Goal: Task Accomplishment & Management: Manage account settings

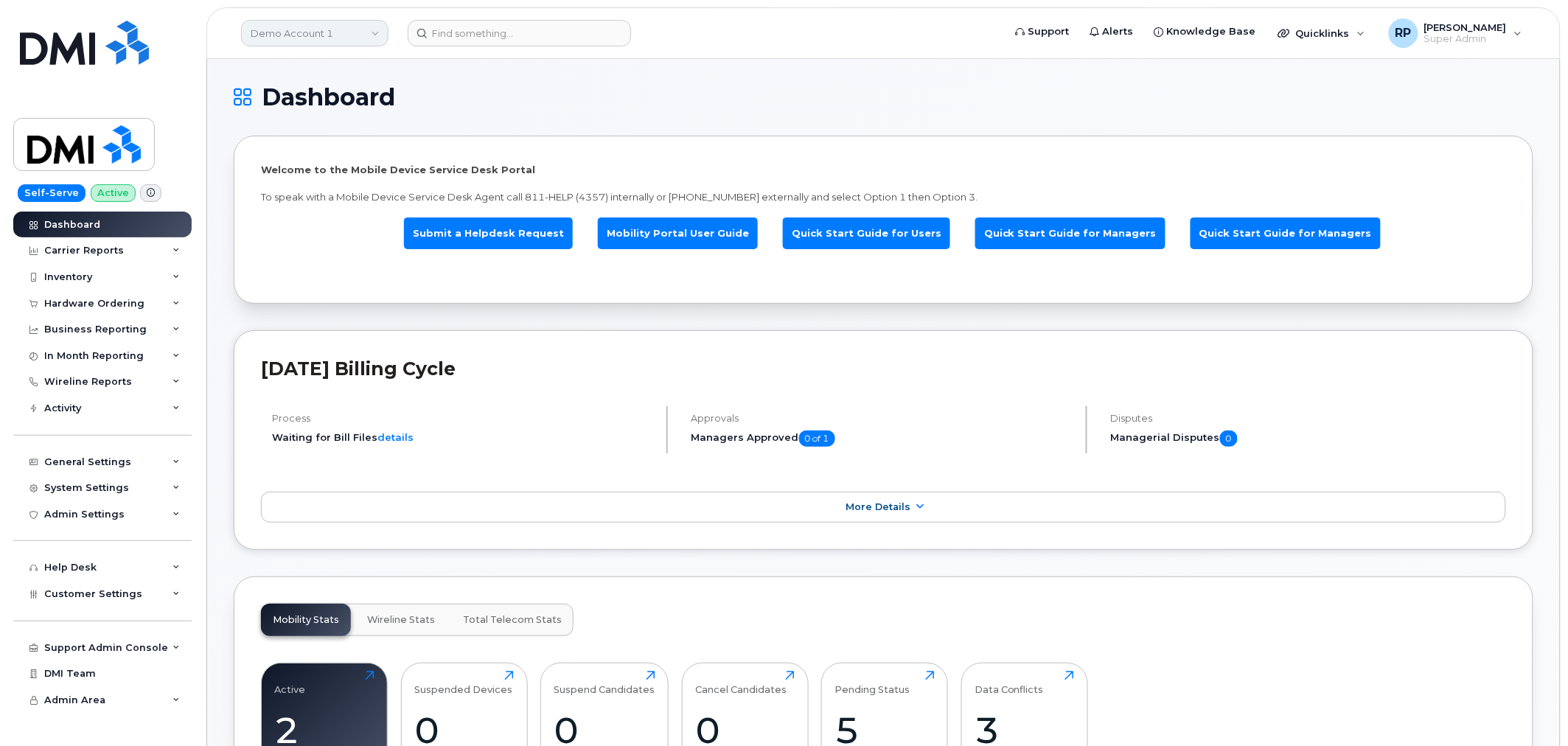
click at [315, 35] on link "Demo Account 1" at bounding box center [315, 33] width 148 height 27
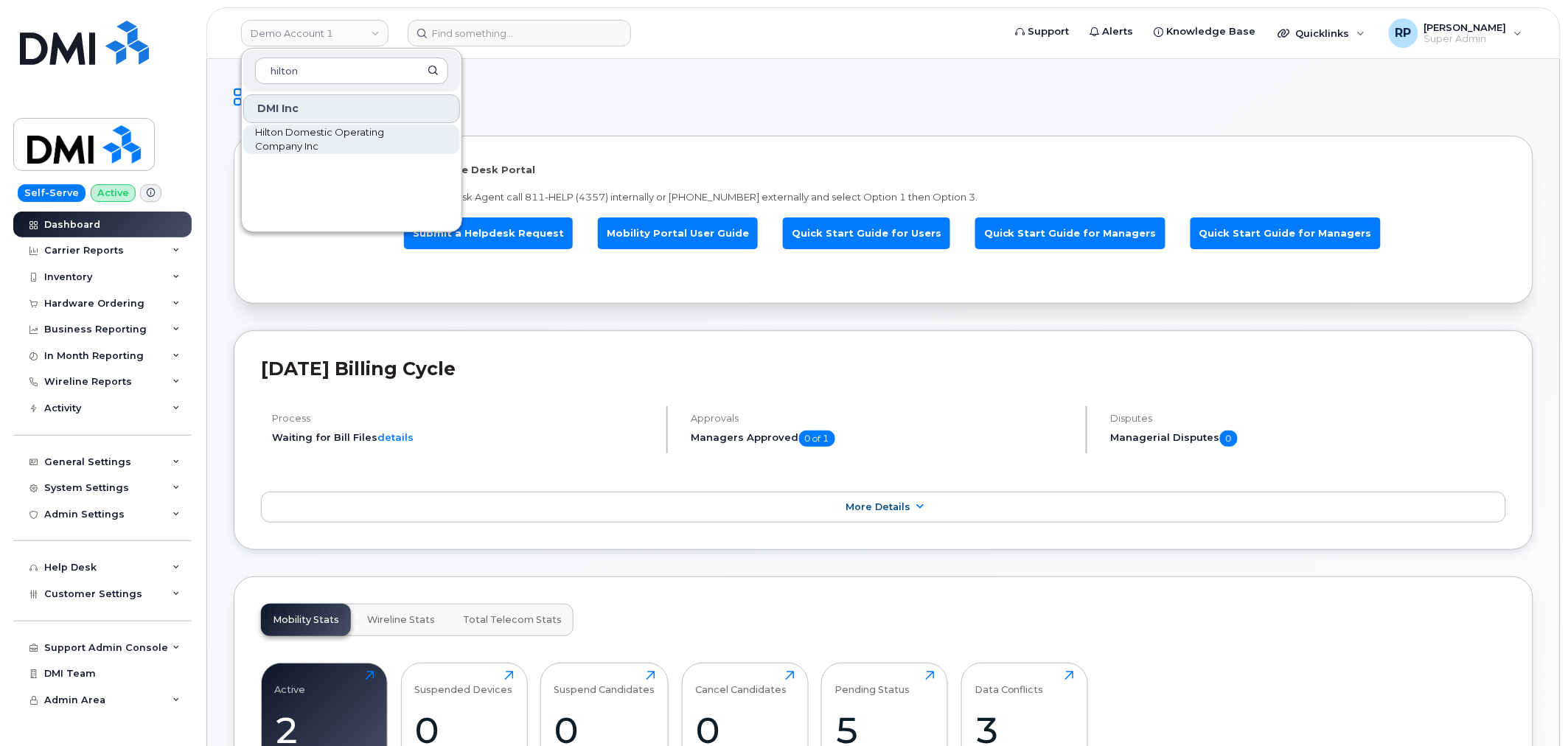
type input "hilton"
click at [295, 134] on span "Hilton Domestic Operating Company Inc" at bounding box center [340, 139] width 169 height 28
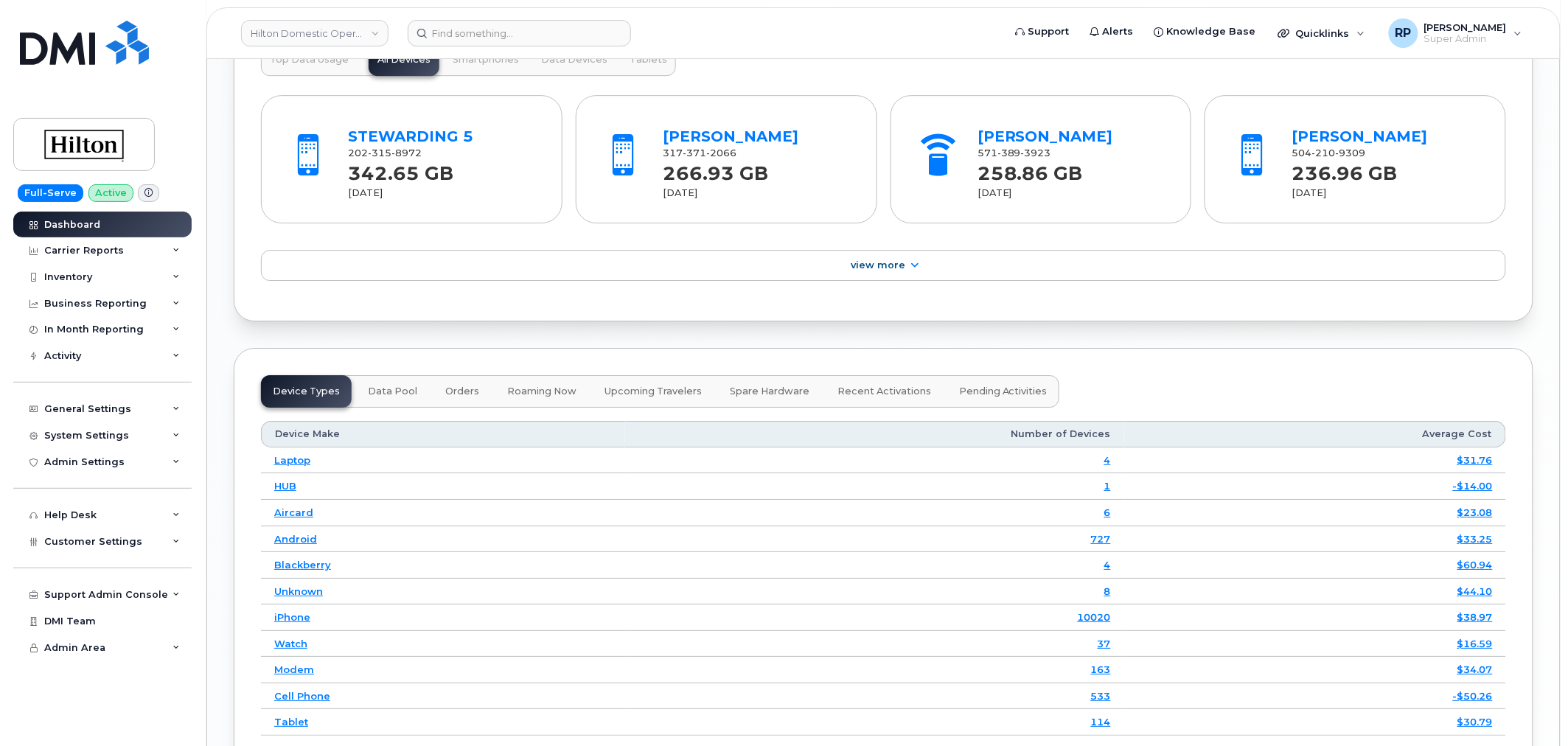
scroll to position [2140, 0]
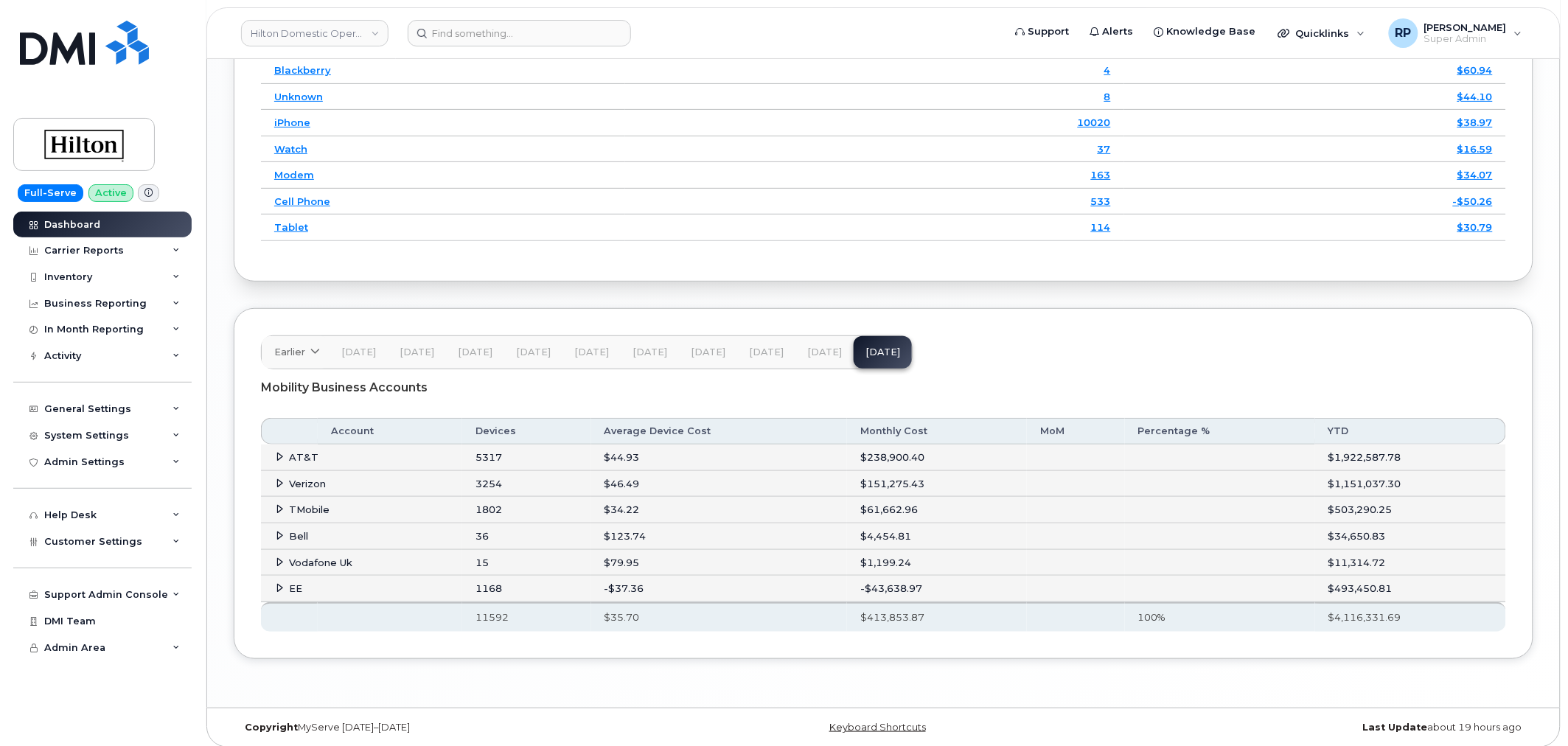
click at [276, 590] on icon at bounding box center [280, 587] width 9 height 9
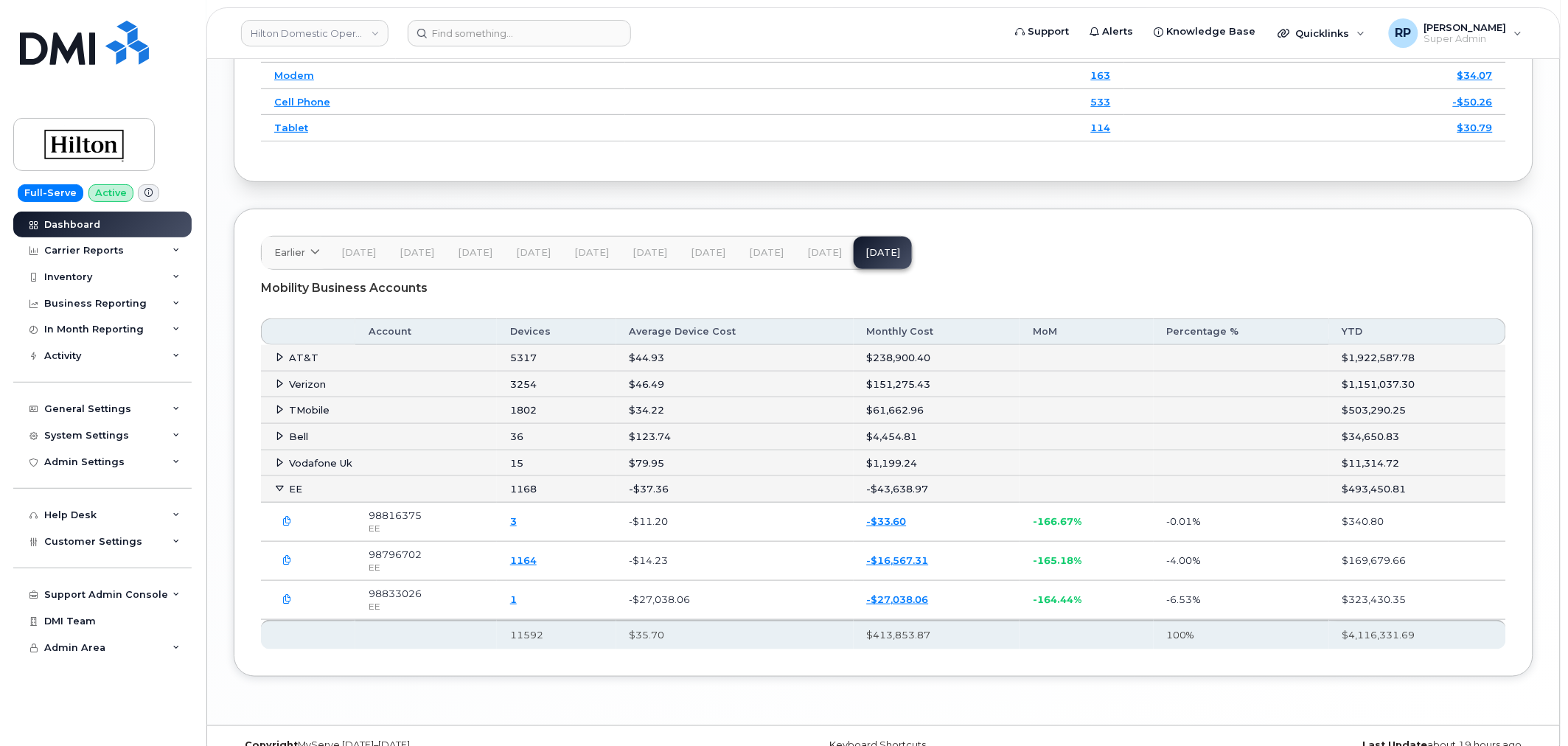
scroll to position [2272, 0]
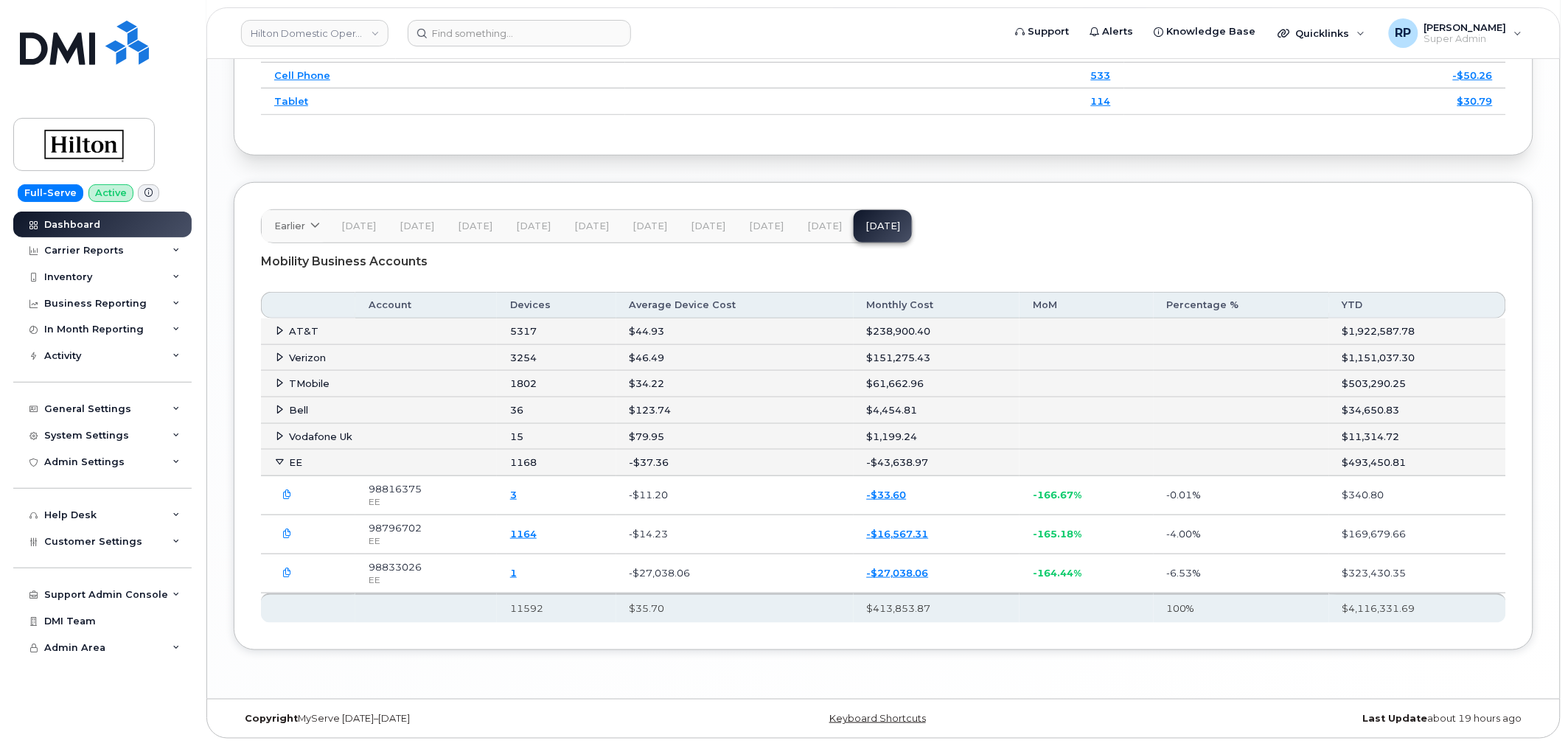
click at [814, 224] on span "[DATE]" at bounding box center [824, 226] width 35 height 12
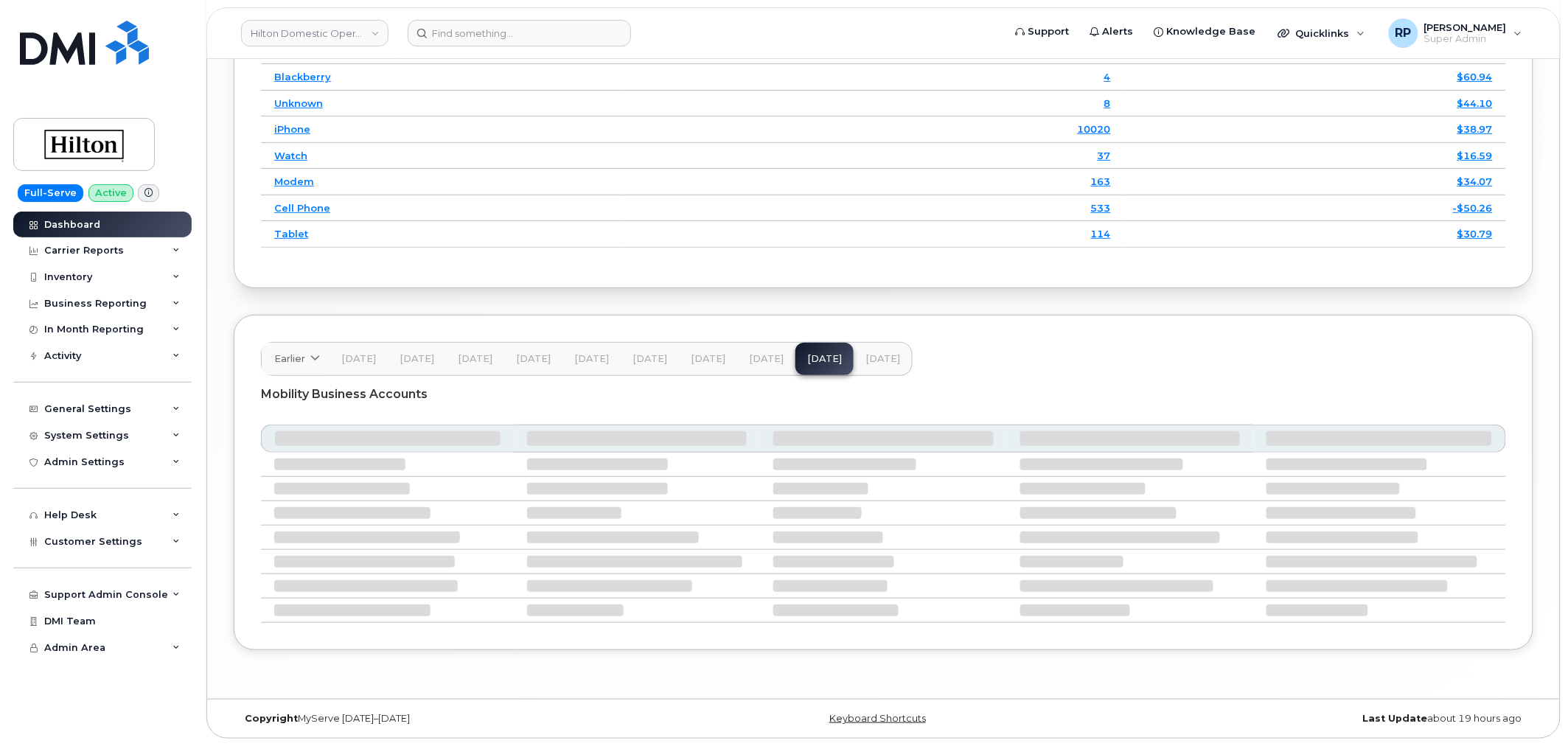
scroll to position [2155, 0]
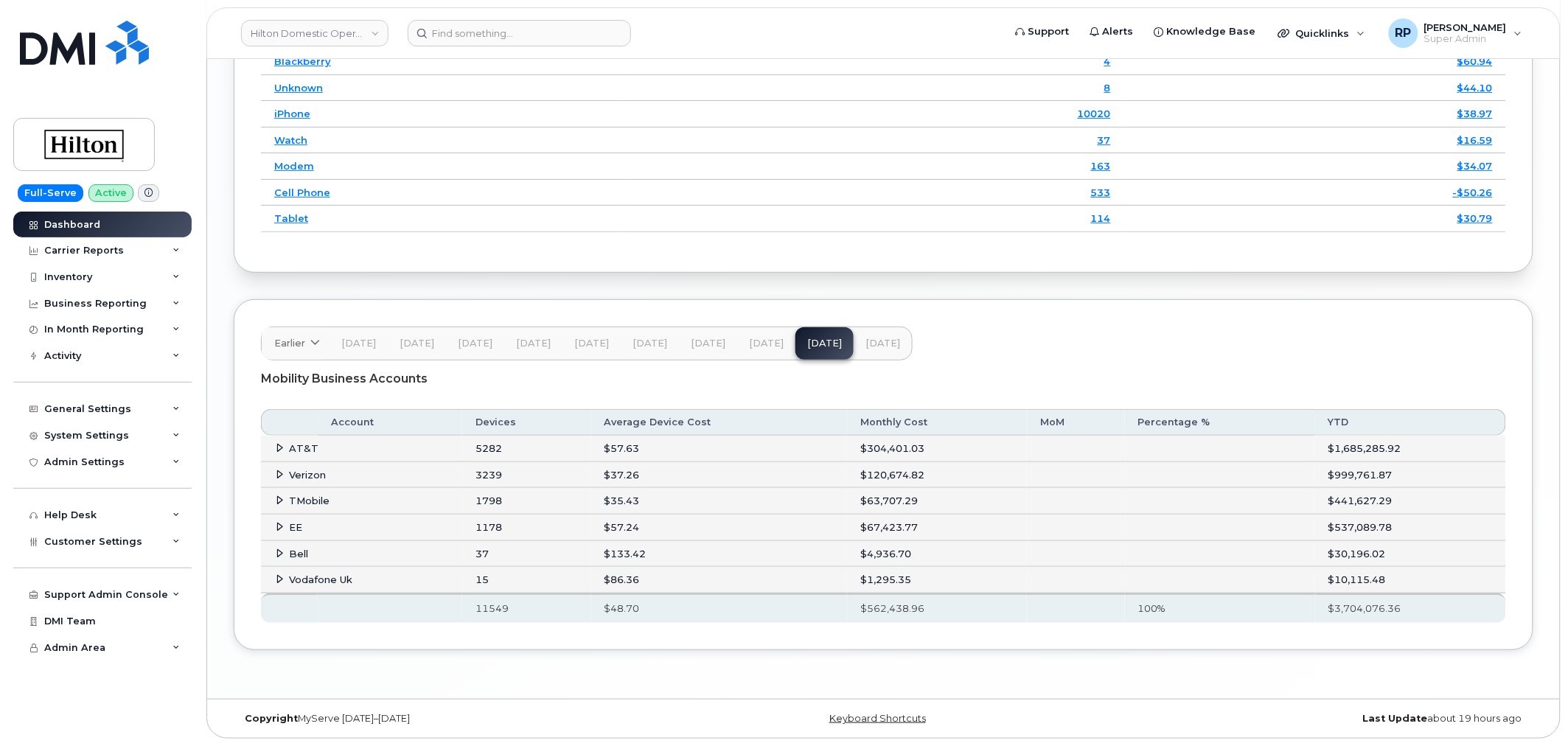
click at [278, 524] on icon at bounding box center [280, 526] width 9 height 9
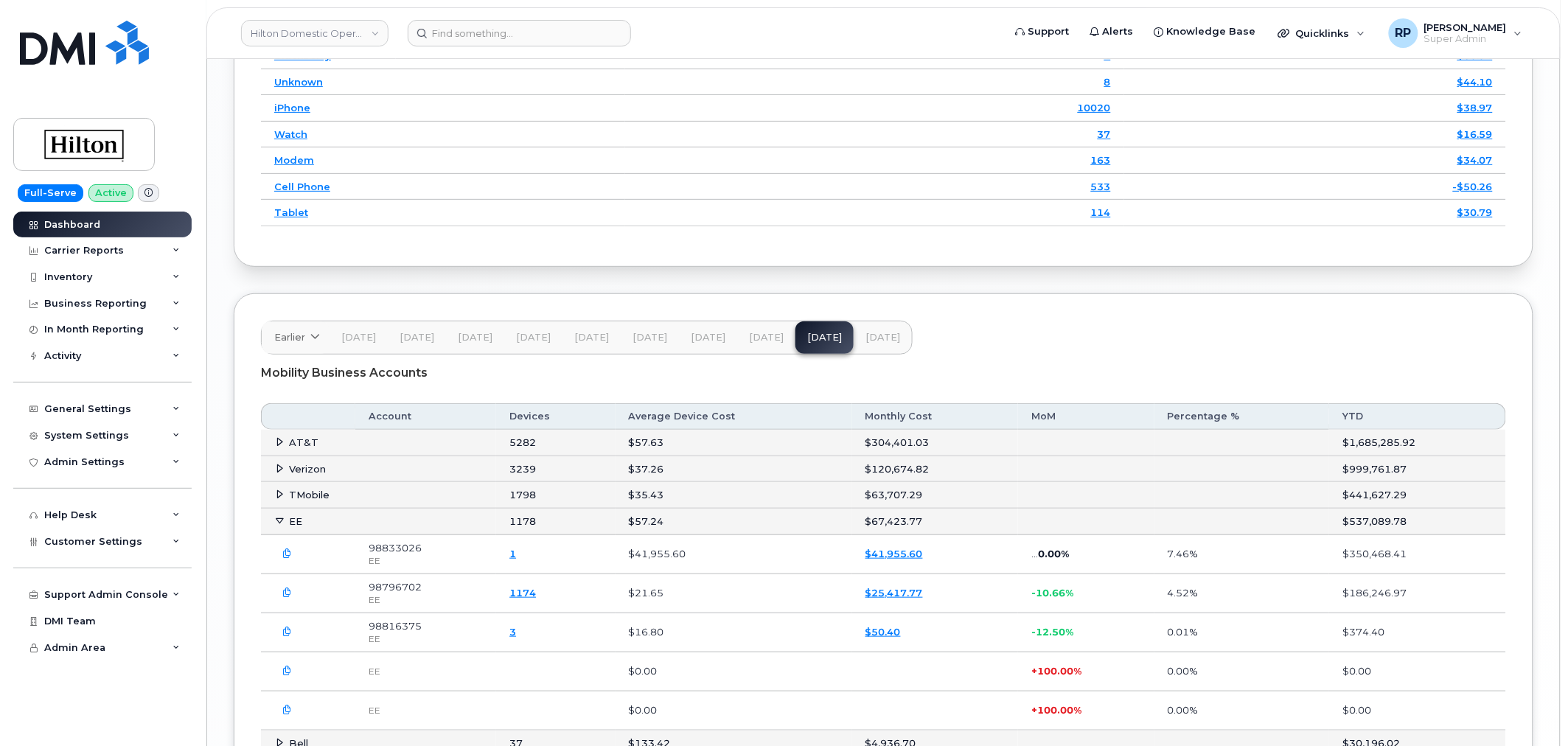
scroll to position [2291, 0]
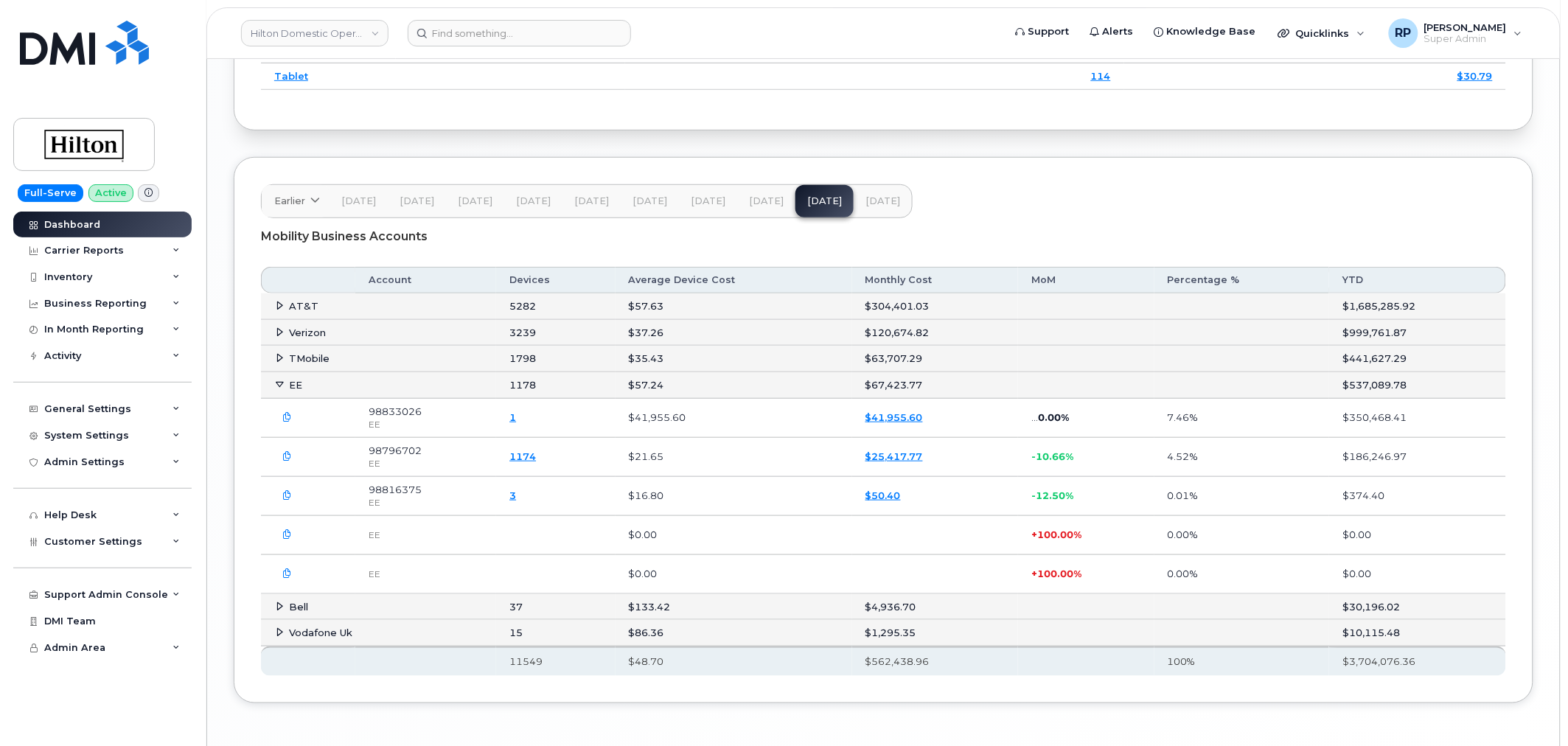
click at [762, 207] on span "[DATE]" at bounding box center [767, 201] width 35 height 12
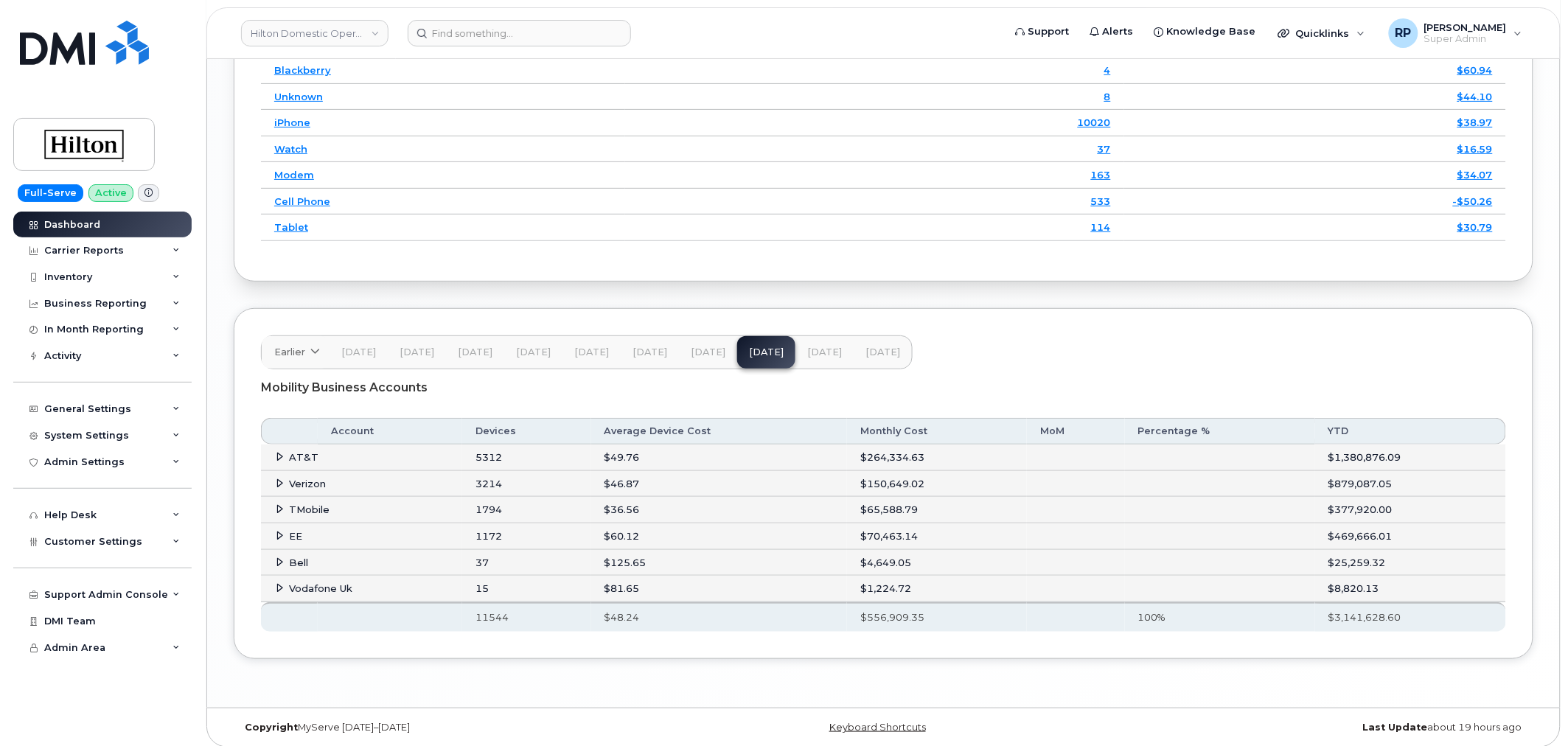
scroll to position [2155, 0]
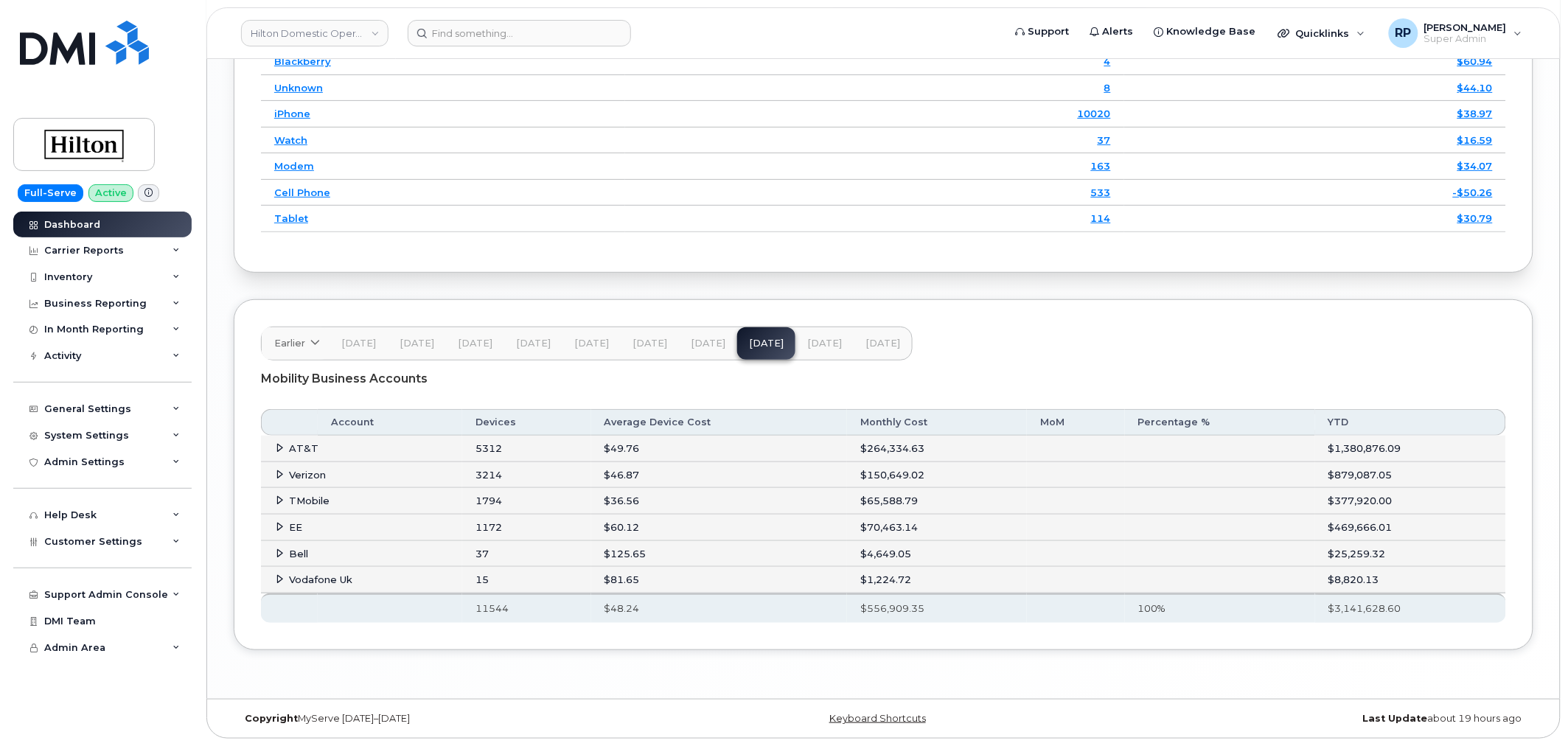
click at [279, 525] on icon at bounding box center [280, 526] width 9 height 9
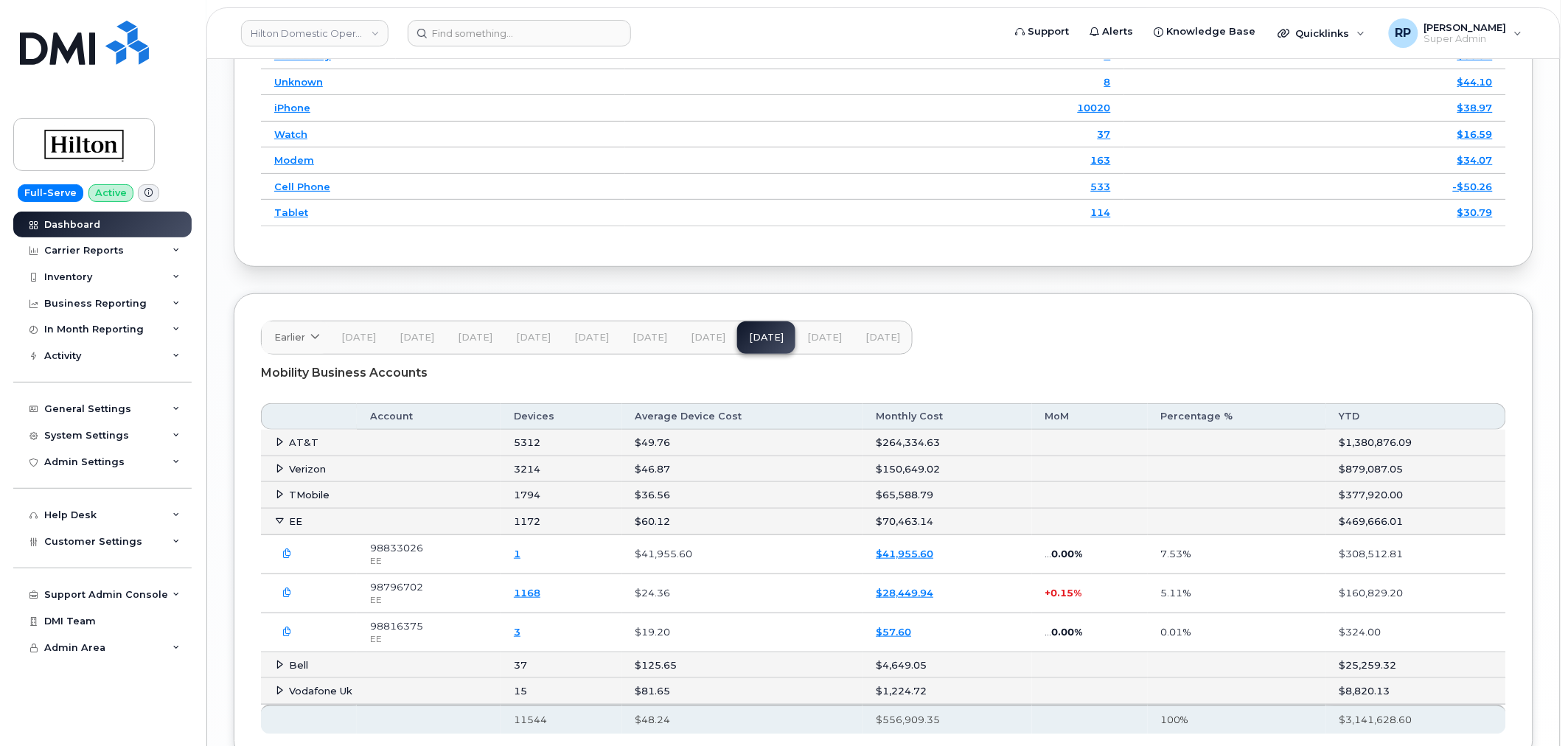
click at [807, 344] on span "[DATE]" at bounding box center [824, 338] width 35 height 12
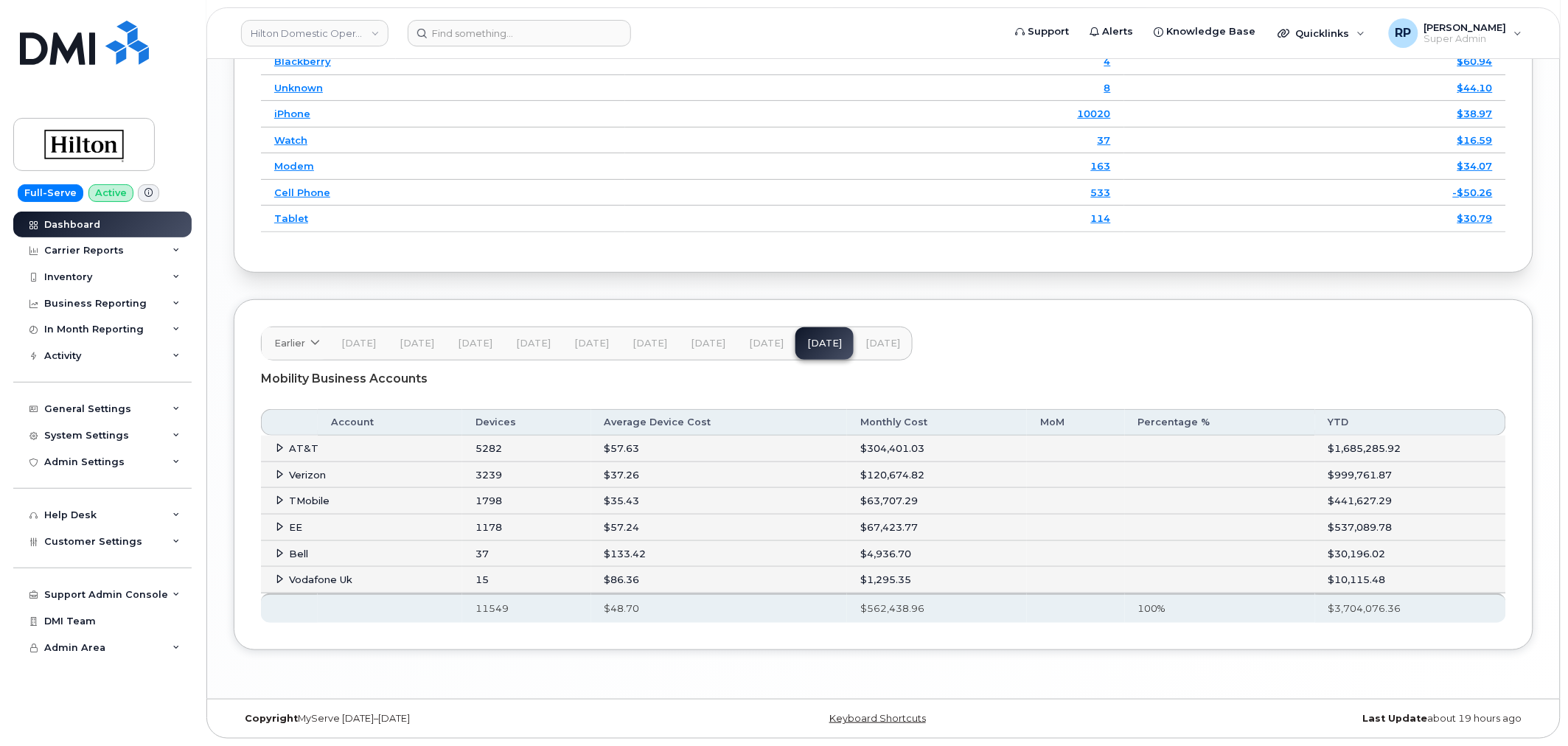
click at [281, 533] on td "EE" at bounding box center [361, 528] width 201 height 27
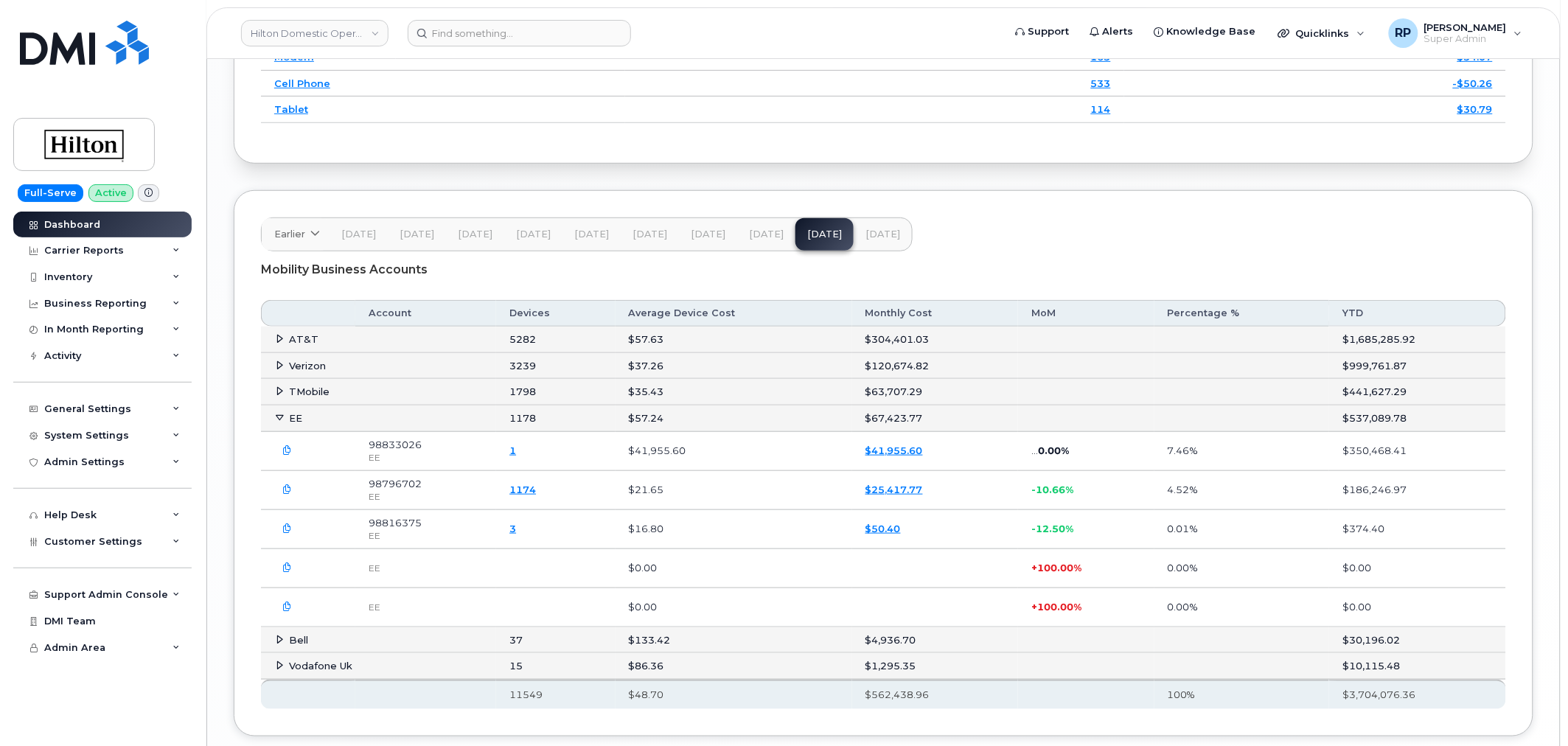
scroll to position [2291, 0]
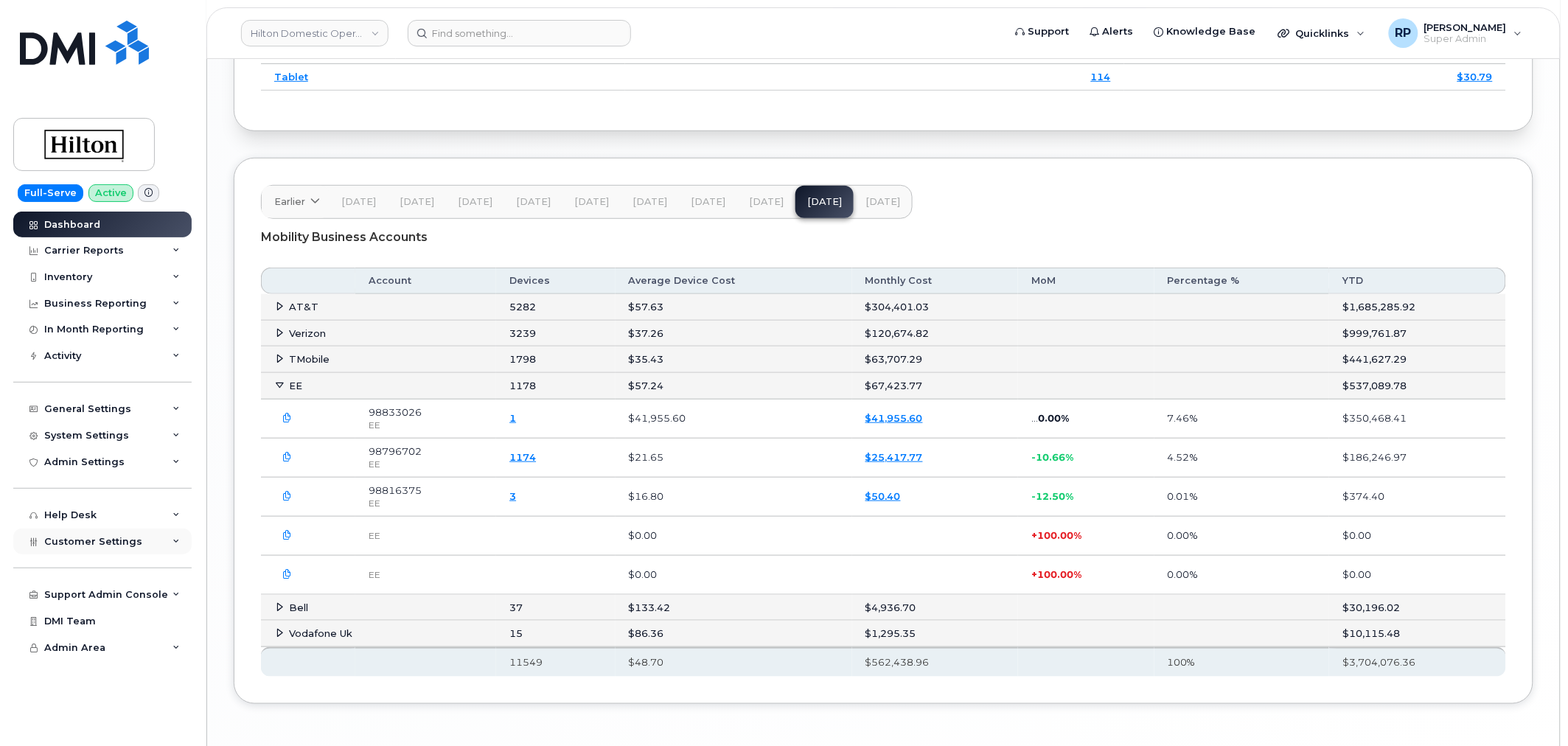
click at [118, 547] on span "Customer Settings" at bounding box center [93, 541] width 98 height 11
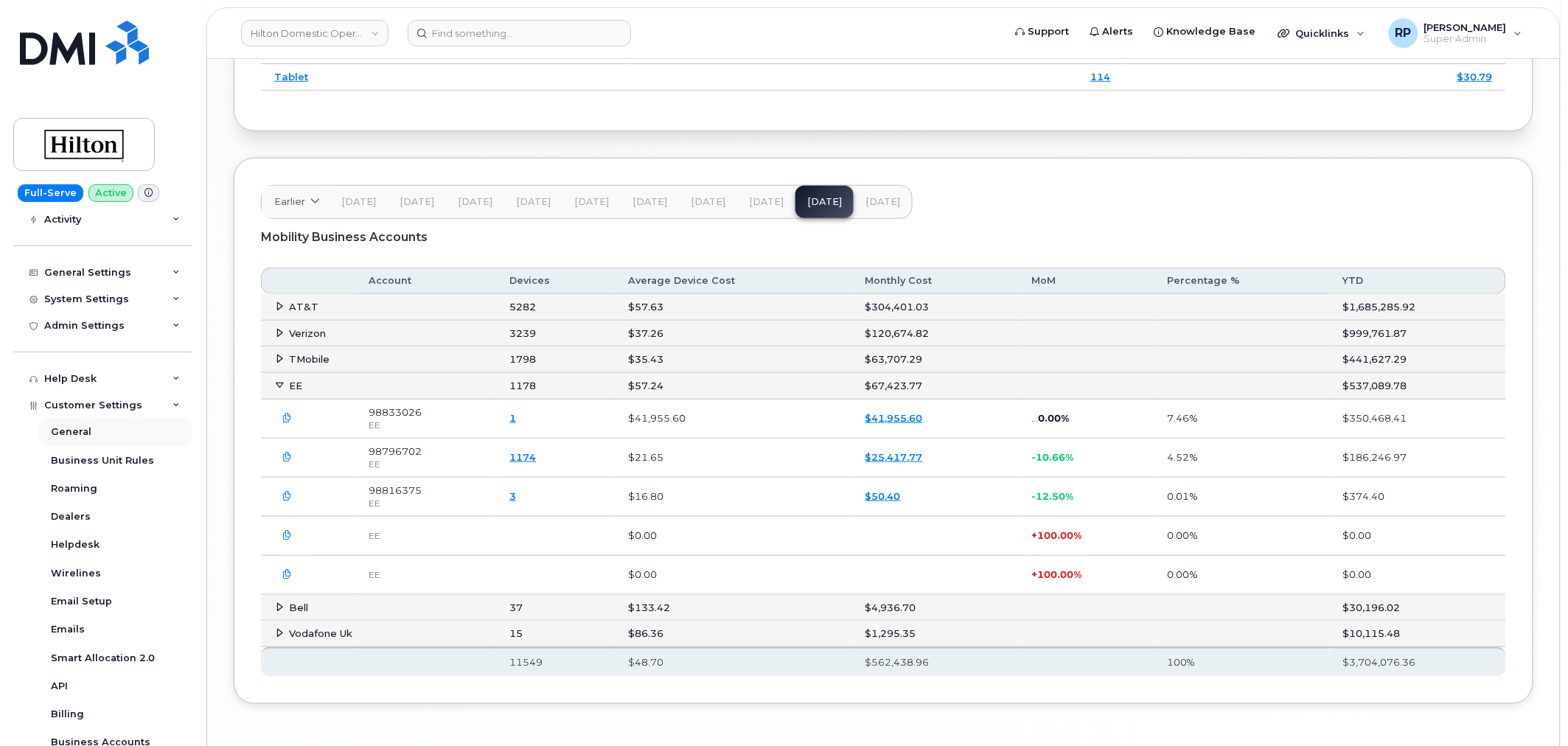
scroll to position [273, 0]
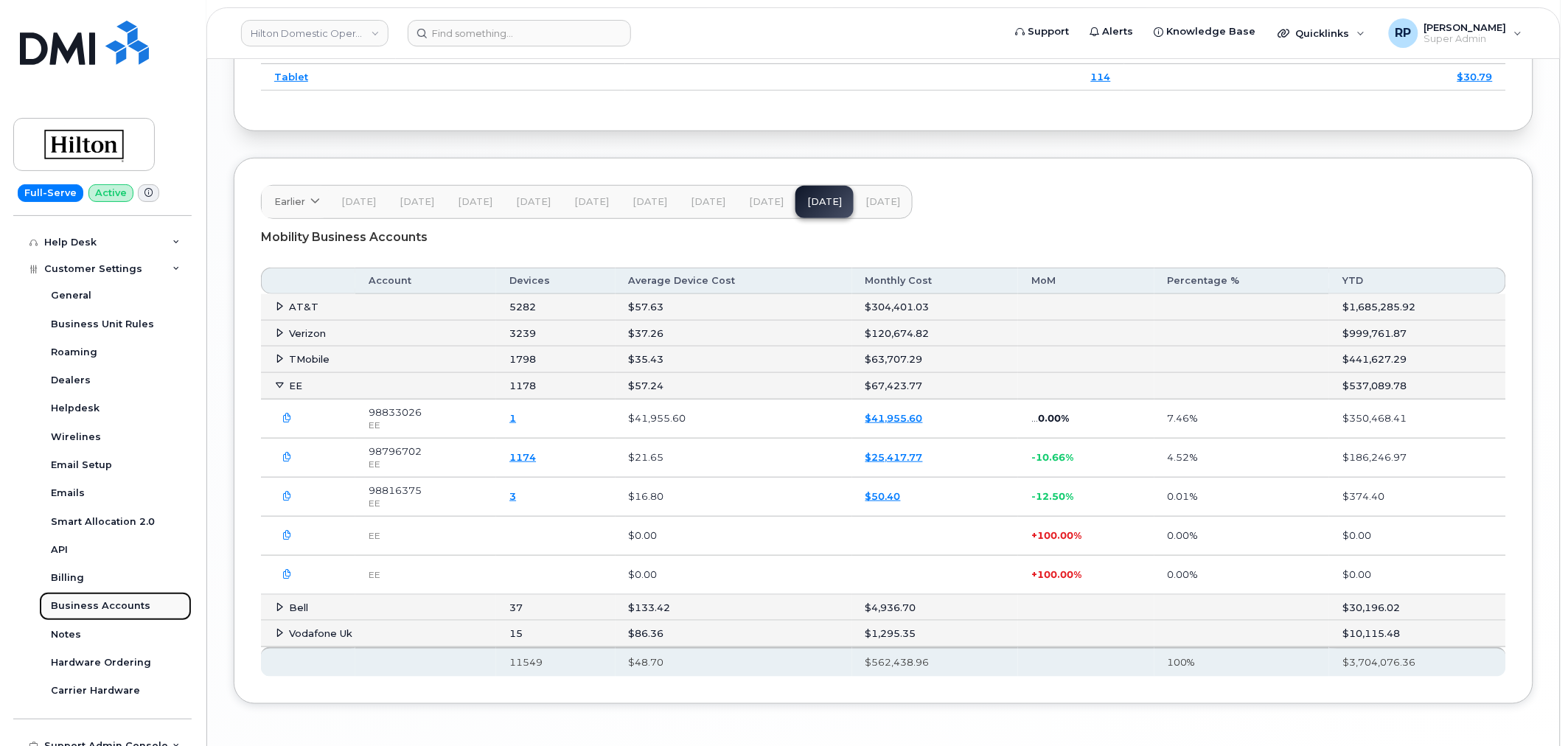
click at [120, 606] on div "Business Accounts" at bounding box center [100, 606] width 99 height 13
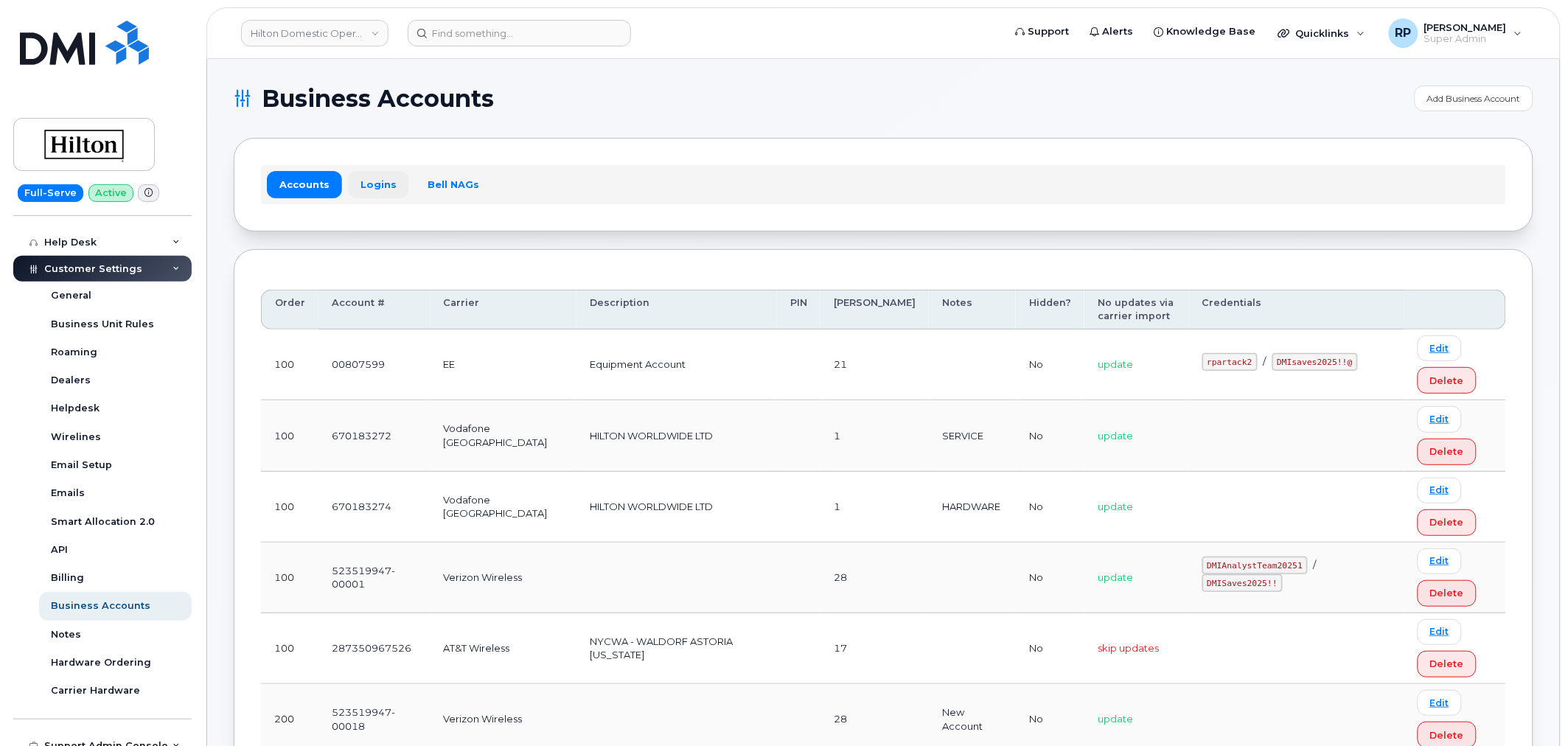
click at [380, 183] on link "Logins" at bounding box center [378, 184] width 61 height 27
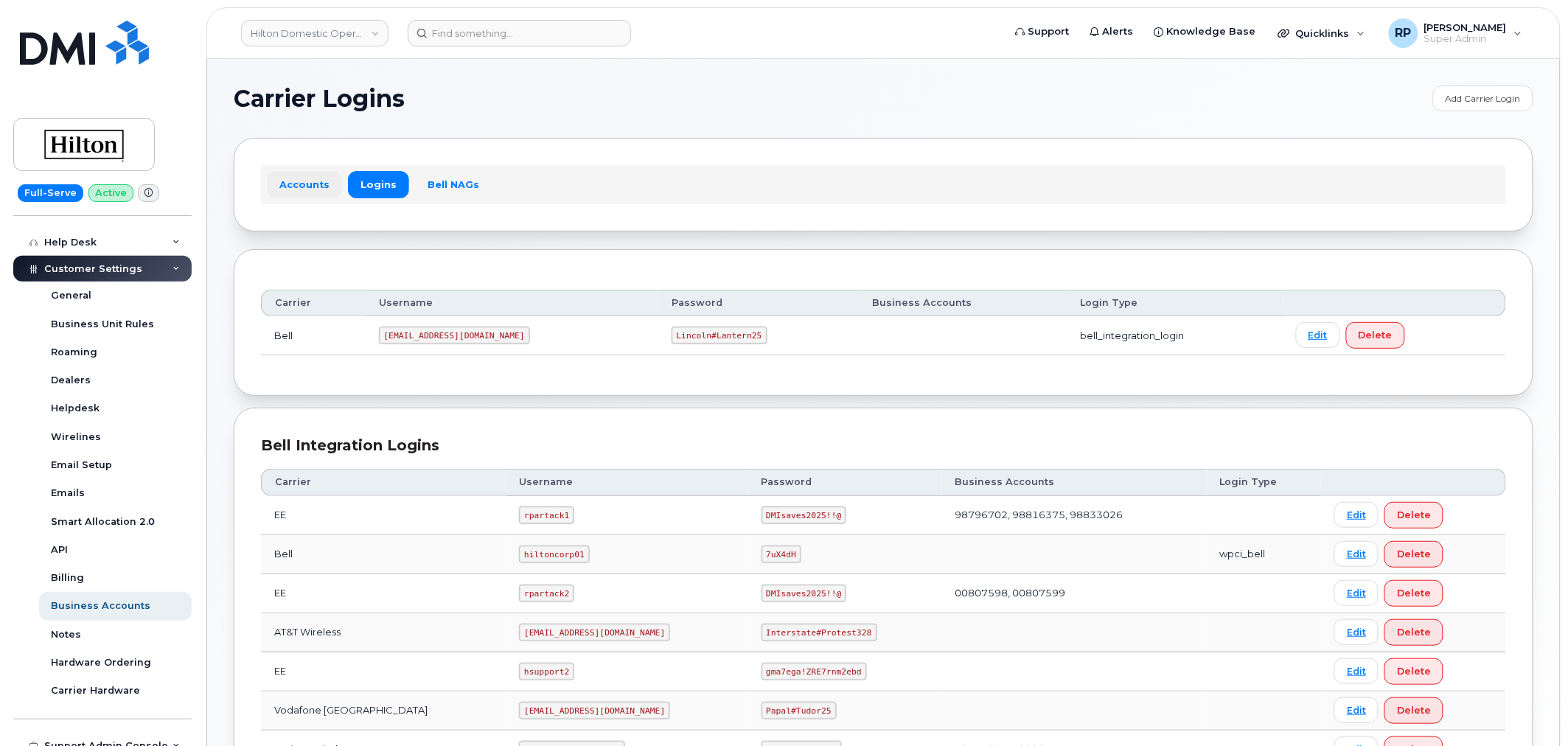
click at [306, 184] on link "Accounts" at bounding box center [305, 184] width 75 height 27
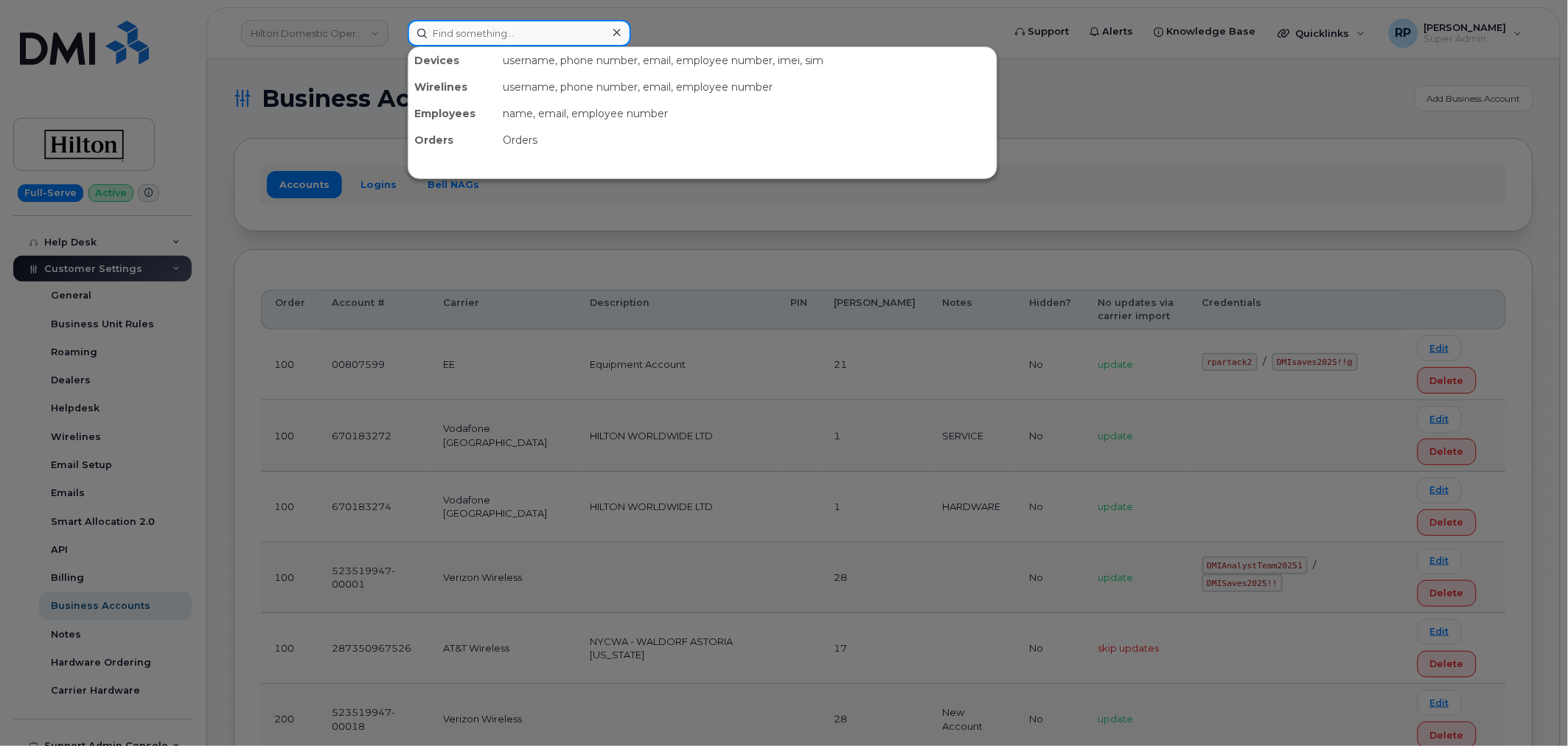
click at [542, 32] on input at bounding box center [520, 33] width 224 height 27
paste input "2816770889"
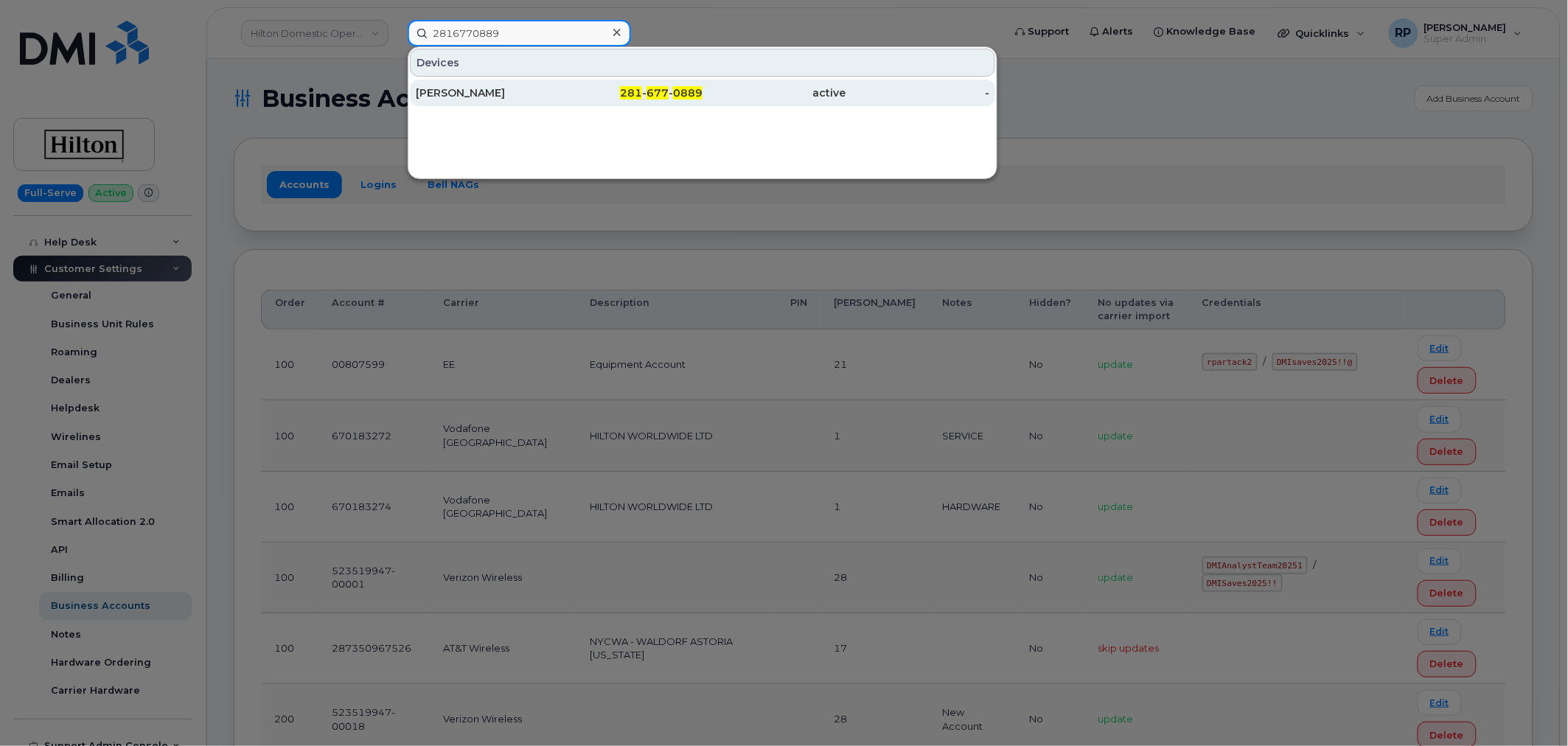
type input "2816770889"
click at [528, 90] on div "KIEWIT" at bounding box center [487, 93] width 144 height 15
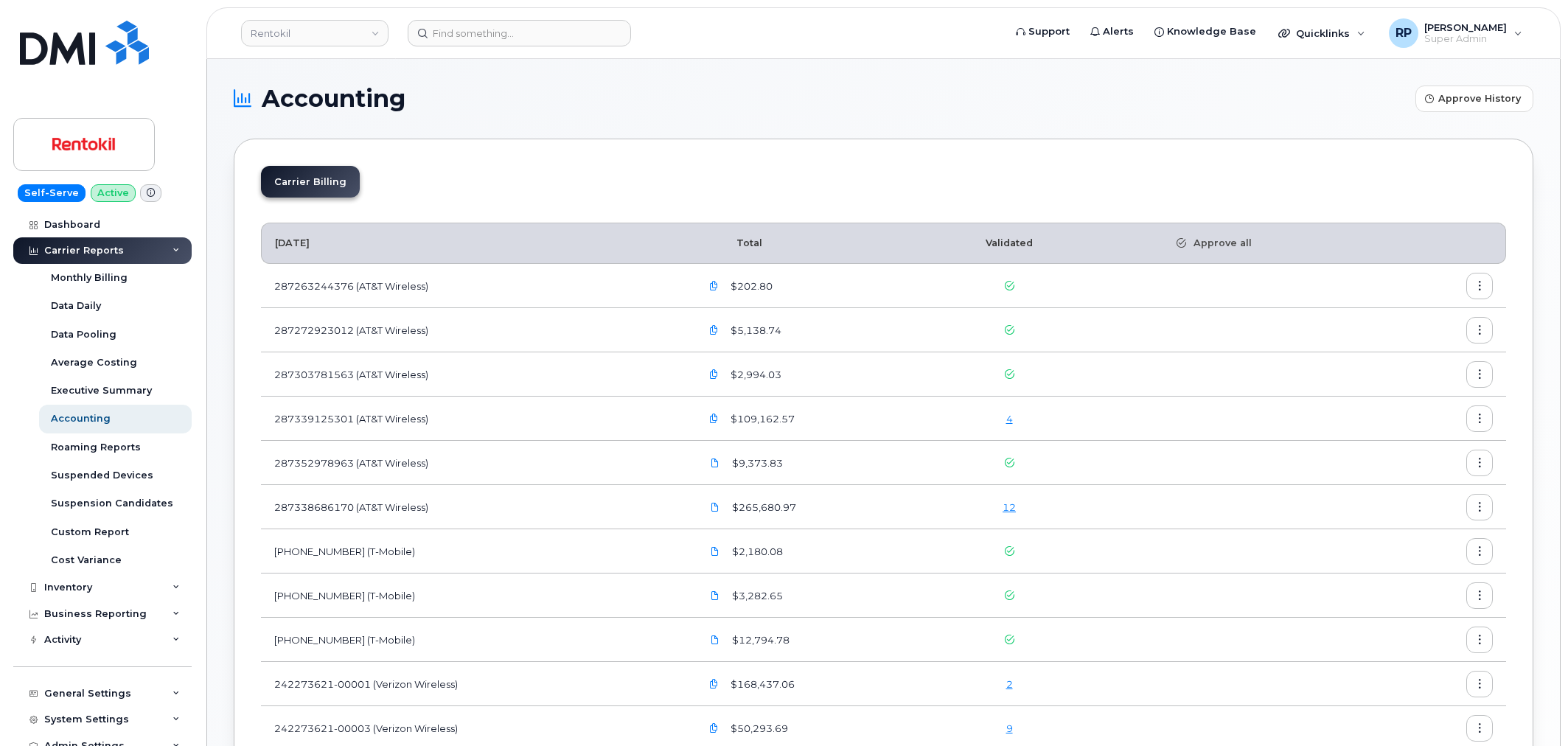
scroll to position [136, 0]
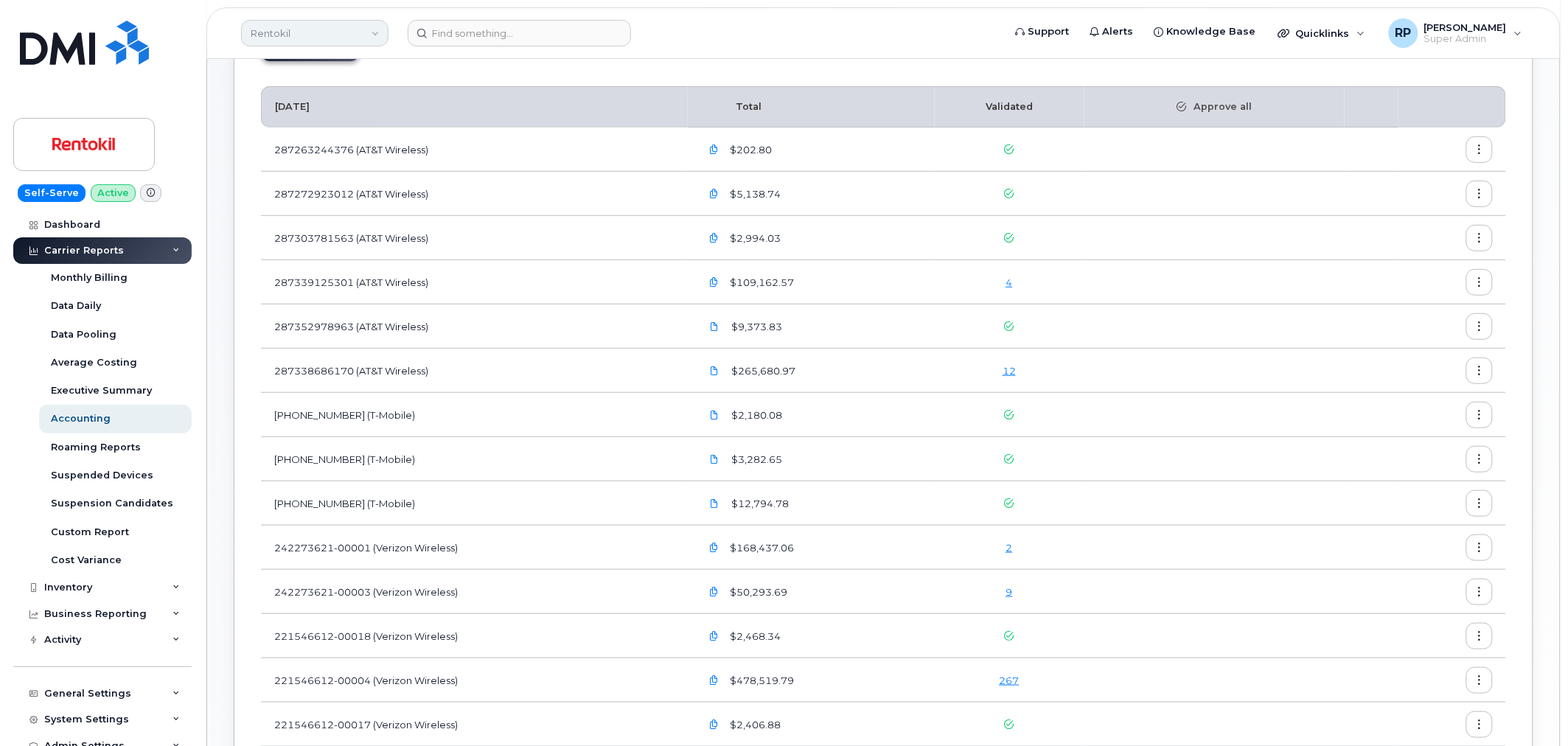
click at [322, 37] on link "Rentokil" at bounding box center [315, 33] width 148 height 27
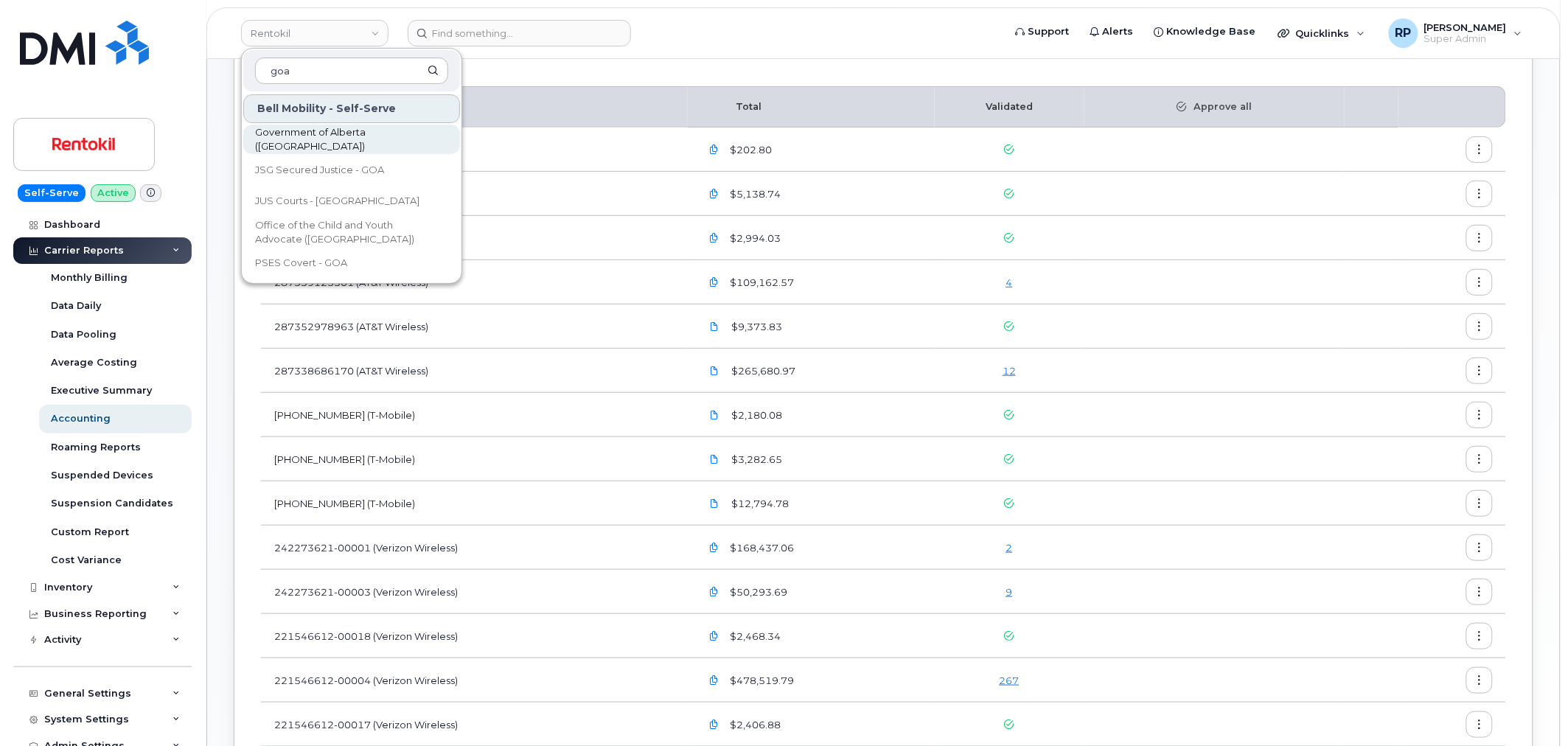
type input "goa"
click at [313, 134] on span "Government of Alberta ([GEOGRAPHIC_DATA])" at bounding box center [340, 139] width 169 height 28
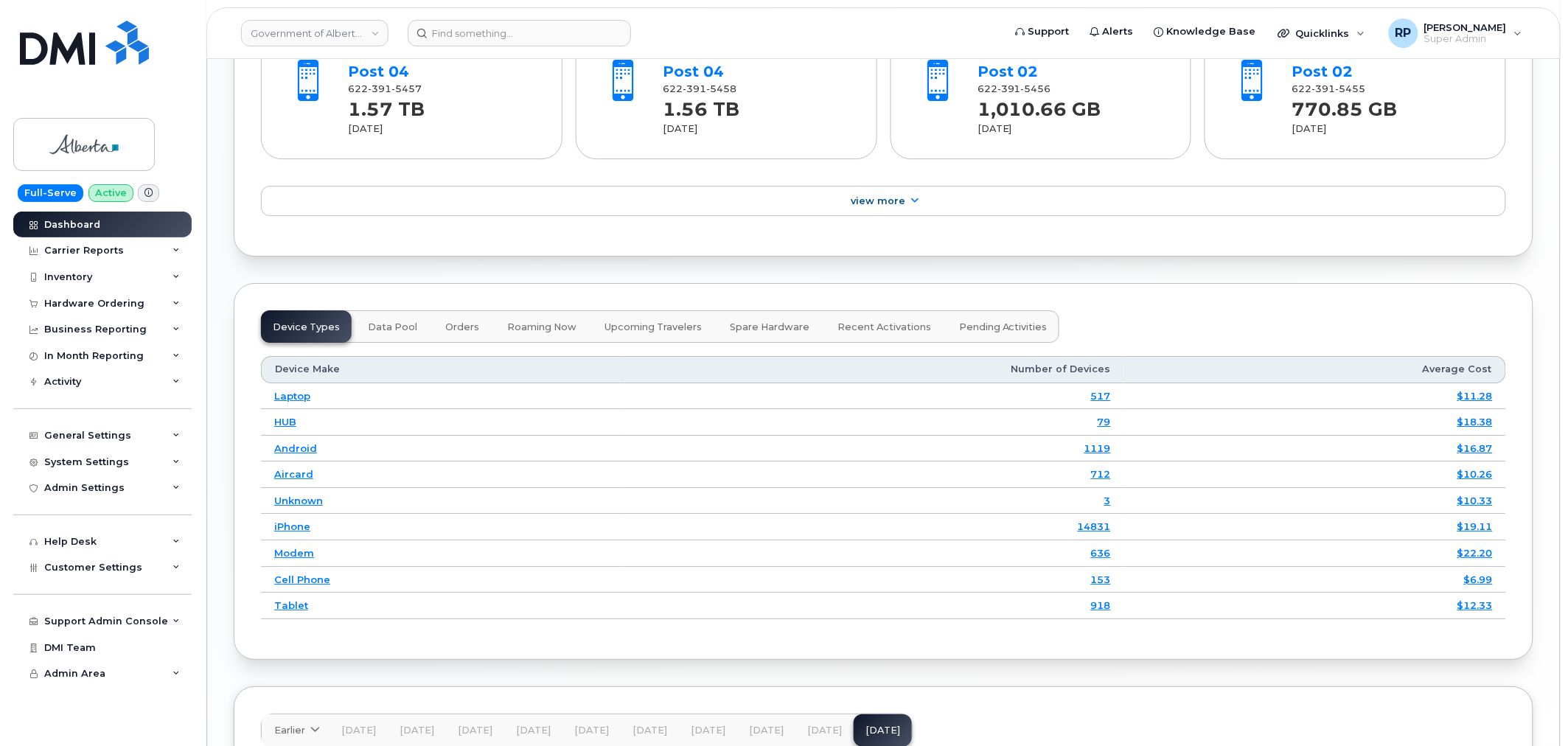
scroll to position [1638, 0]
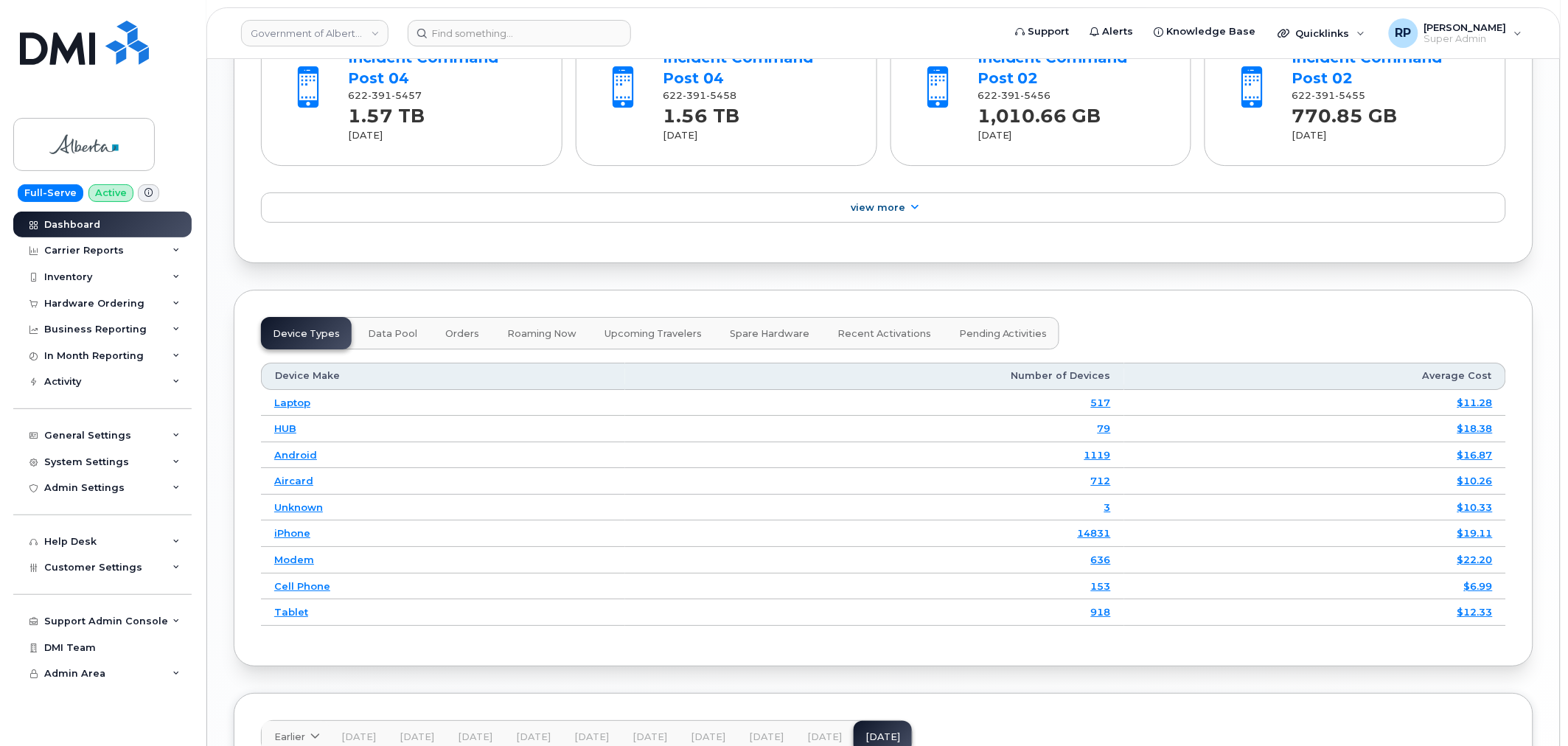
click at [318, 28] on link "Government of Alberta ([GEOGRAPHIC_DATA])" at bounding box center [315, 33] width 148 height 27
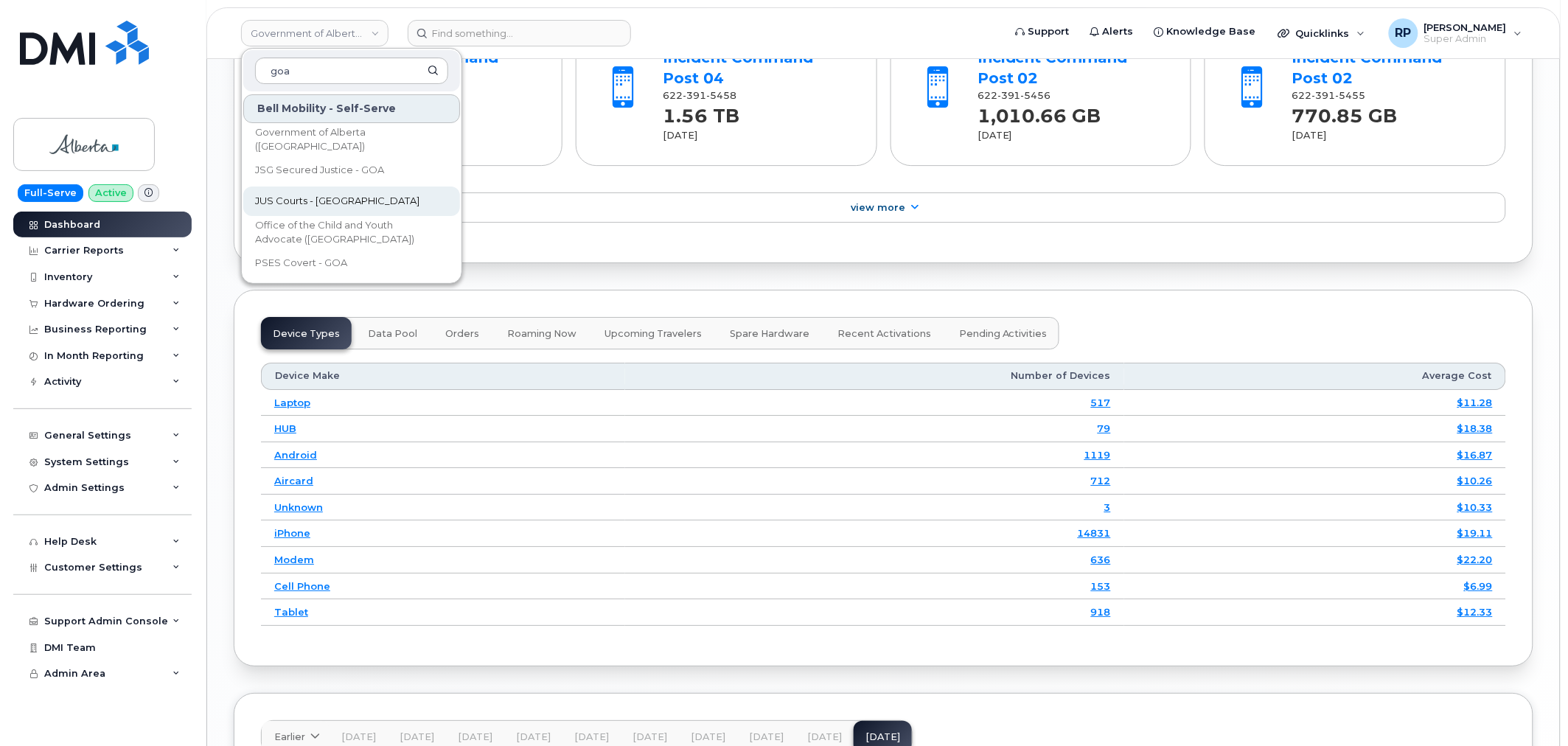
type input "goa"
click at [317, 193] on link "JUS Courts - GOA" at bounding box center [352, 200] width 217 height 29
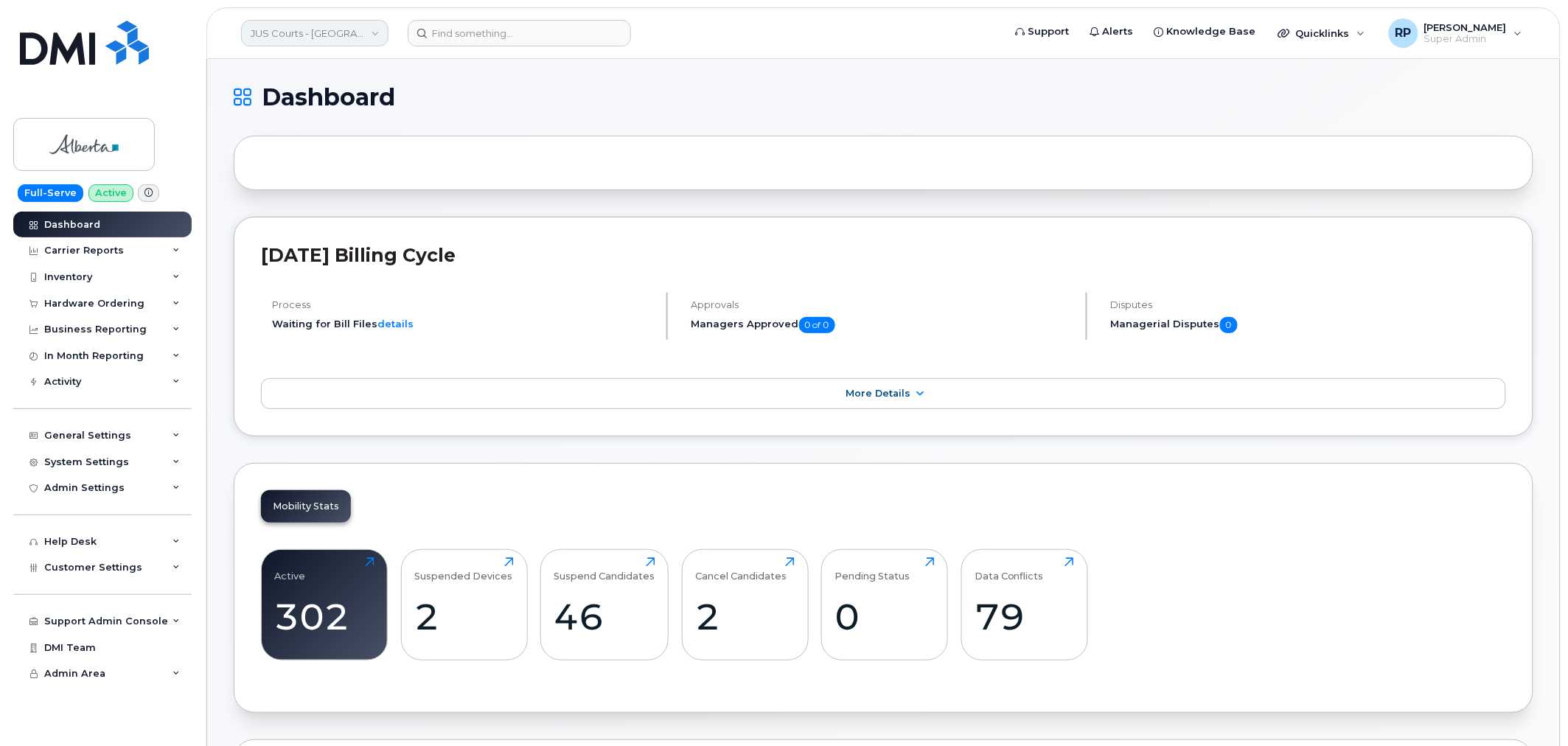
click at [306, 37] on link "JUS Courts - [GEOGRAPHIC_DATA]" at bounding box center [315, 33] width 148 height 27
type input "kiew"
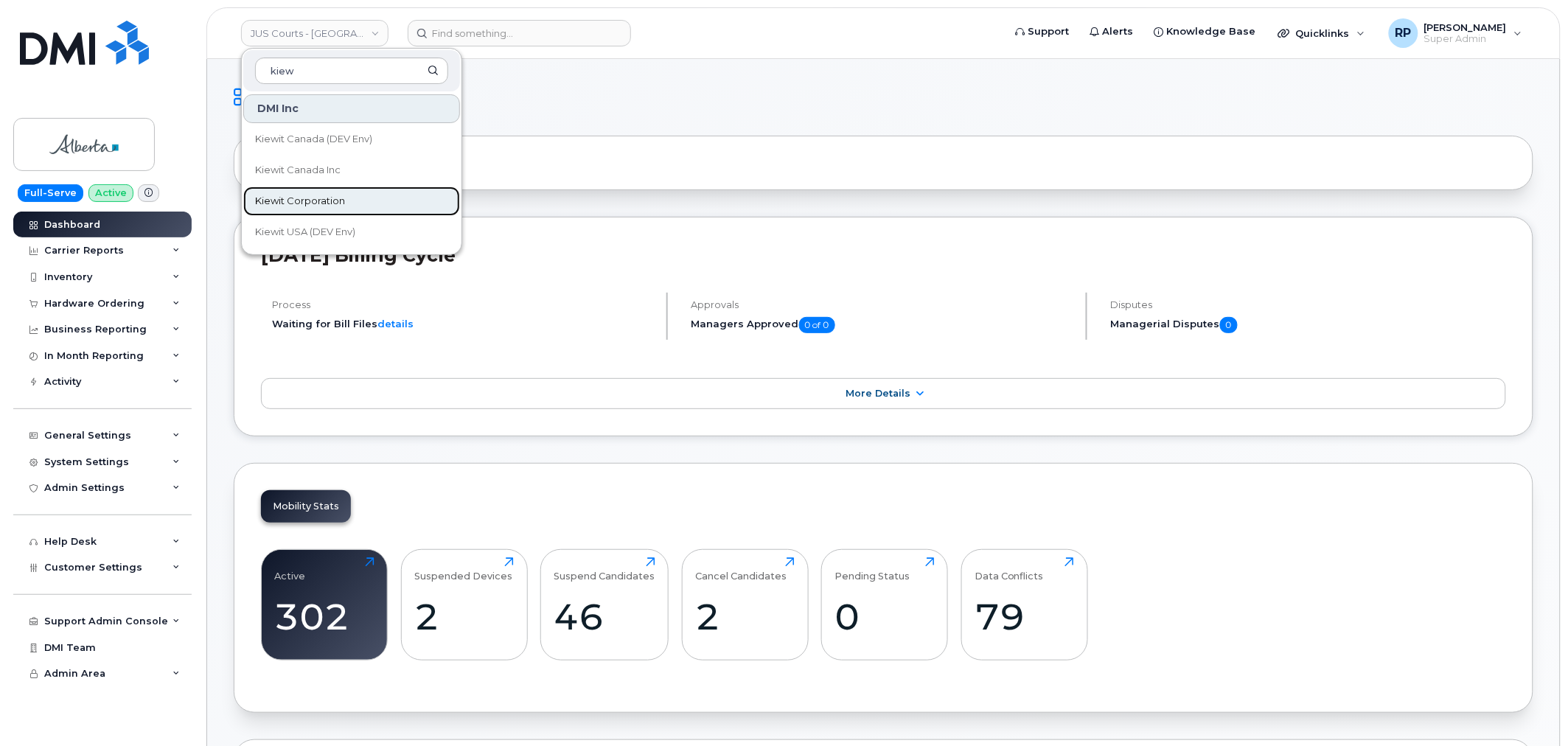
click at [310, 197] on span "Kiewit Corporation" at bounding box center [300, 201] width 90 height 15
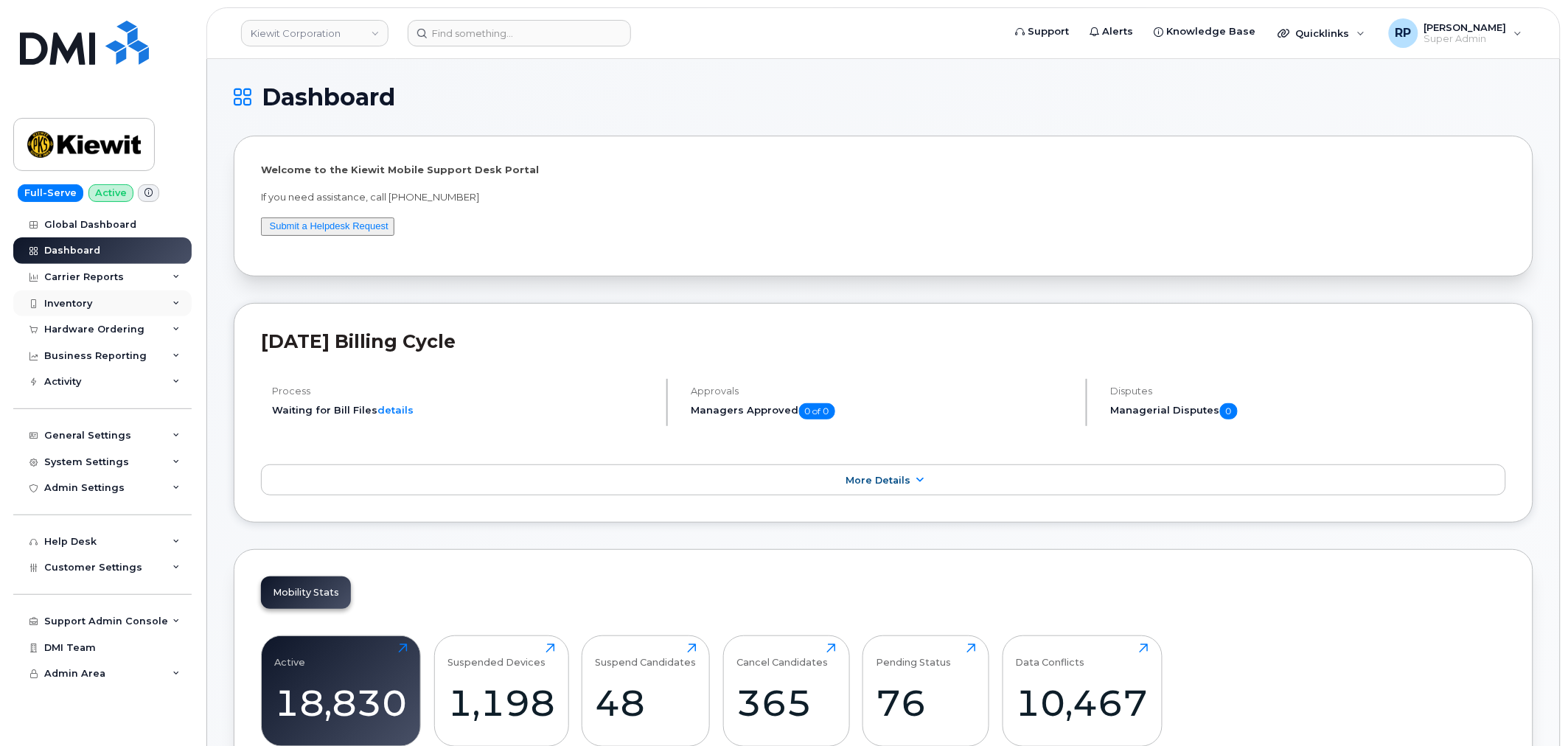
click at [116, 298] on div "Inventory" at bounding box center [103, 304] width 179 height 27
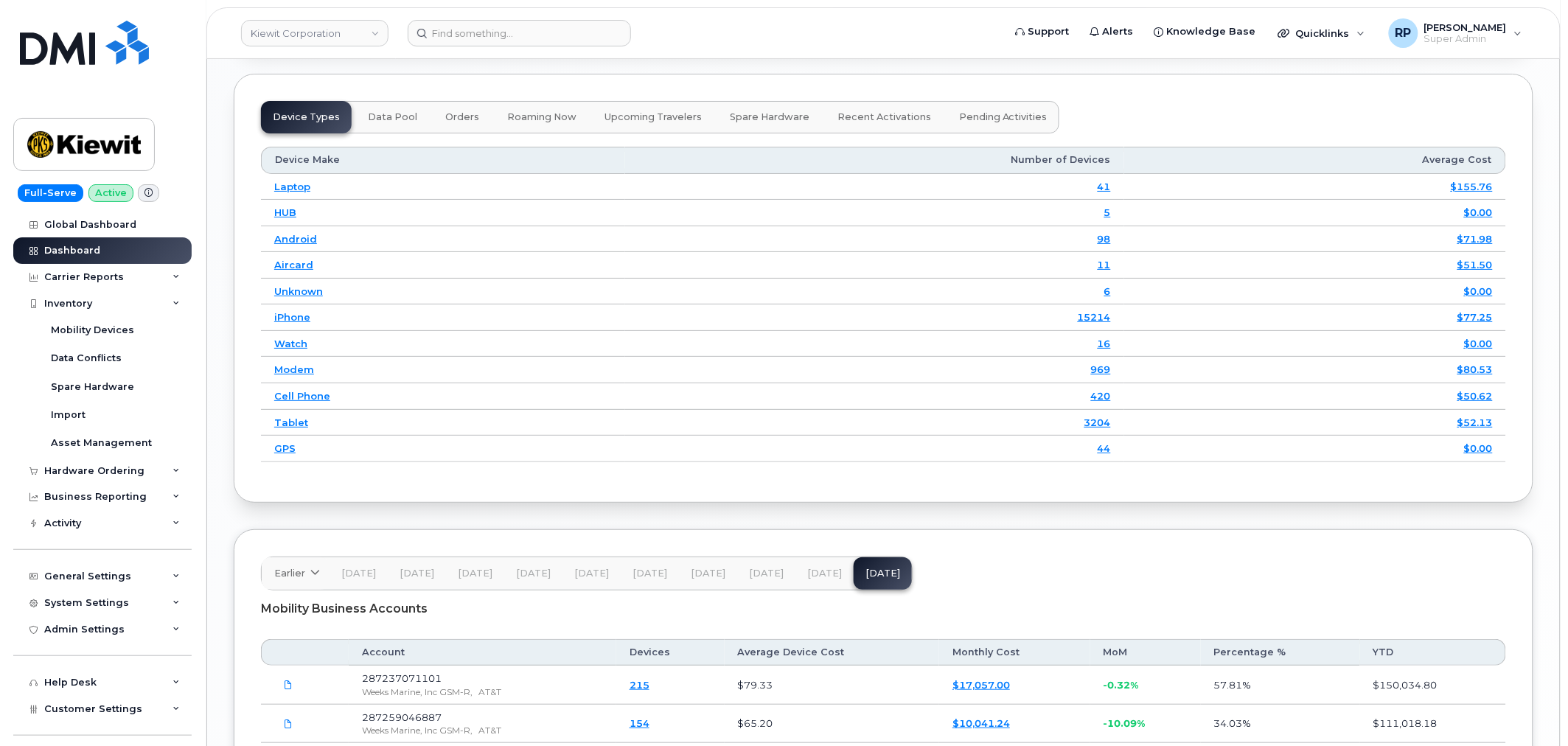
scroll to position [2457, 0]
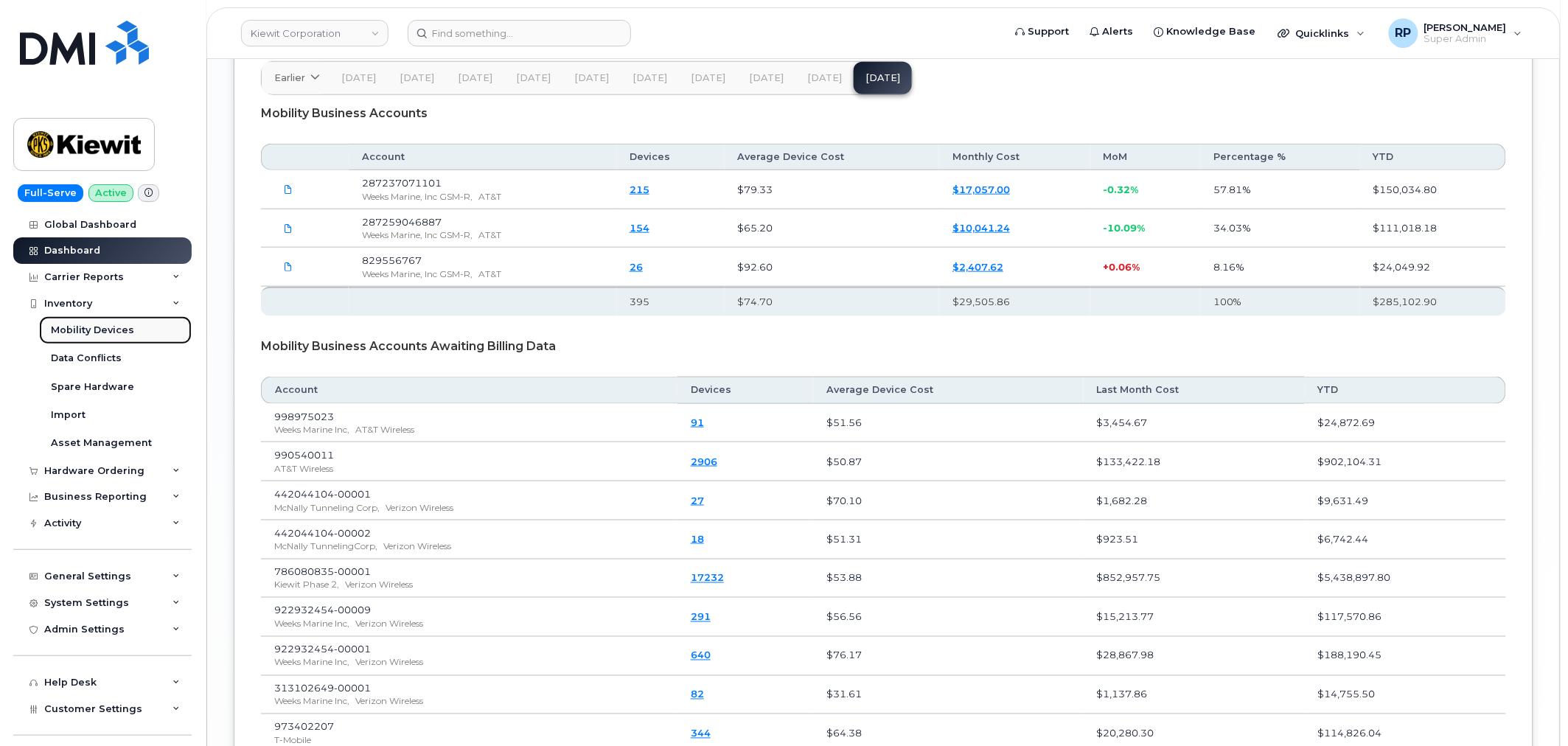
click at [90, 326] on div "Mobility Devices" at bounding box center [93, 330] width 83 height 13
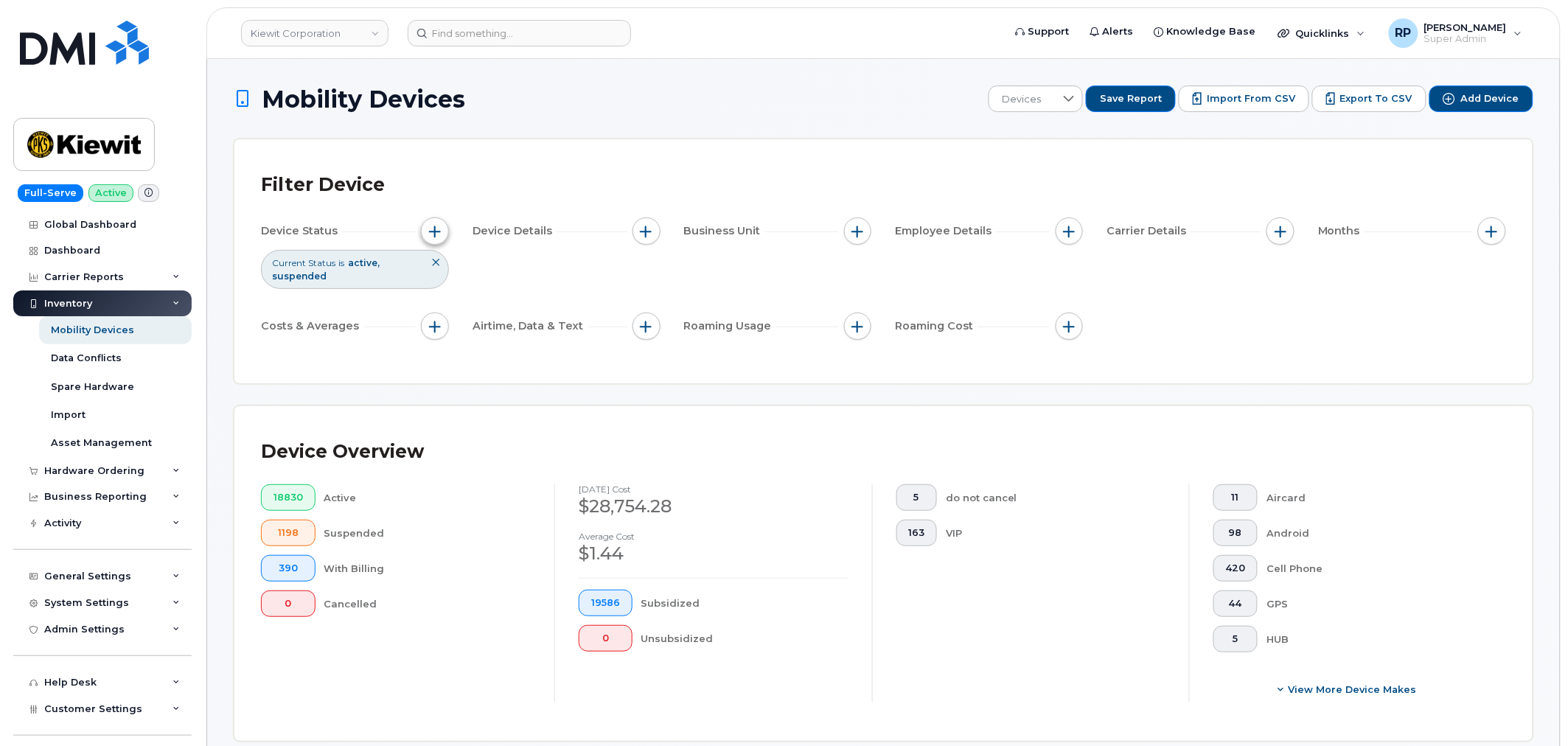
click at [430, 236] on span "button" at bounding box center [435, 231] width 12 height 12
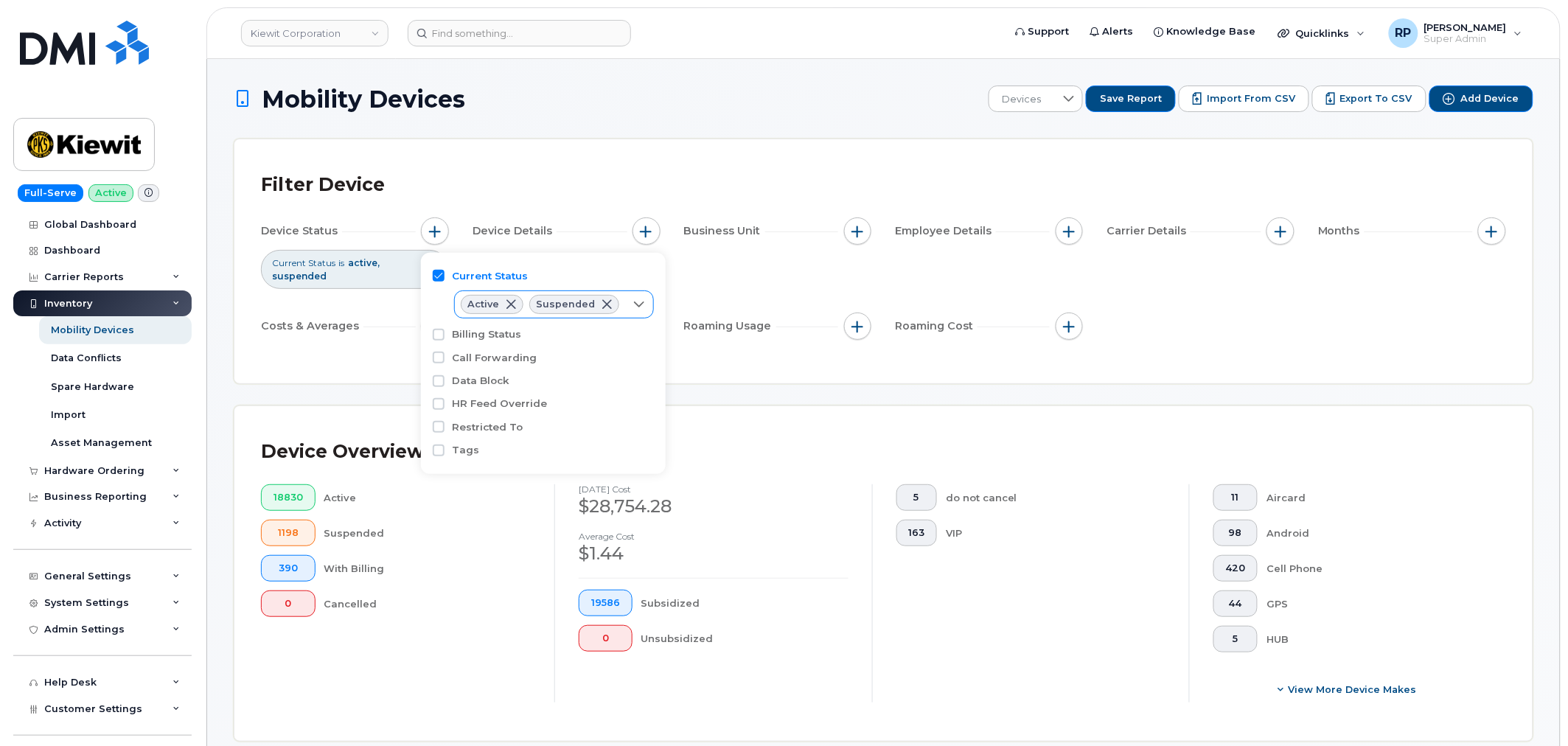
click at [633, 307] on icon at bounding box center [639, 305] width 12 height 12
click at [487, 389] on span "Cancelled" at bounding box center [508, 388] width 49 height 14
checkbox input "true"
click at [801, 384] on div "Filter Device Device Status Current Status is active suspended cancelled Device…" at bounding box center [883, 261] width 1299 height 245
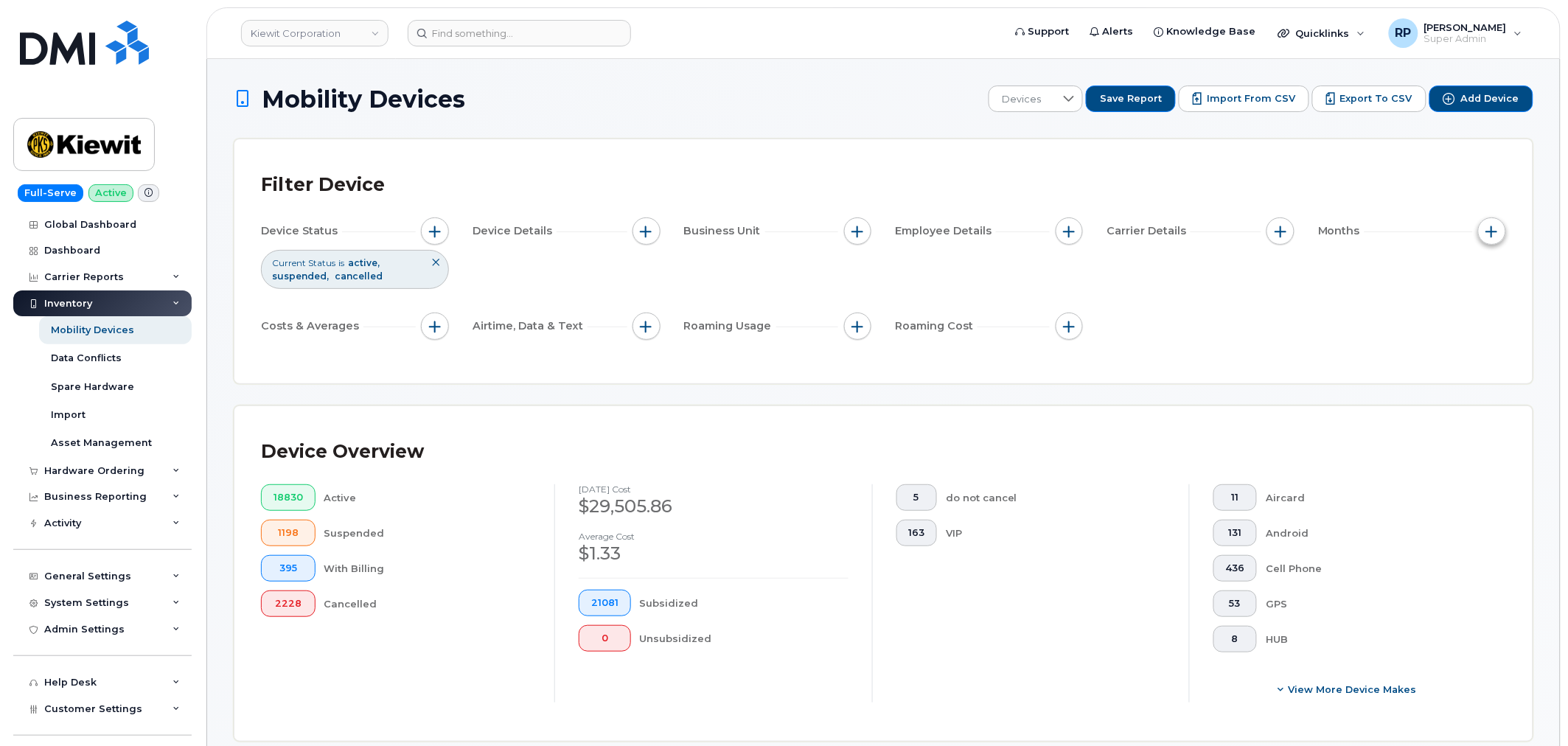
click at [1495, 231] on span "button" at bounding box center [1492, 231] width 12 height 12
click at [1419, 279] on input "Billing Cycle" at bounding box center [1419, 275] width 12 height 12
checkbox input "true"
click at [1446, 335] on span at bounding box center [1449, 337] width 33 height 27
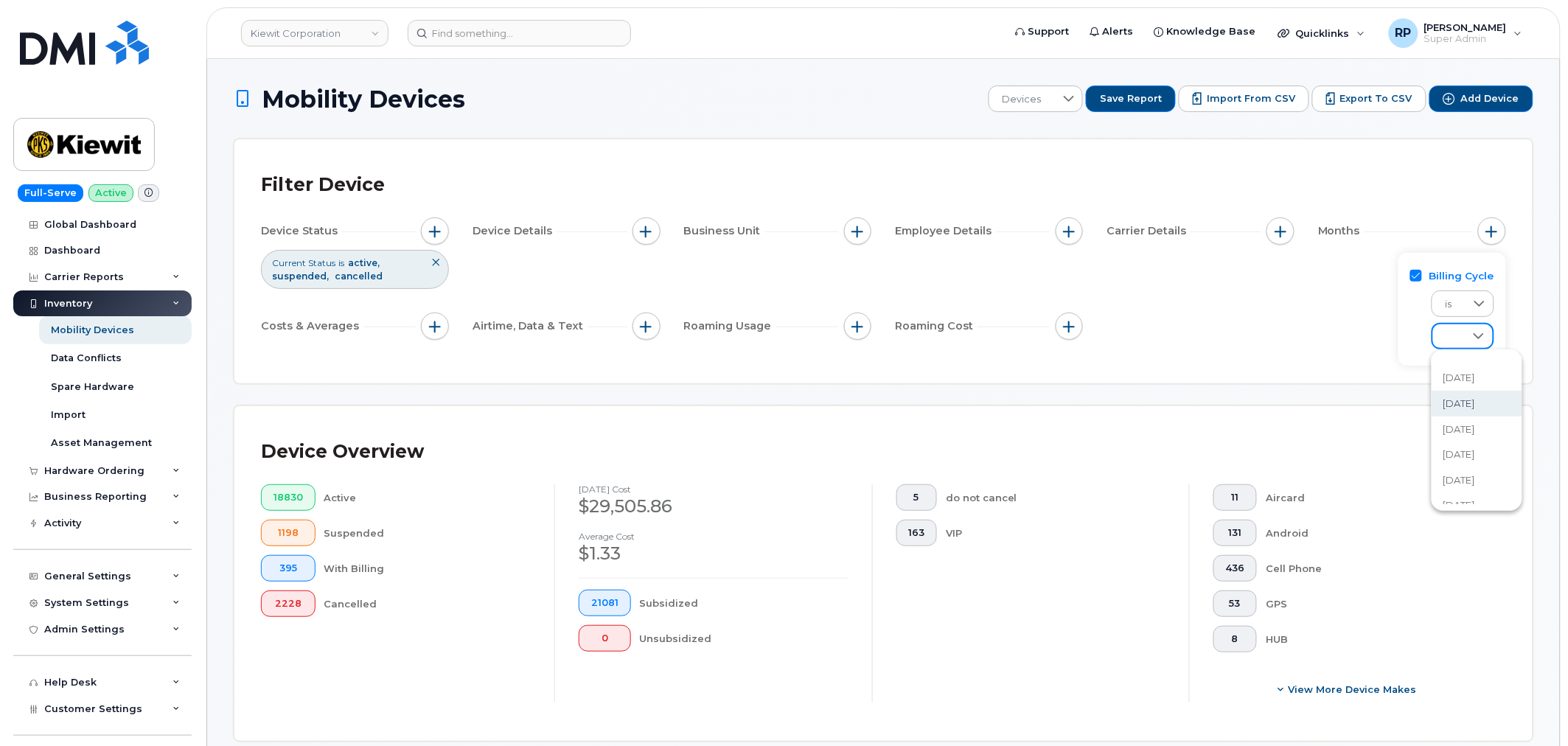
click at [1468, 403] on span "August 2025" at bounding box center [1460, 403] width 32 height 14
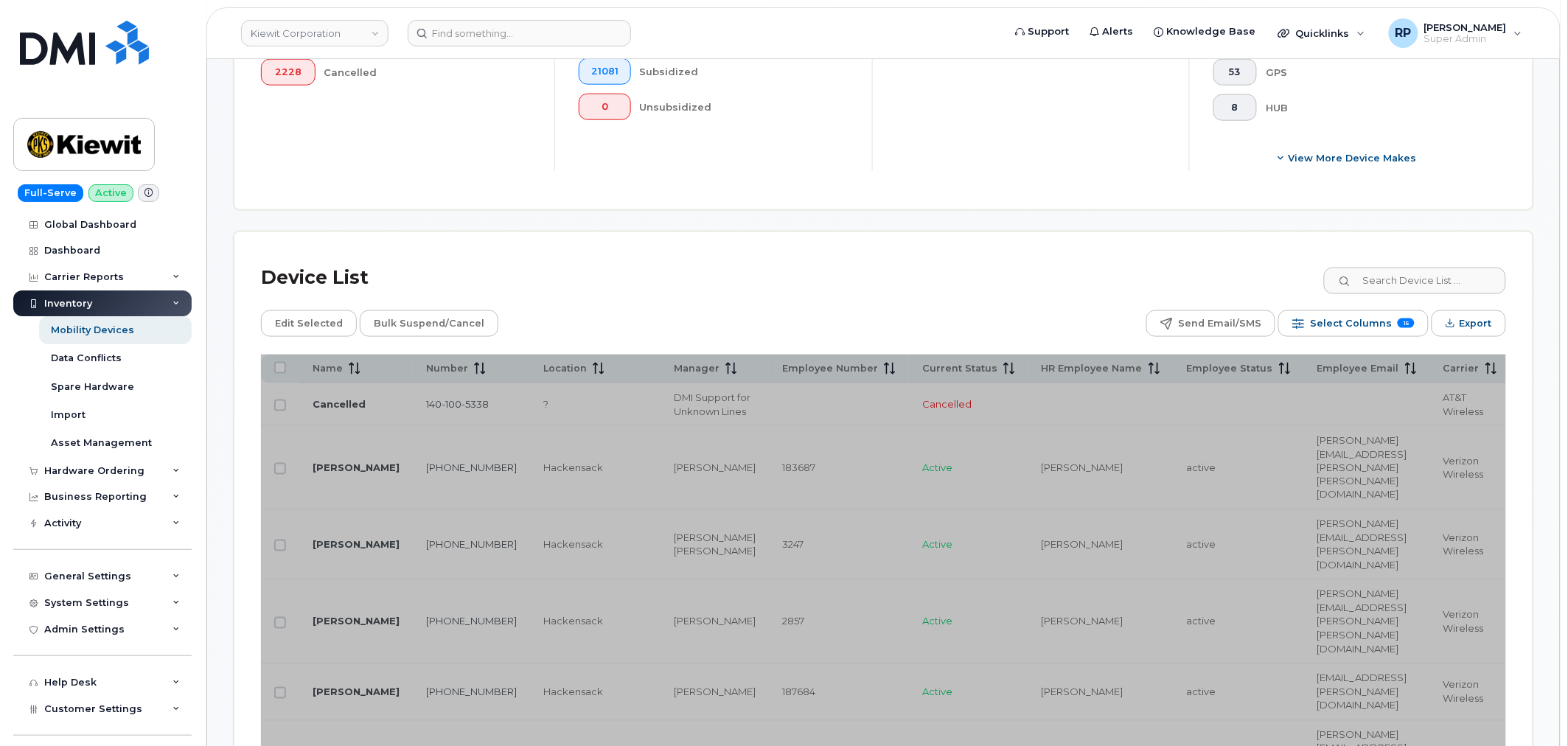
scroll to position [547, 0]
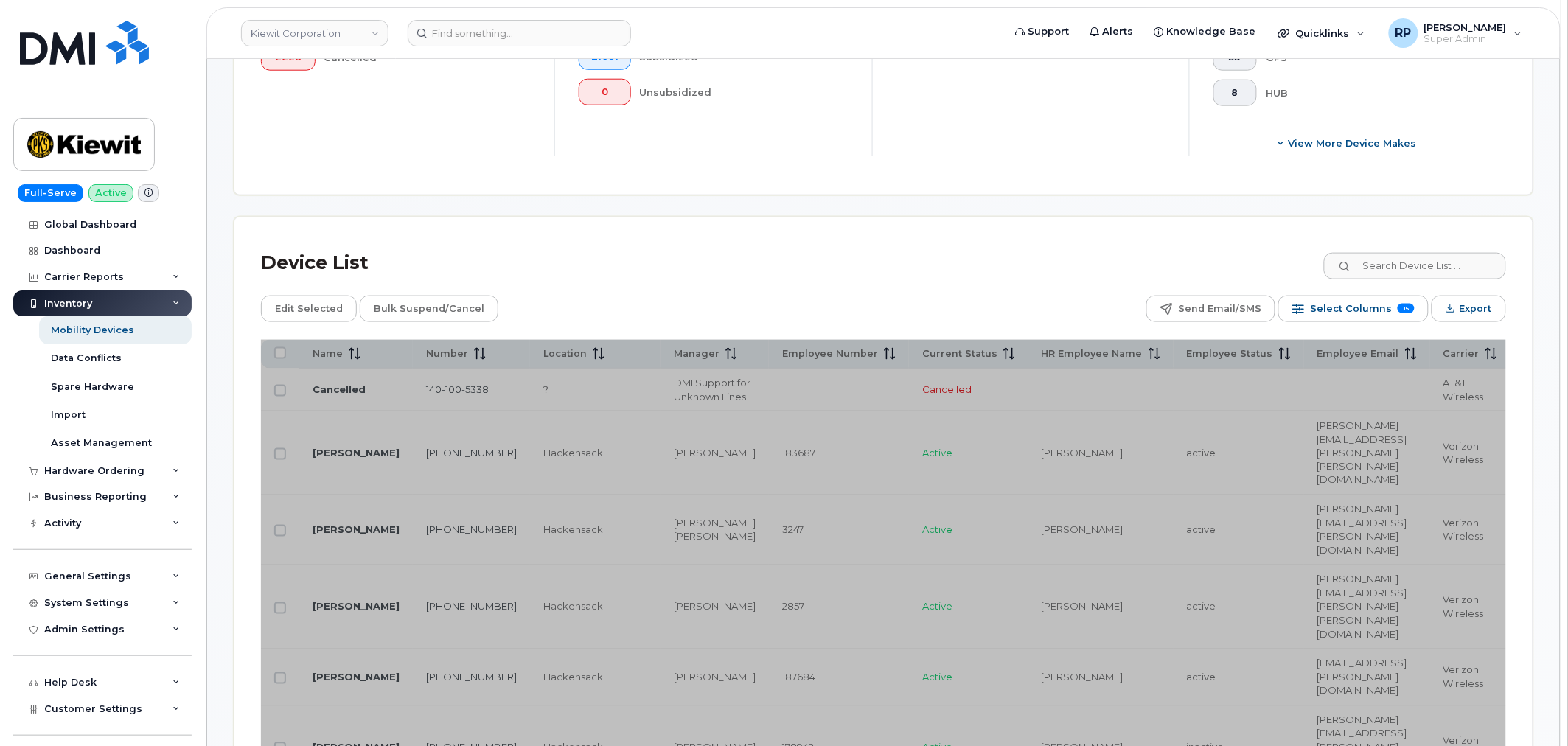
click at [1465, 314] on span "Export" at bounding box center [1475, 309] width 33 height 23
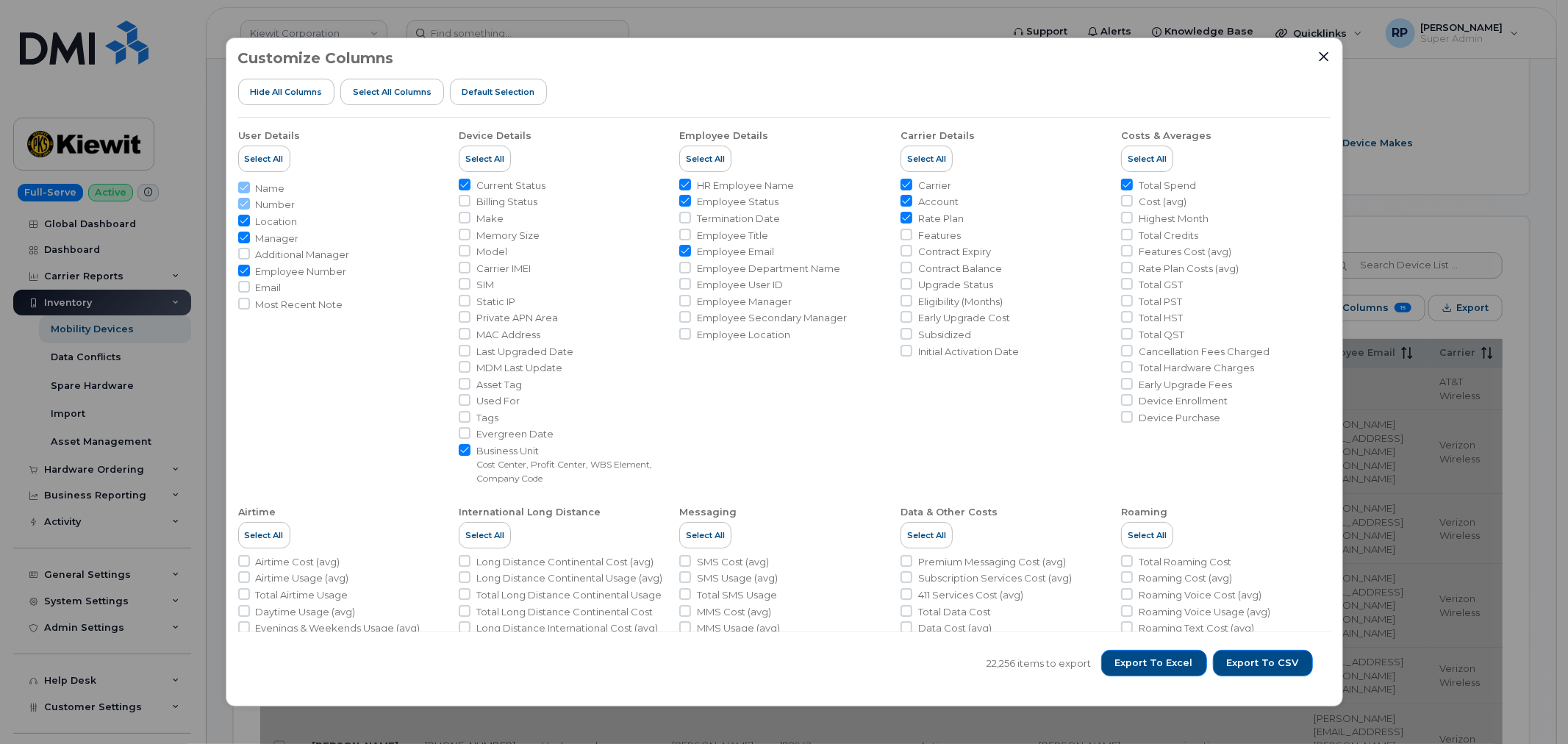
click at [241, 268] on input "Employee Number" at bounding box center [244, 270] width 12 height 12
checkbox input "false"
click at [901, 217] on input "Rate Plan" at bounding box center [906, 217] width 12 height 12
checkbox input "false"
click at [1264, 667] on span "Export to CSV" at bounding box center [1263, 663] width 72 height 13
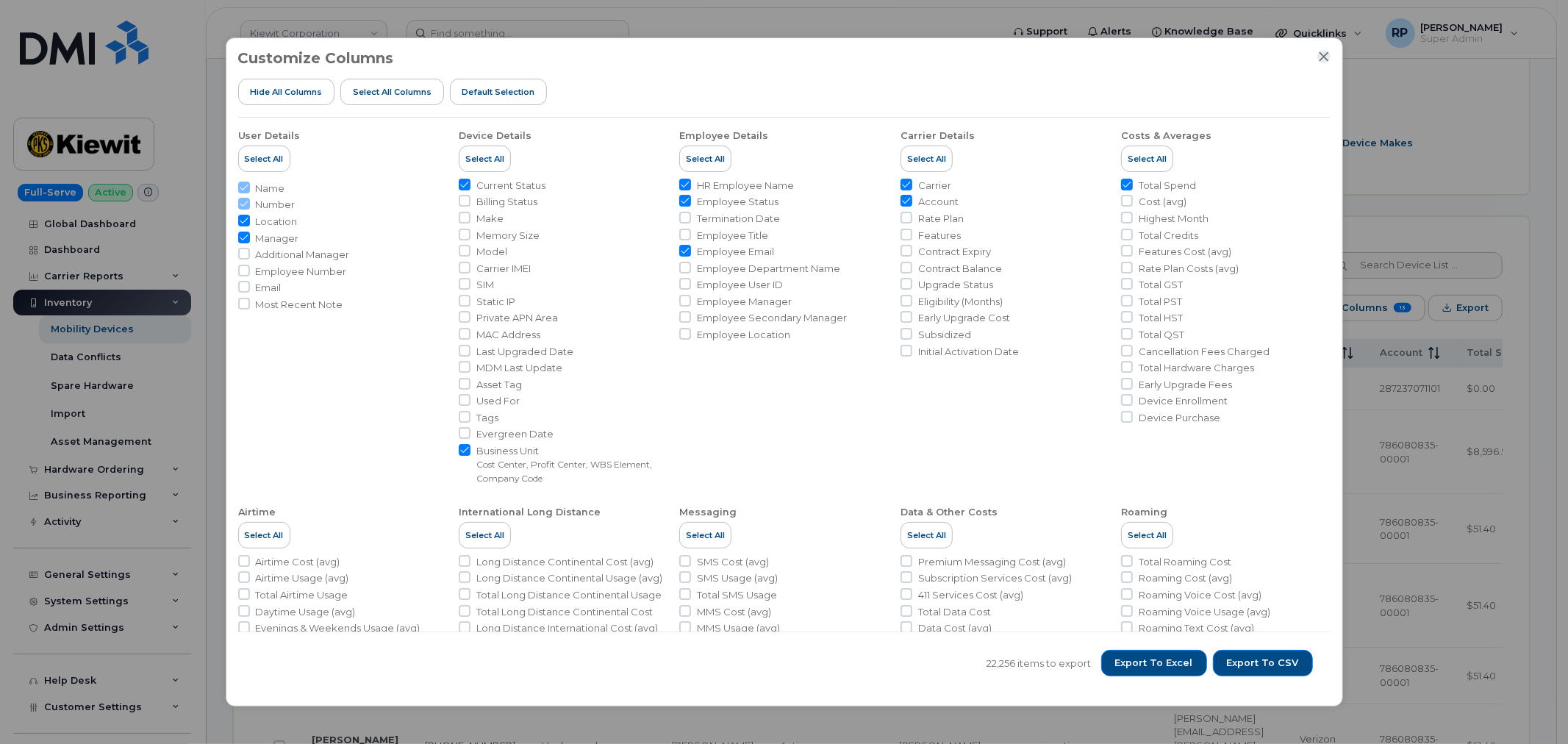
click at [1325, 59] on icon "Close" at bounding box center [1324, 57] width 12 height 12
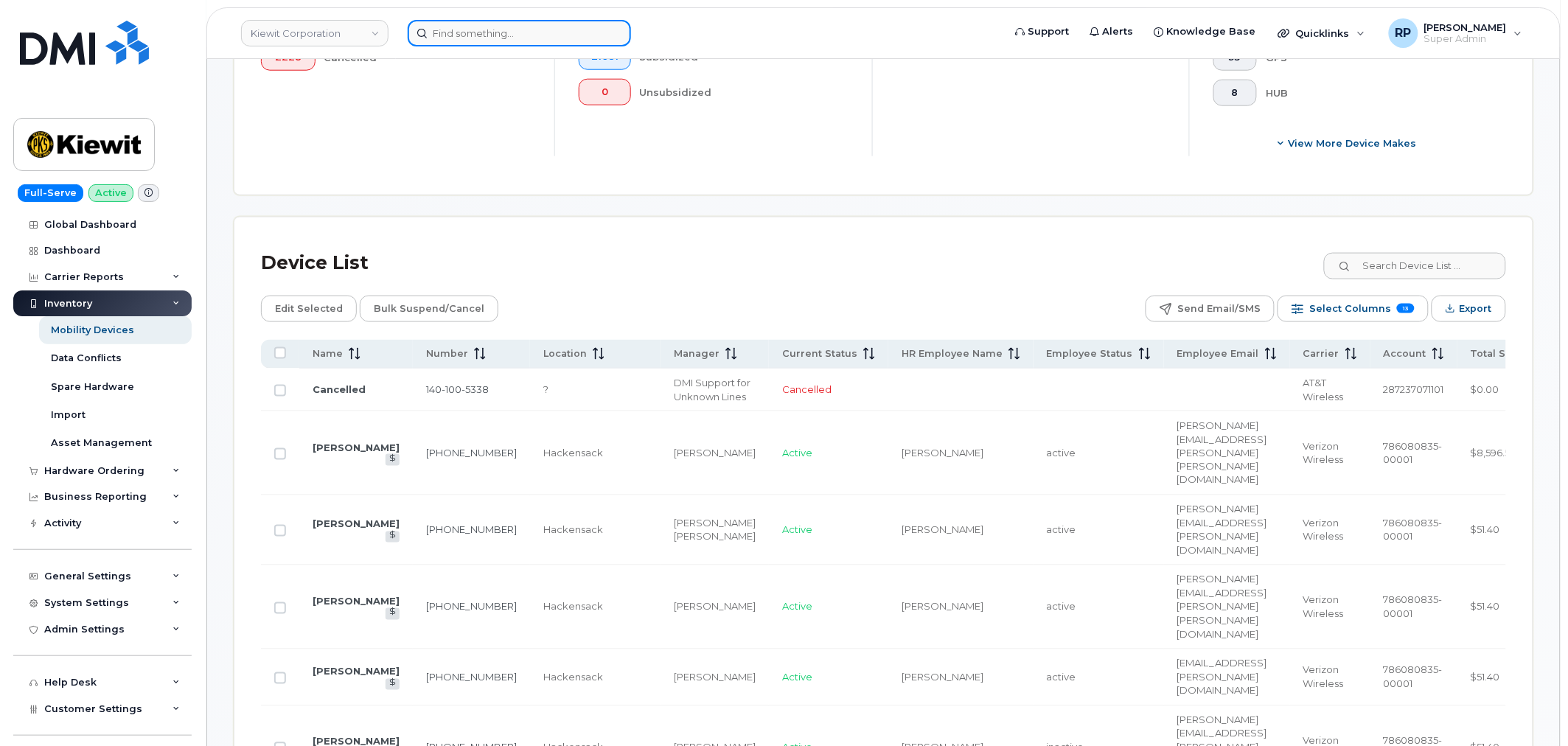
click at [513, 26] on input at bounding box center [520, 33] width 224 height 27
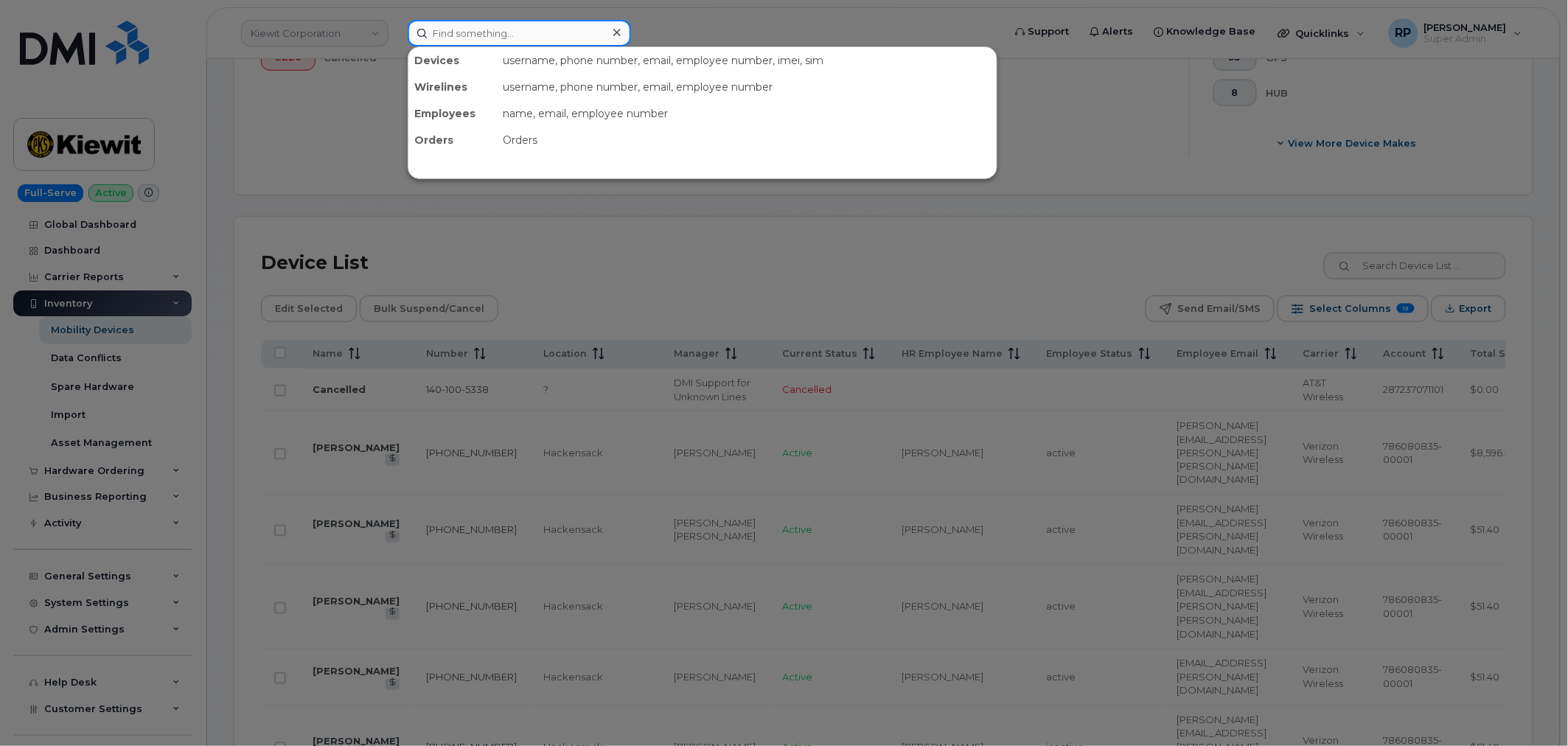
paste input "4026303926"
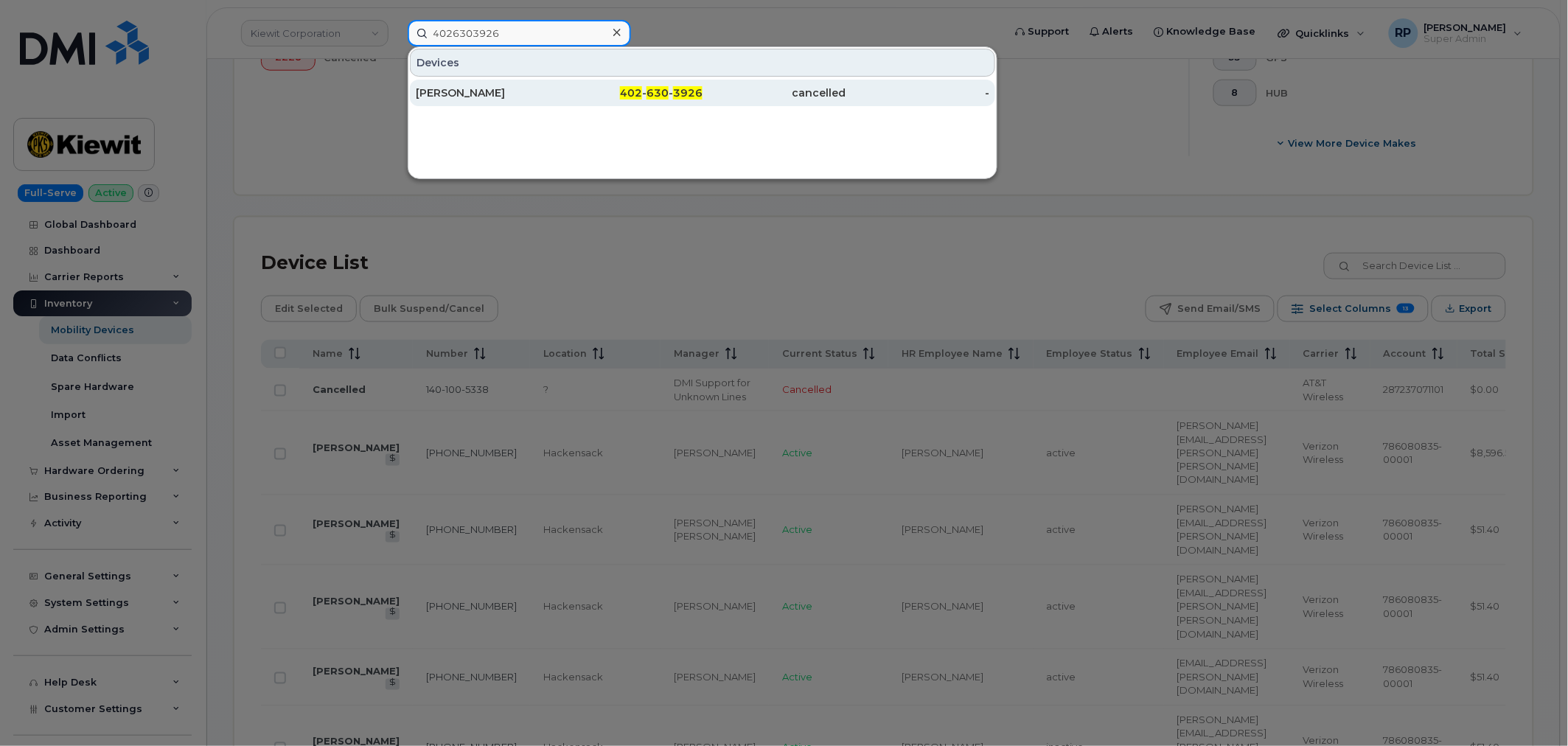
type input "4026303926"
click at [577, 99] on div "402 - 630 - 3926" at bounding box center [631, 93] width 144 height 27
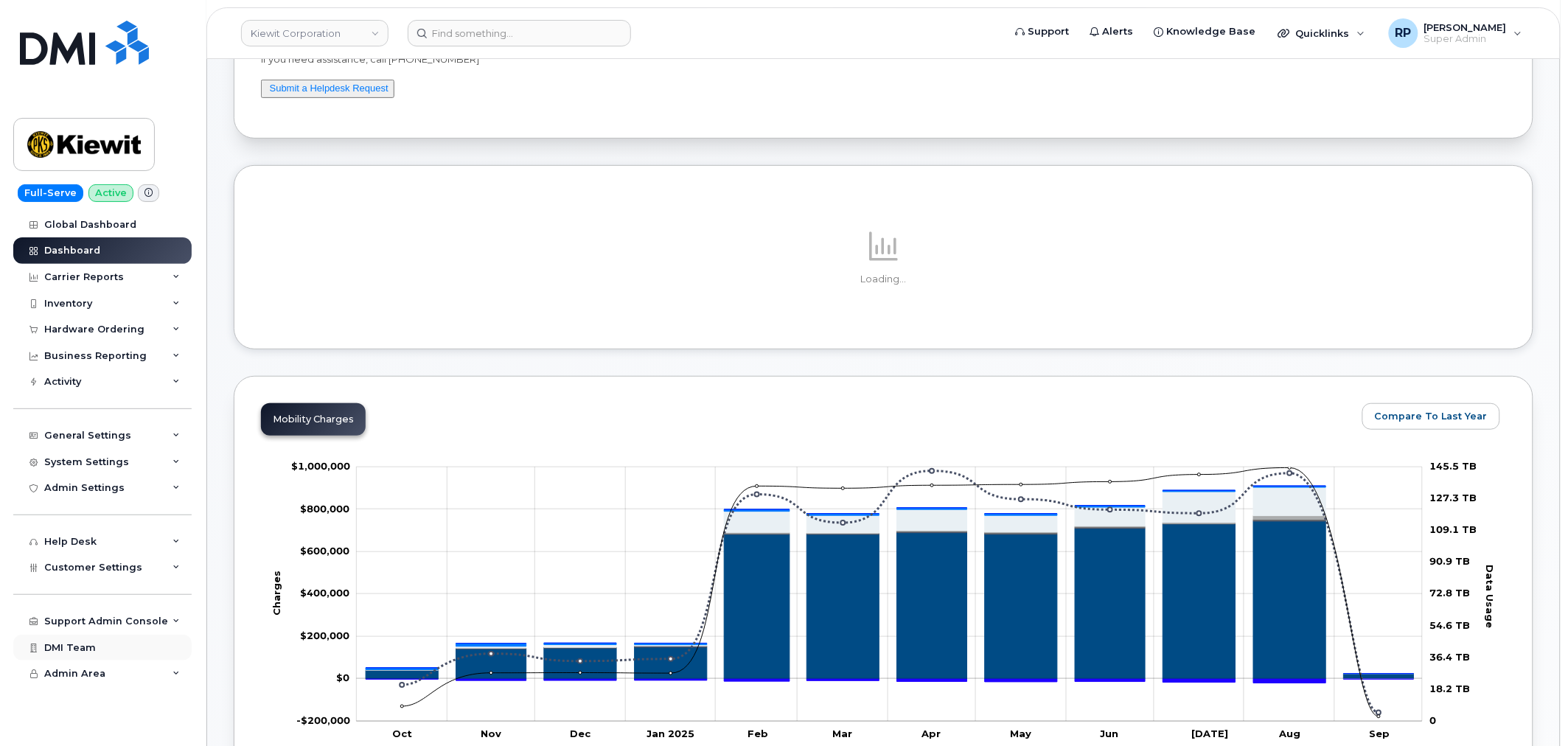
scroll to position [273, 0]
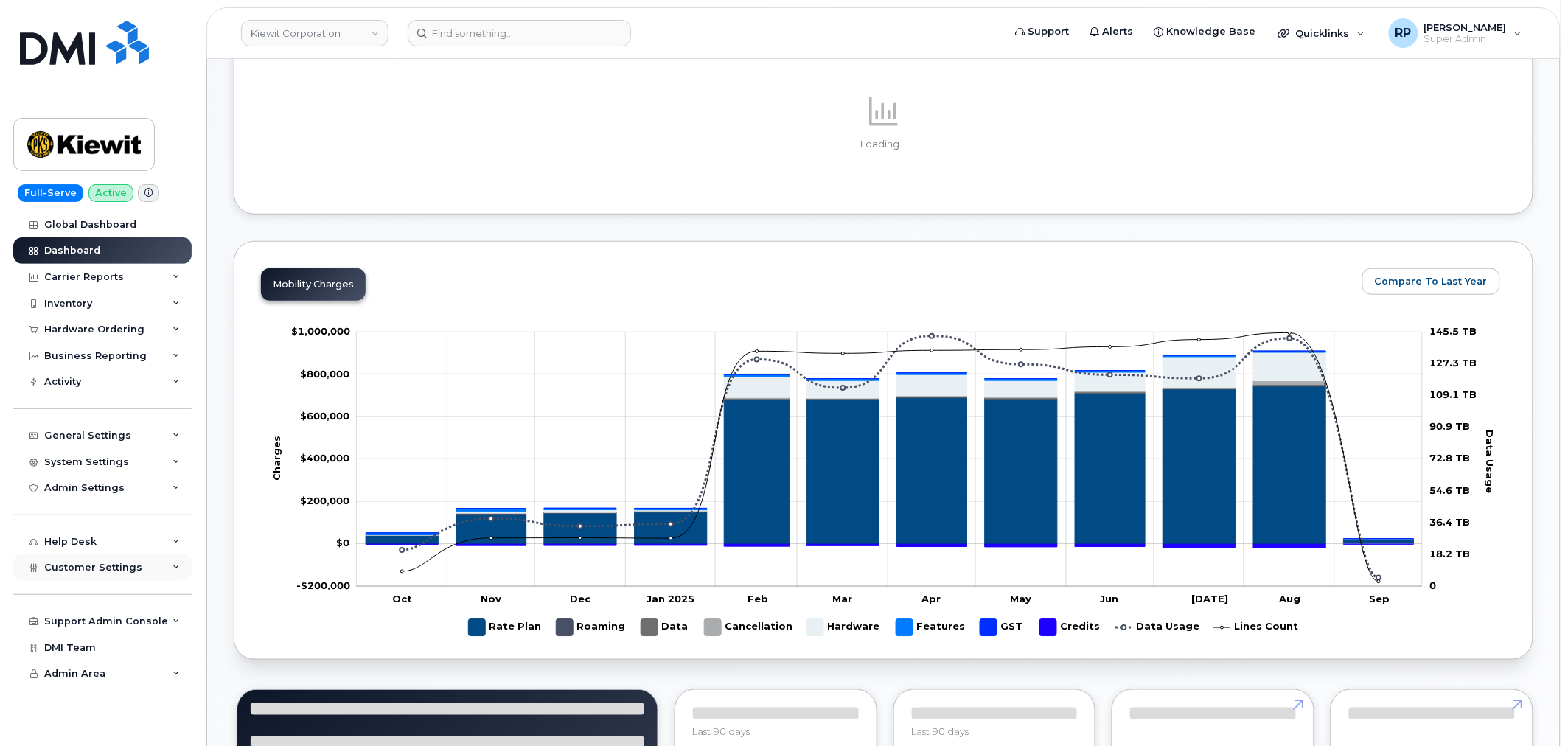
click at [108, 572] on span "Customer Settings" at bounding box center [93, 567] width 98 height 11
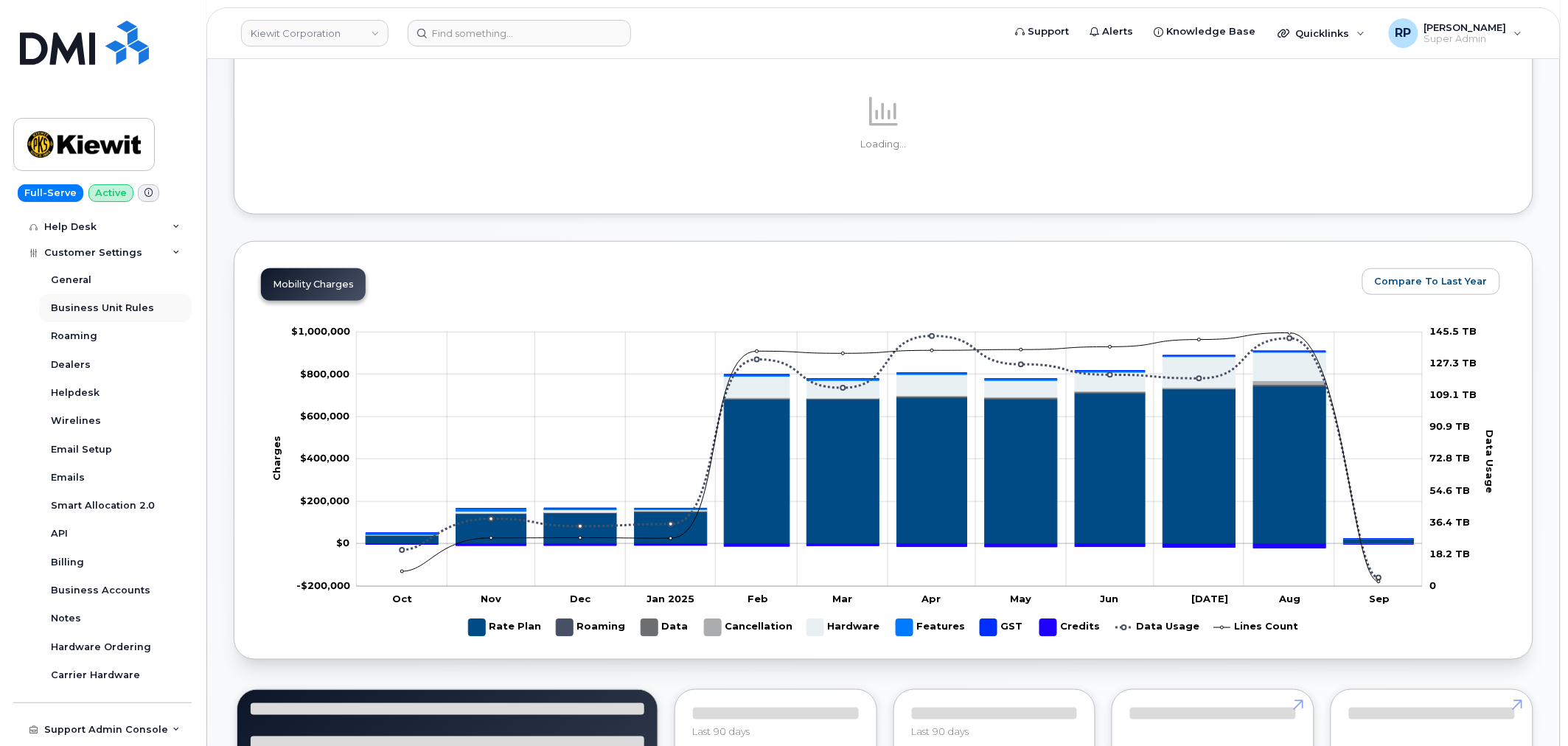
scroll to position [364, 0]
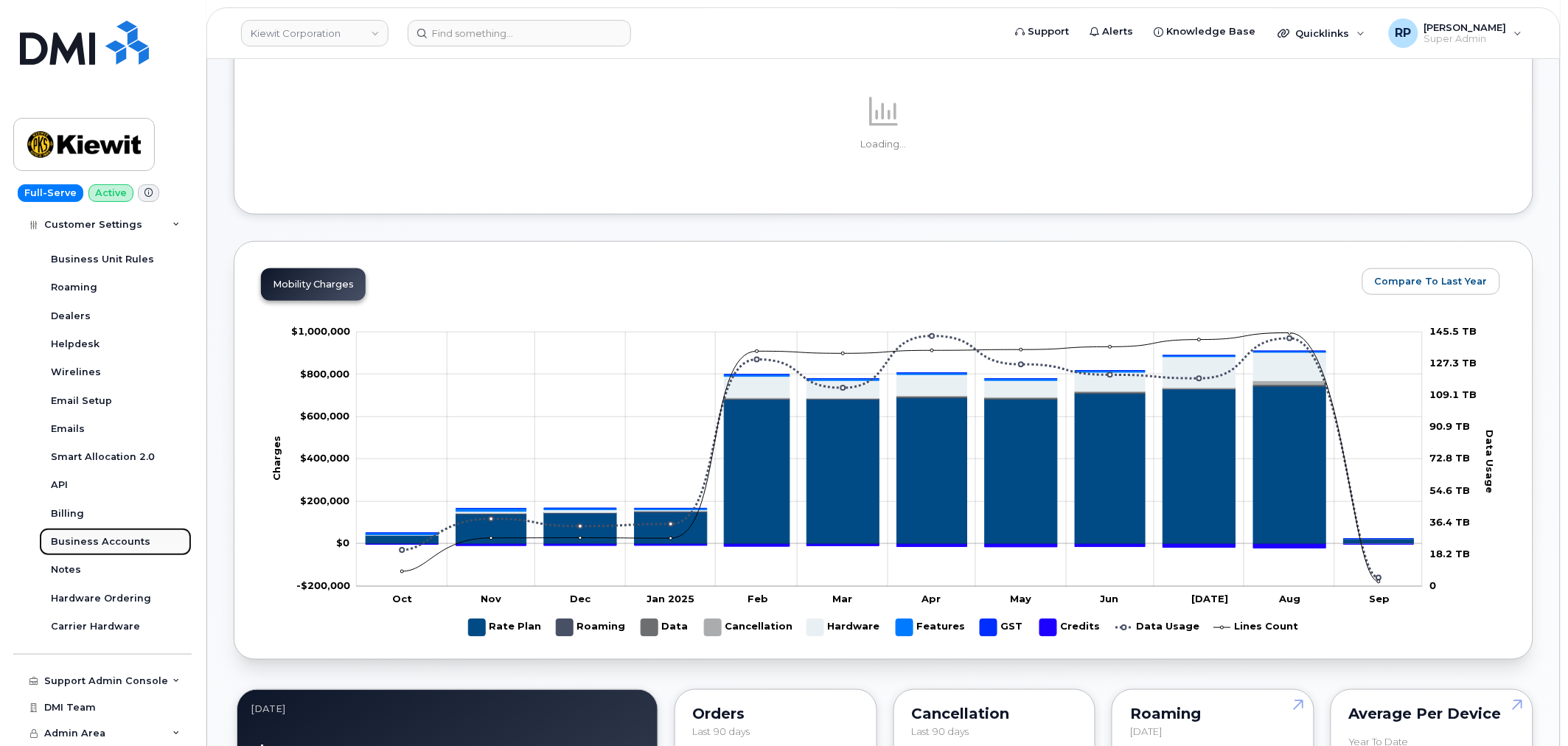
click at [104, 539] on div "Business Accounts" at bounding box center [100, 542] width 99 height 13
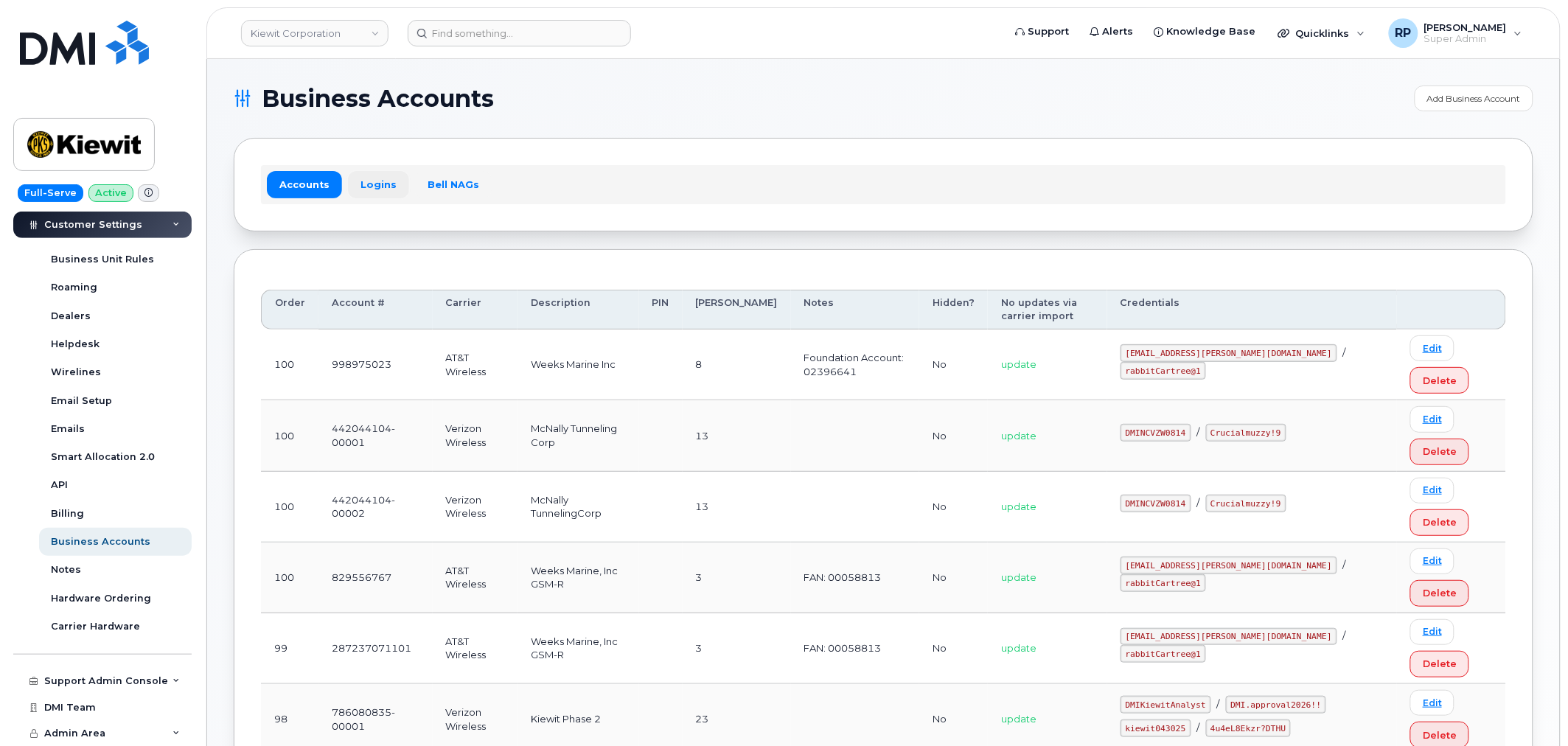
click at [381, 182] on link "Logins" at bounding box center [378, 184] width 61 height 27
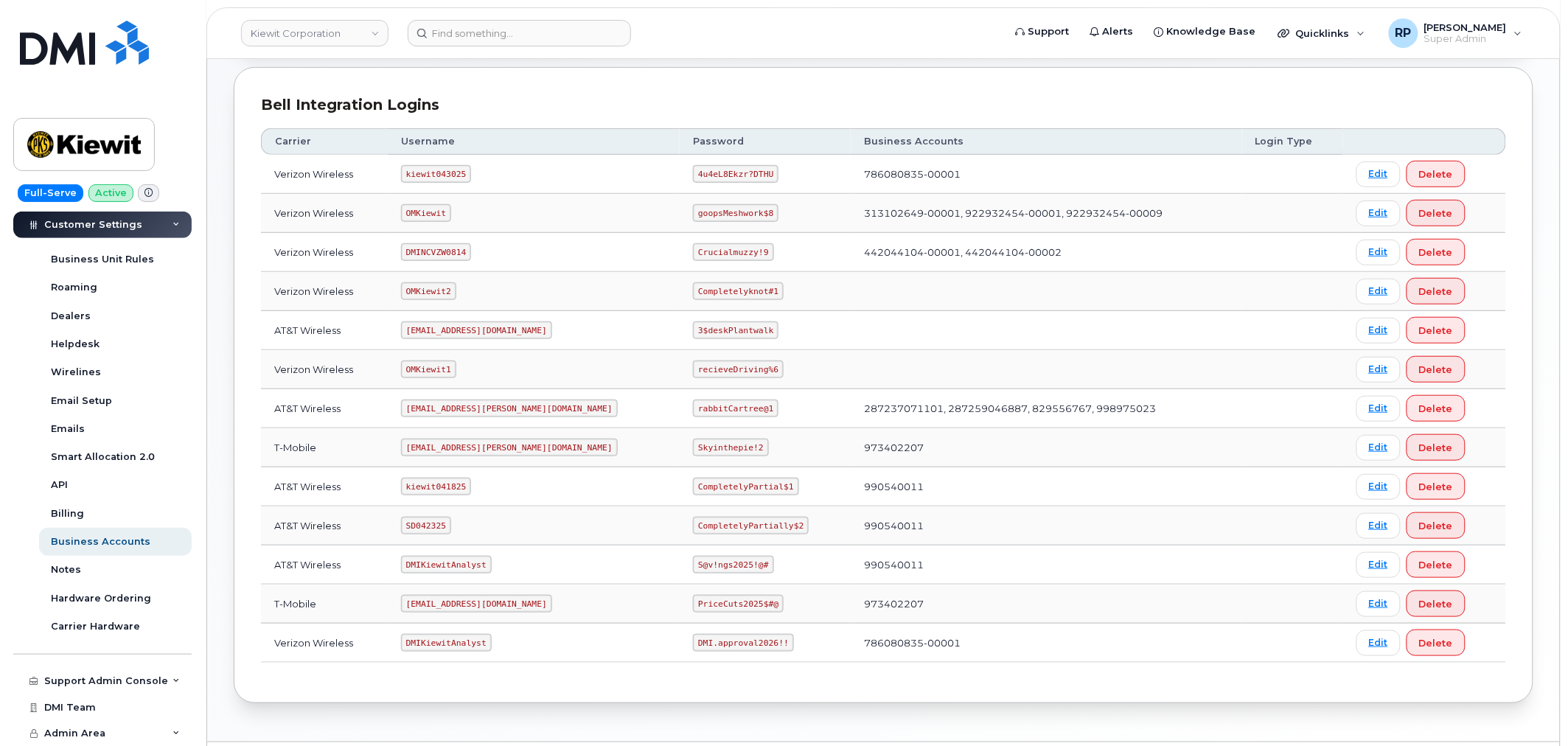
scroll to position [225, 0]
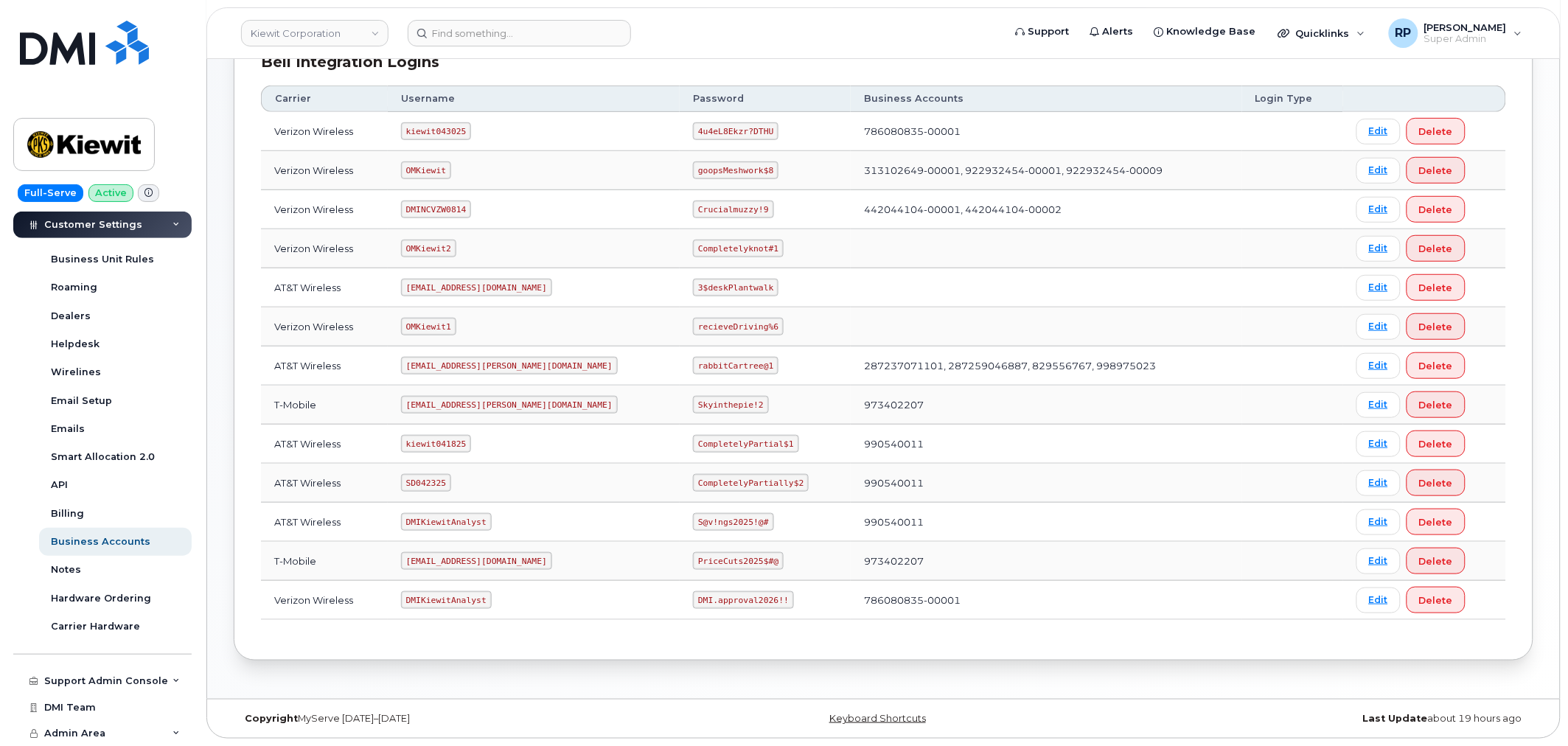
drag, startPoint x: 415, startPoint y: 566, endPoint x: 564, endPoint y: 564, distance: 149.0
click at [564, 564] on td "ms-invoiceprocessing@dminc.com" at bounding box center [534, 561] width 293 height 39
copy code "ms-invoiceprocessing@dminc.com"
drag, startPoint x: 644, startPoint y: 560, endPoint x: 725, endPoint y: 560, distance: 81.0
click at [725, 560] on td "PriceCuts2025$#@" at bounding box center [764, 561] width 171 height 39
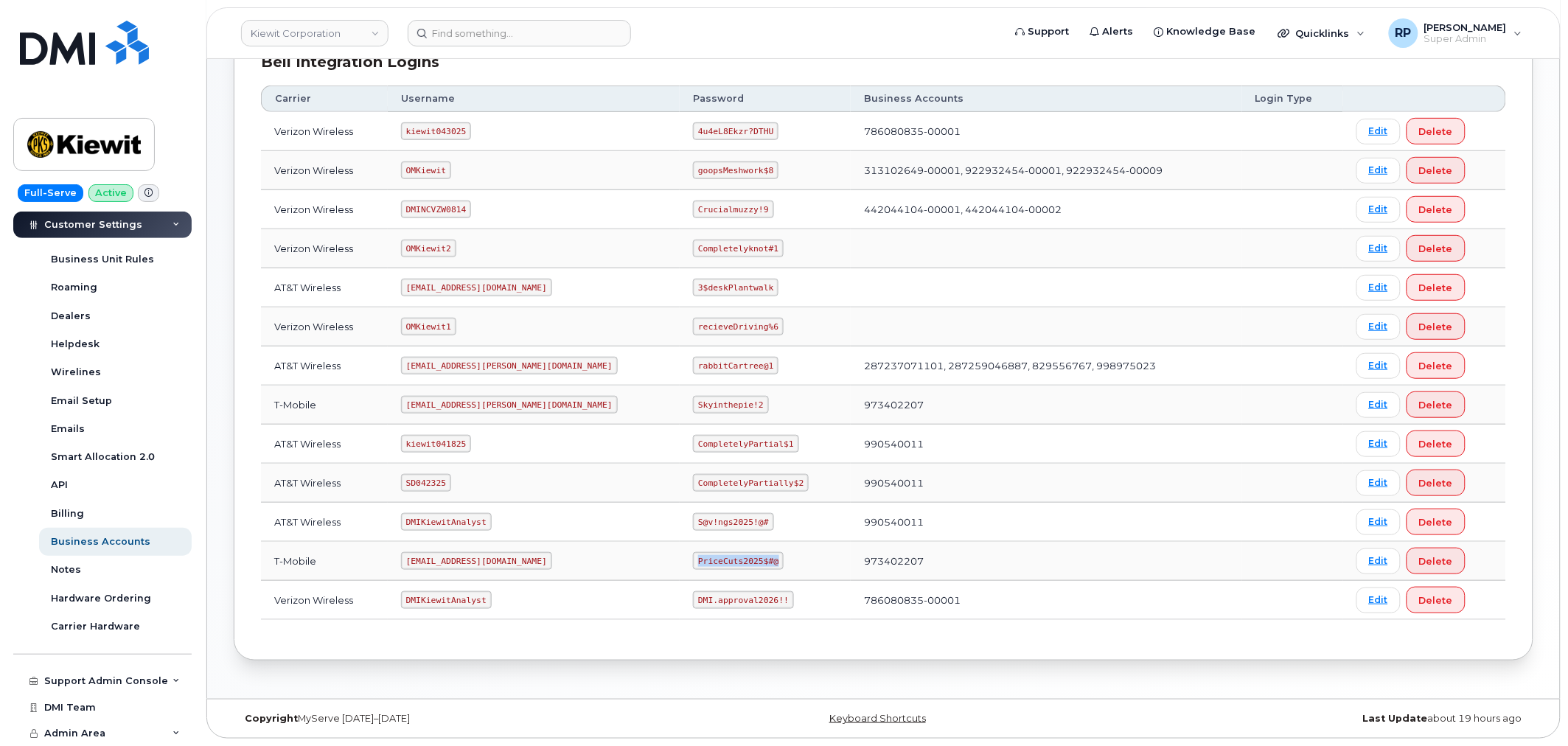
copy code "PriceCuts2025$#@"
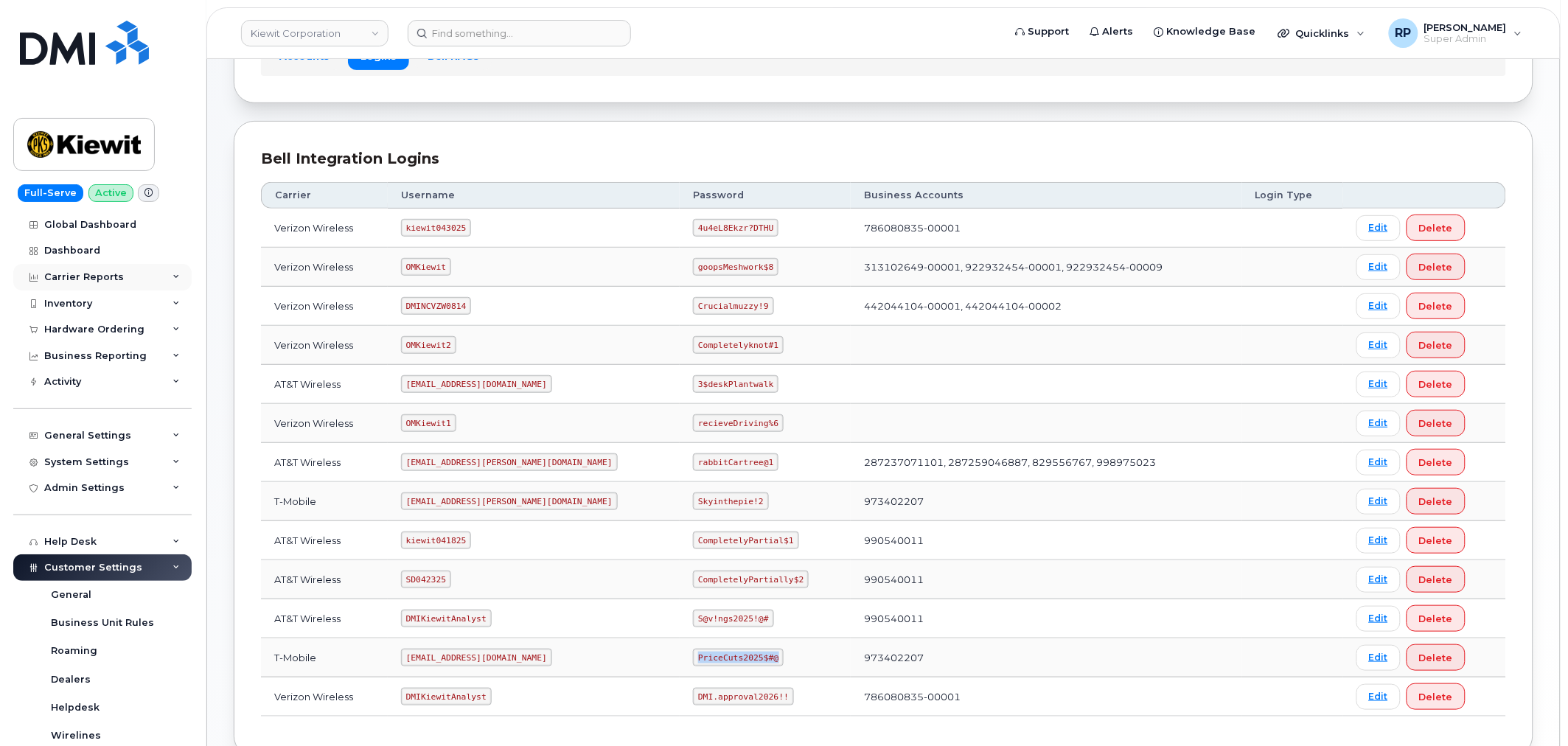
scroll to position [89, 0]
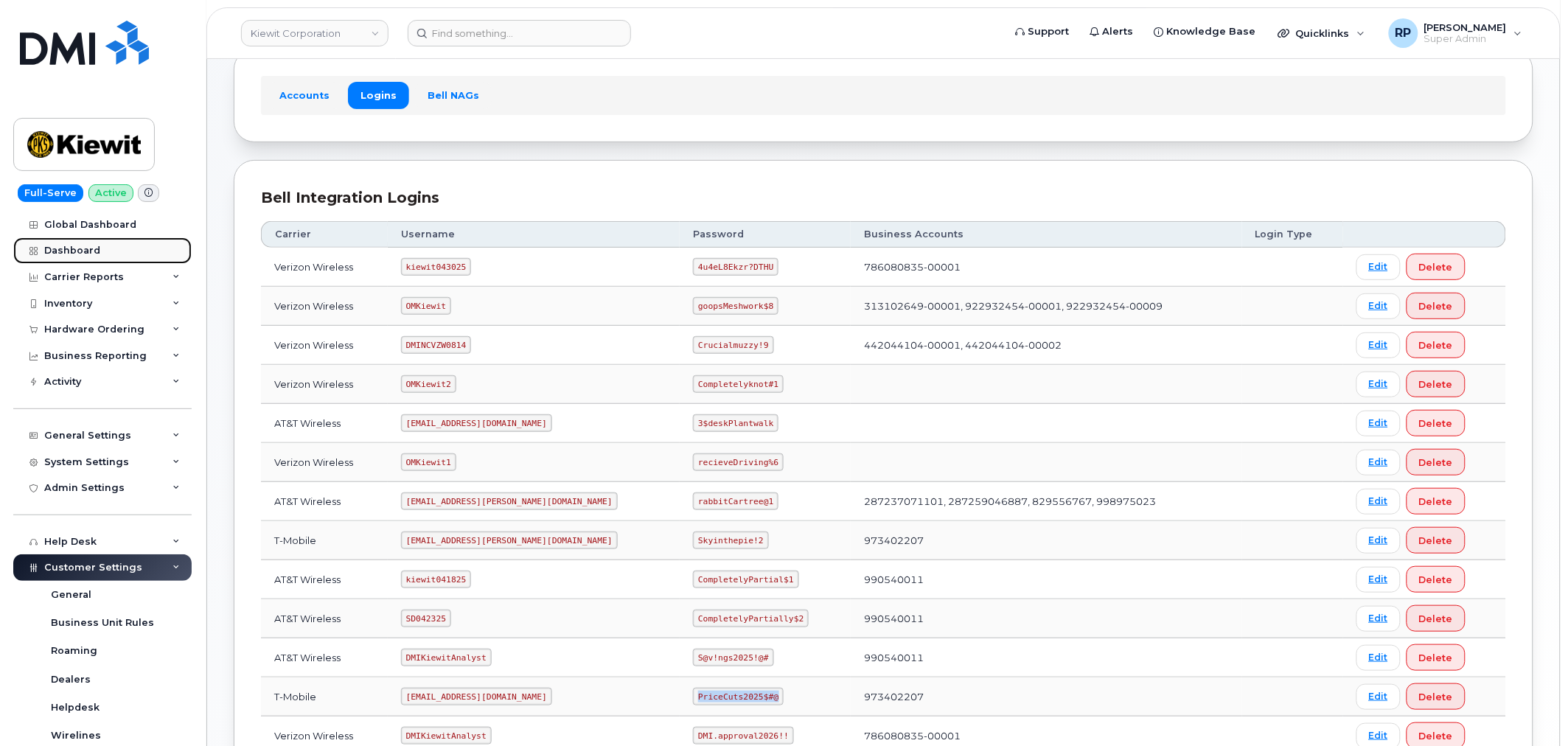
click at [81, 254] on div "Dashboard" at bounding box center [72, 250] width 56 height 12
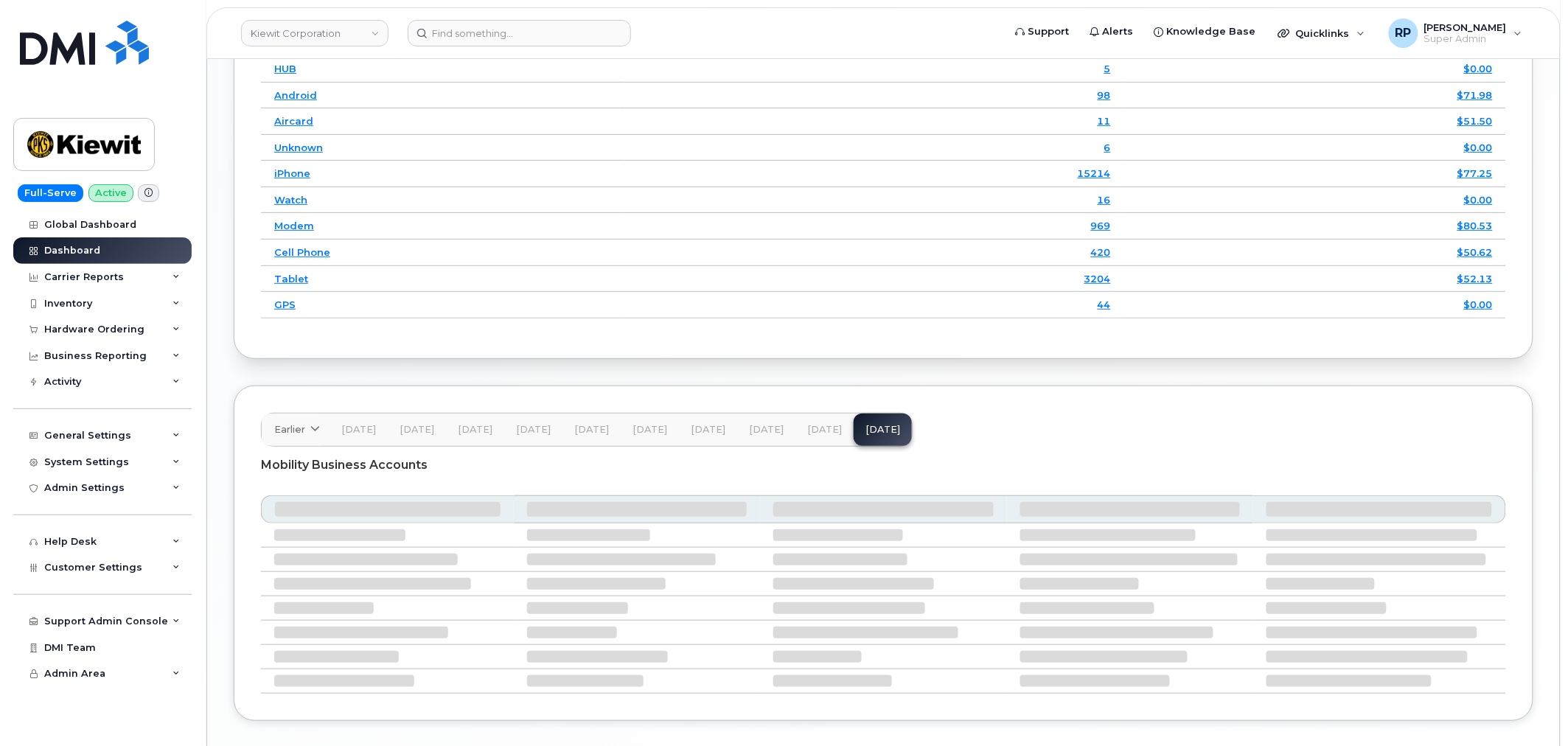
scroll to position [2180, 0]
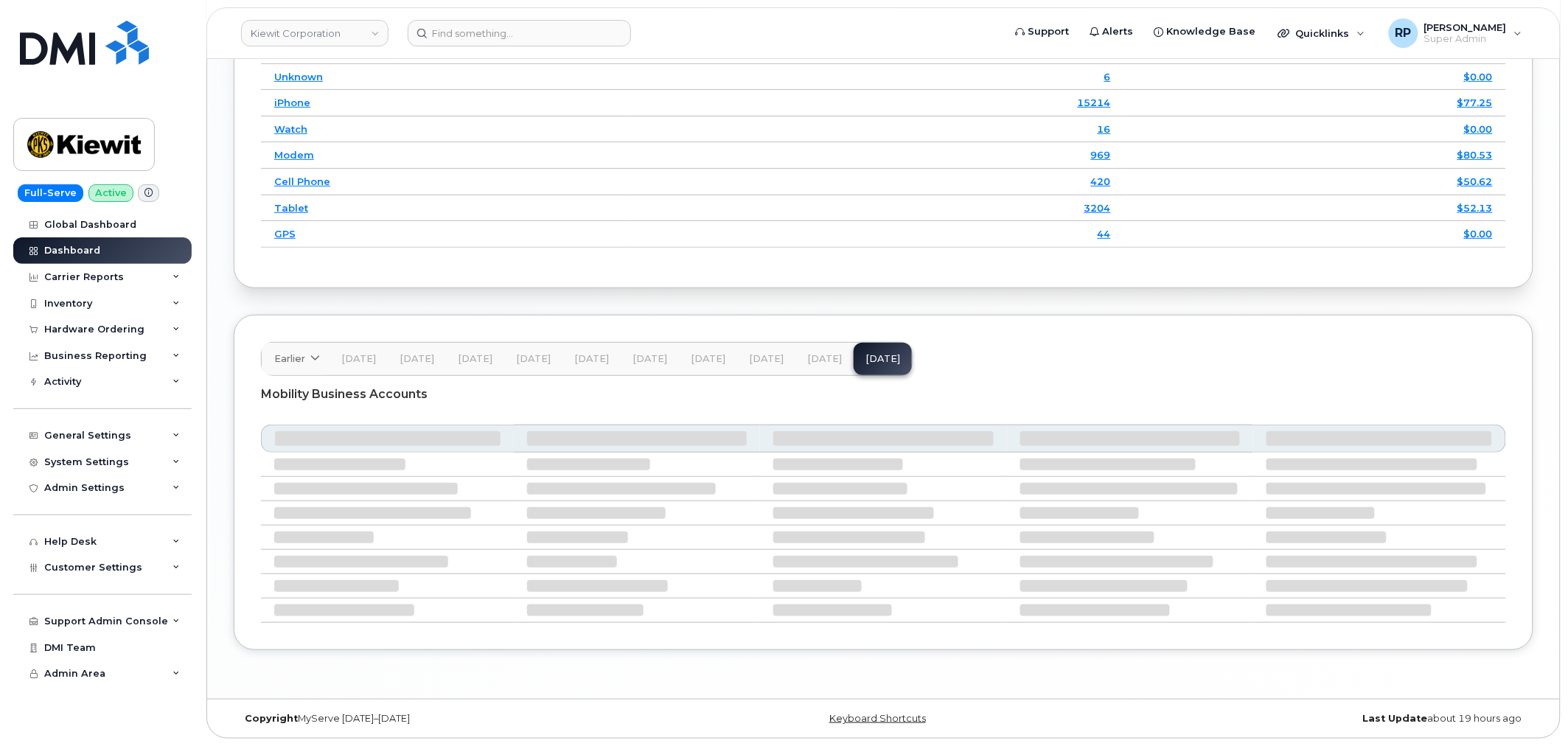
click at [814, 363] on span "[DATE]" at bounding box center [824, 359] width 35 height 12
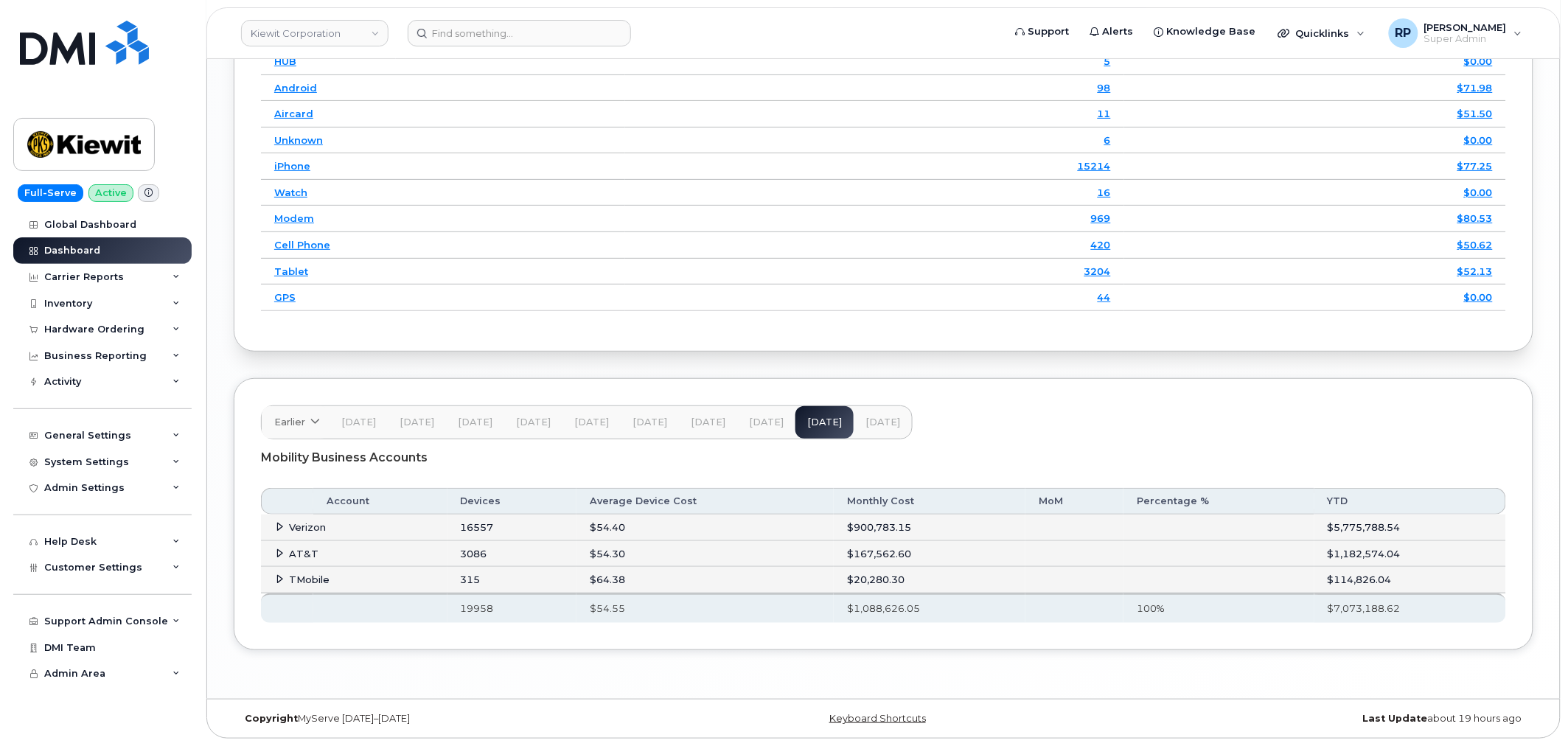
scroll to position [2117, 0]
click at [281, 575] on icon at bounding box center [280, 578] width 9 height 9
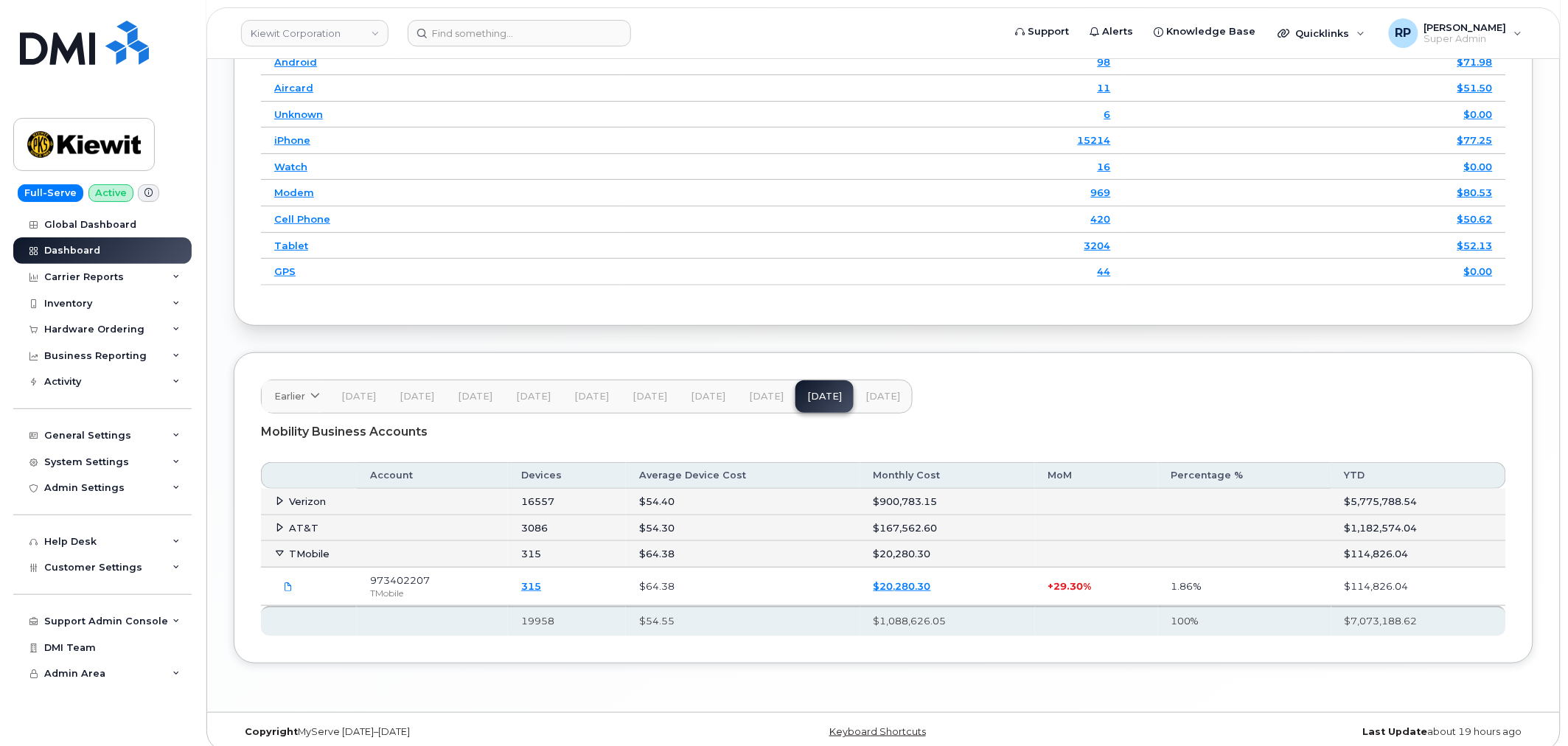
scroll to position [2155, 0]
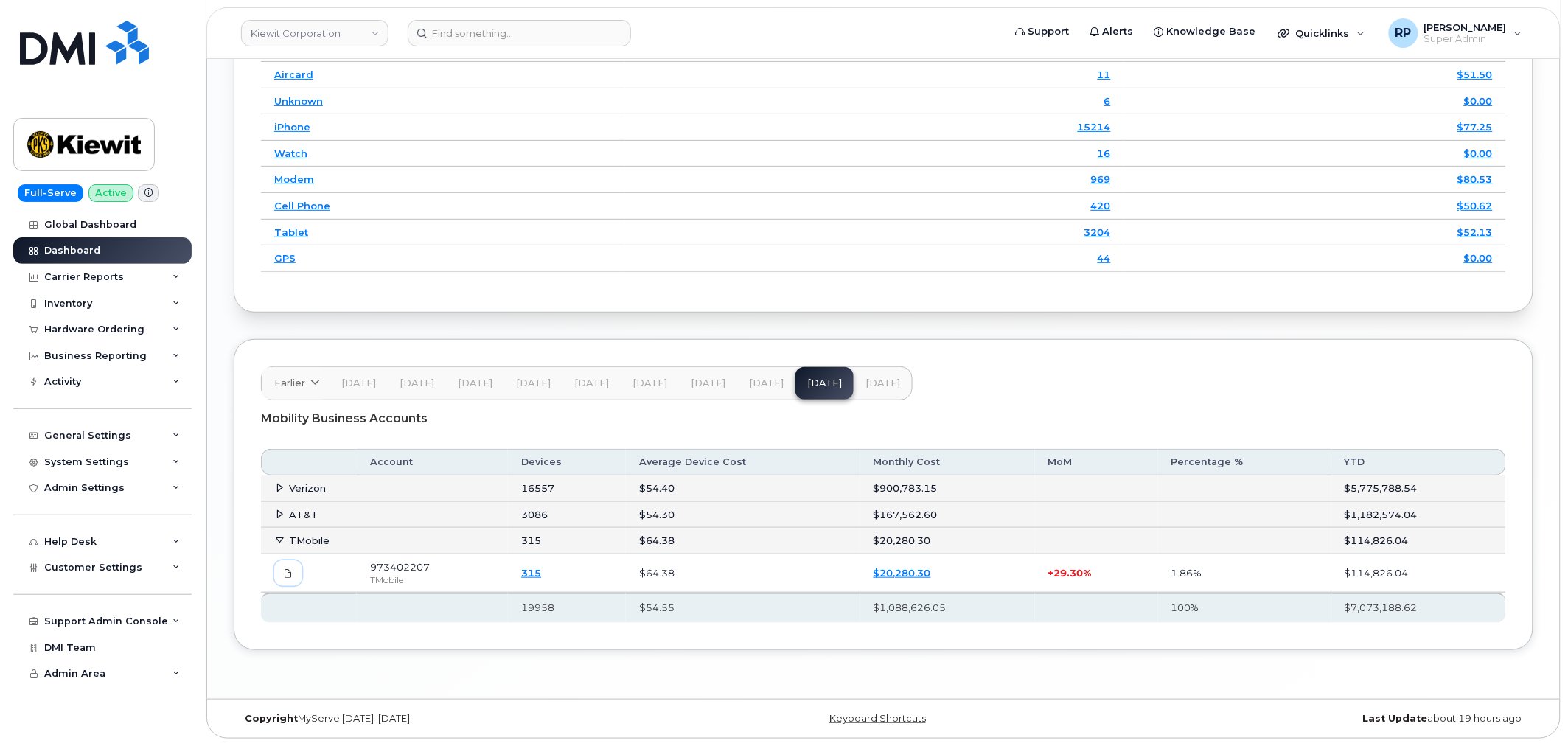
click at [285, 573] on icon at bounding box center [288, 573] width 9 height 9
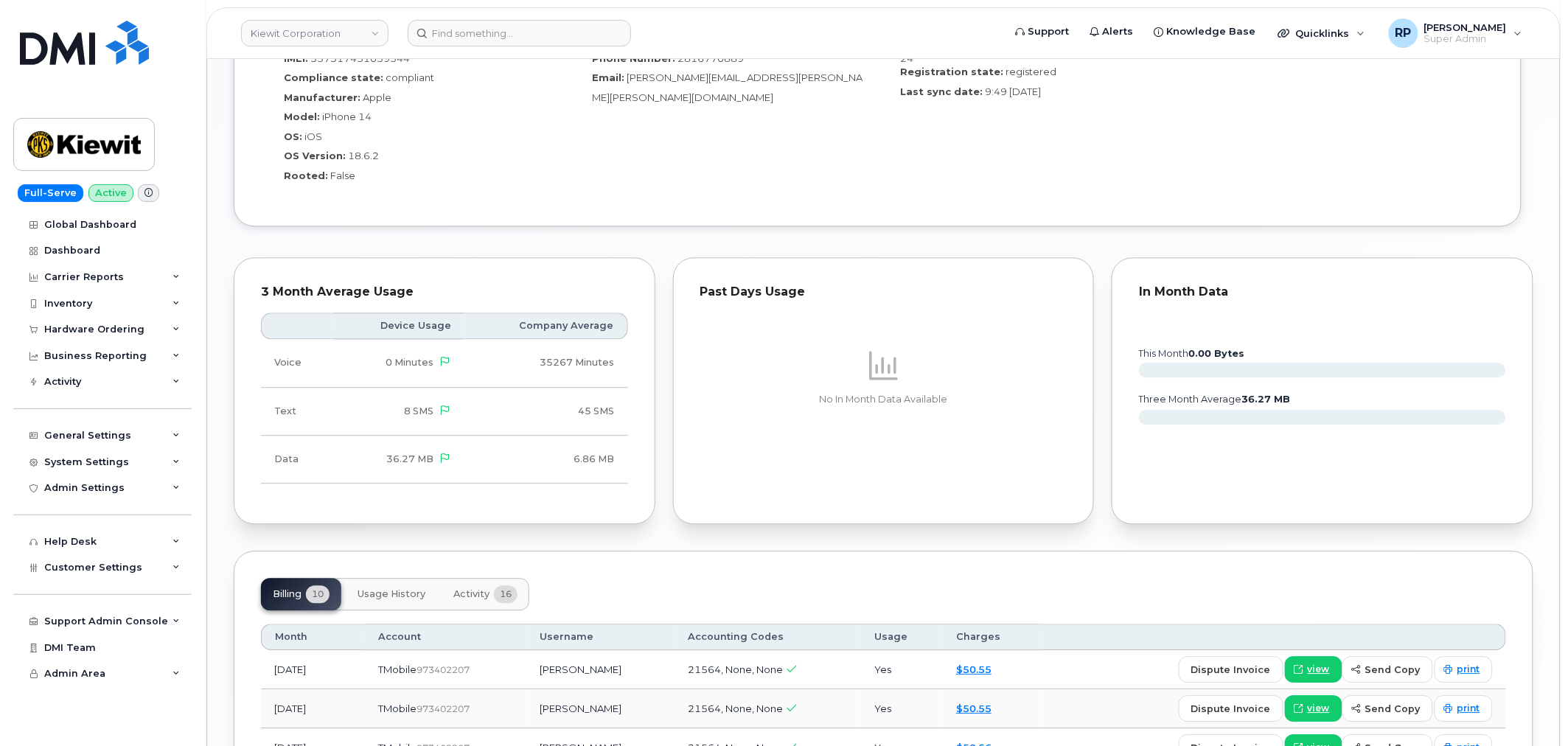
scroll to position [1365, 0]
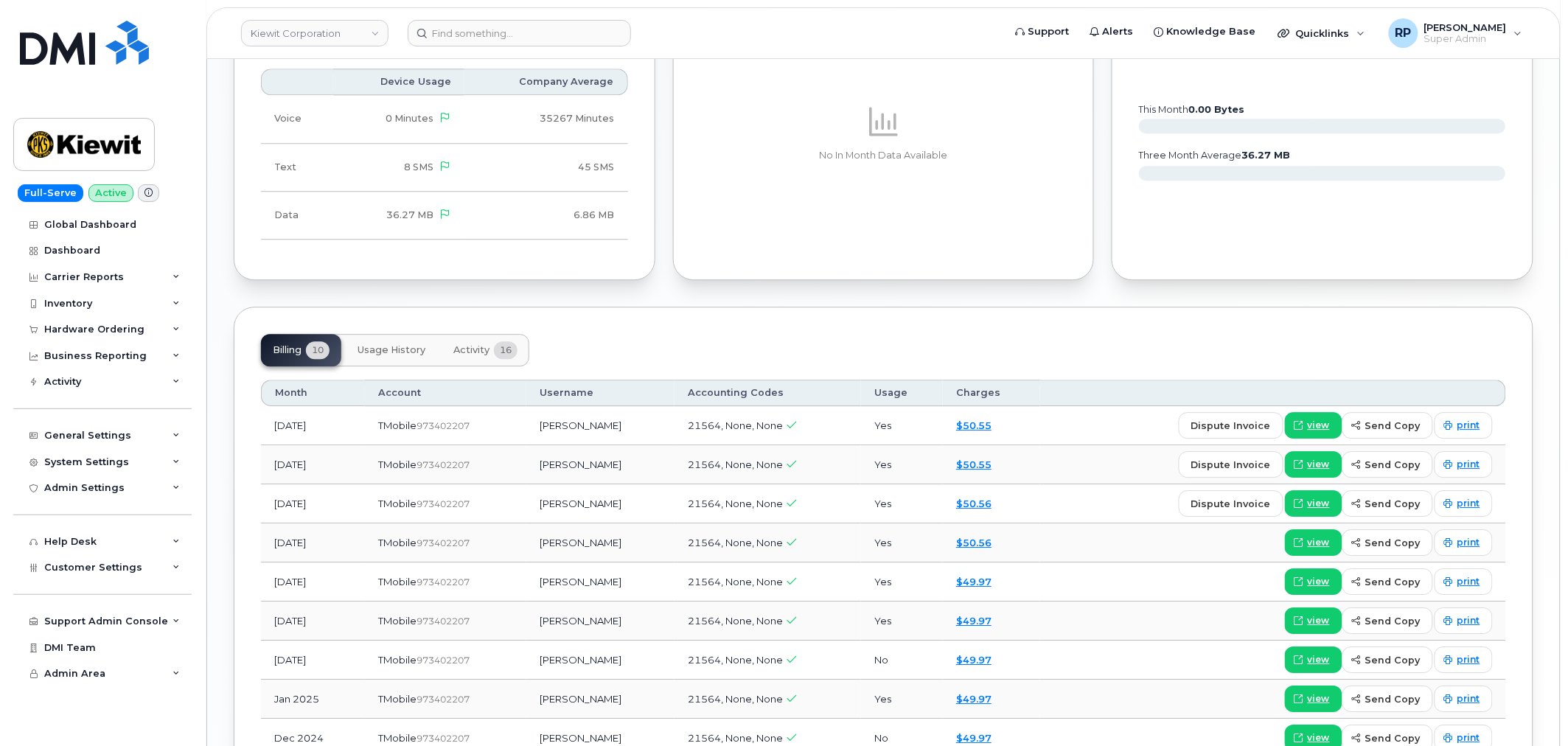
click at [459, 345] on span "Activity" at bounding box center [471, 350] width 36 height 12
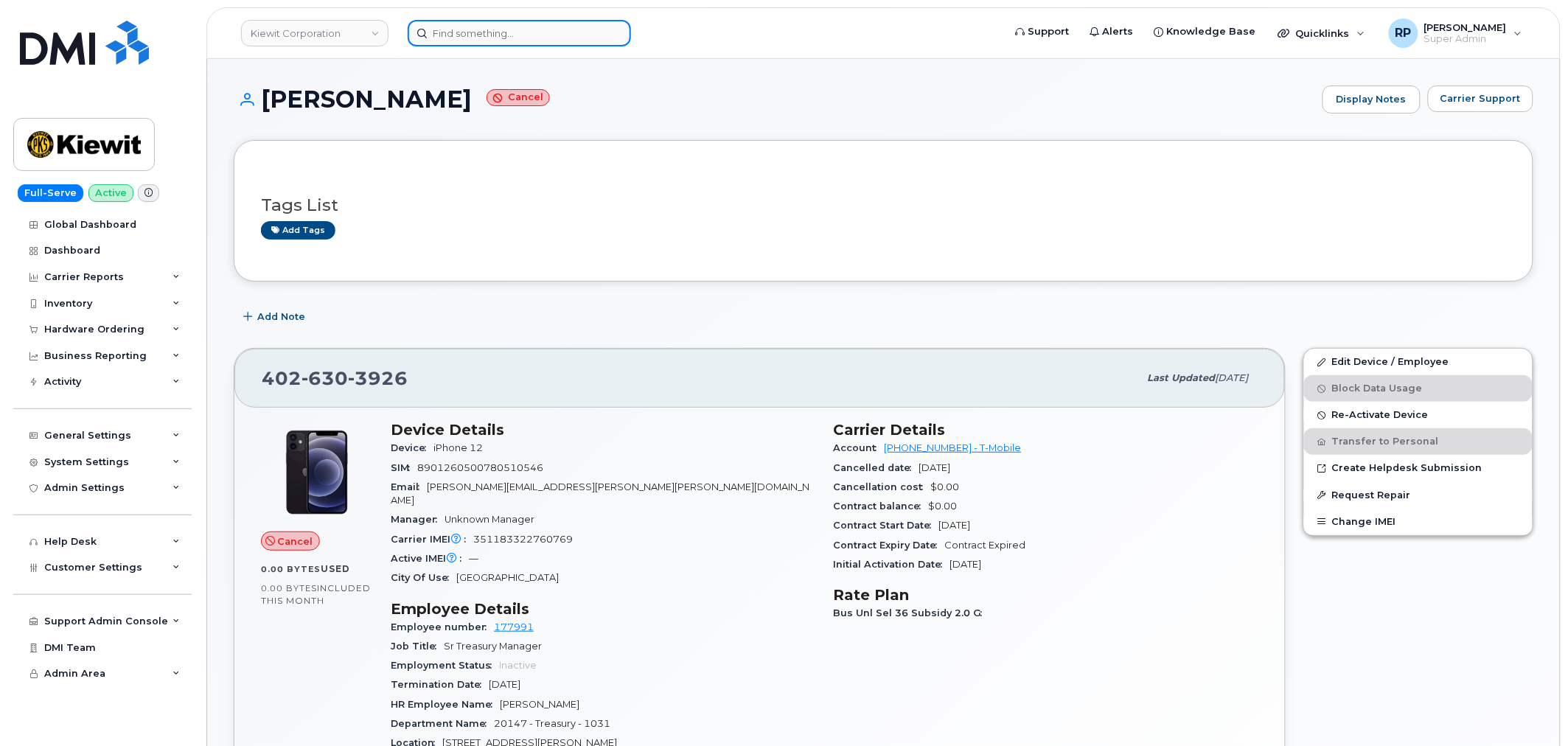
click at [519, 35] on input at bounding box center [520, 33] width 224 height 27
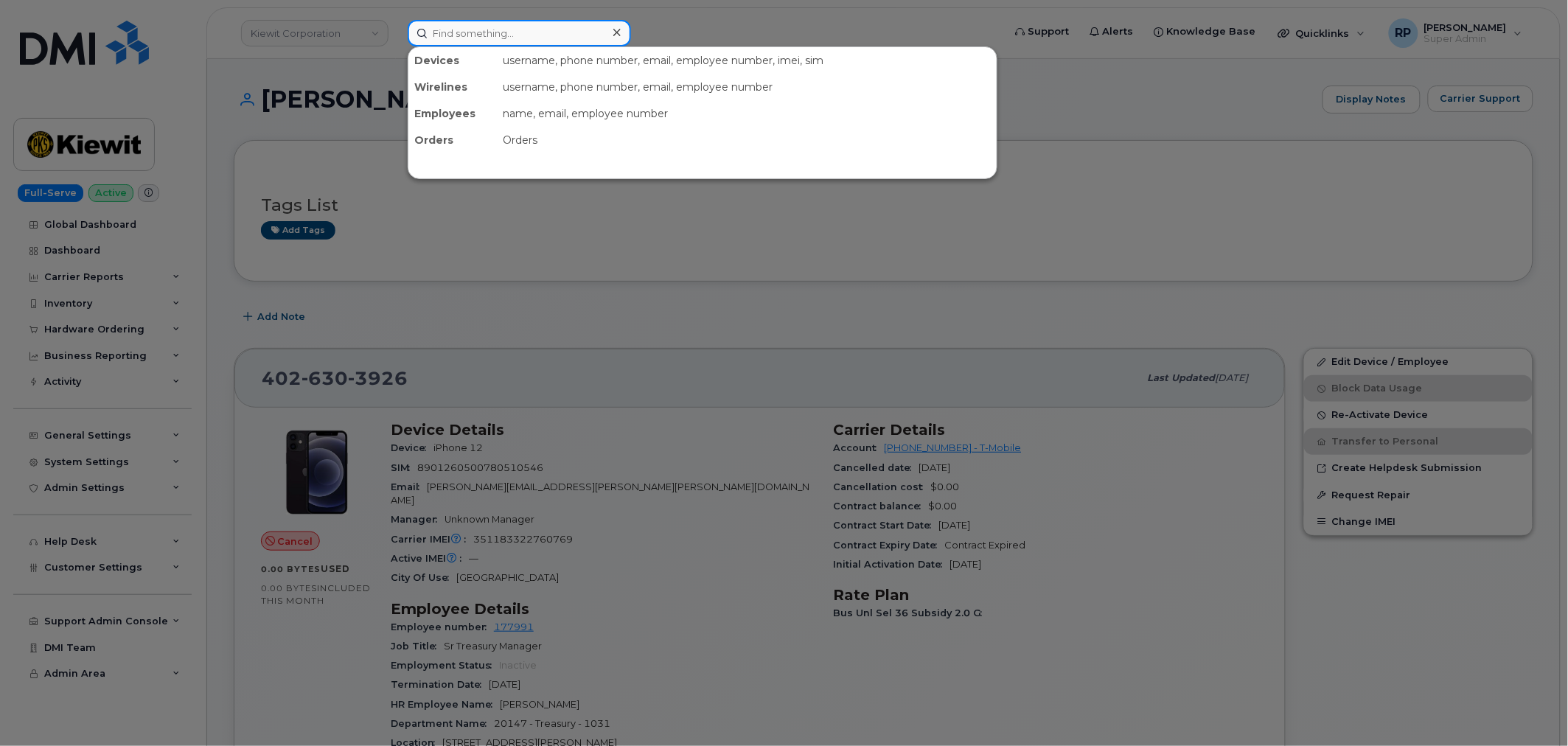
paste input "7408022497"
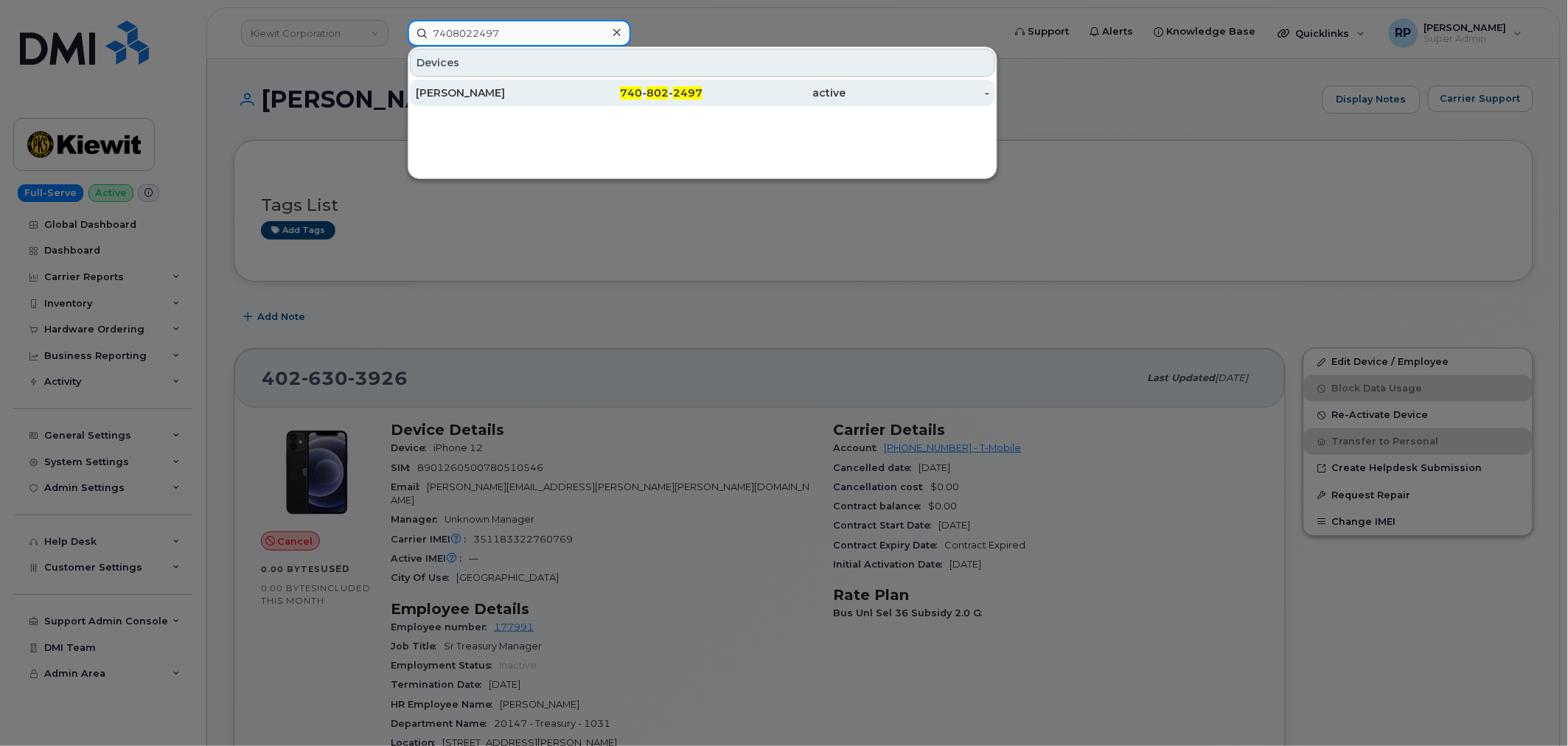
type input "7408022497"
click at [548, 93] on div "[PERSON_NAME]" at bounding box center [487, 93] width 144 height 15
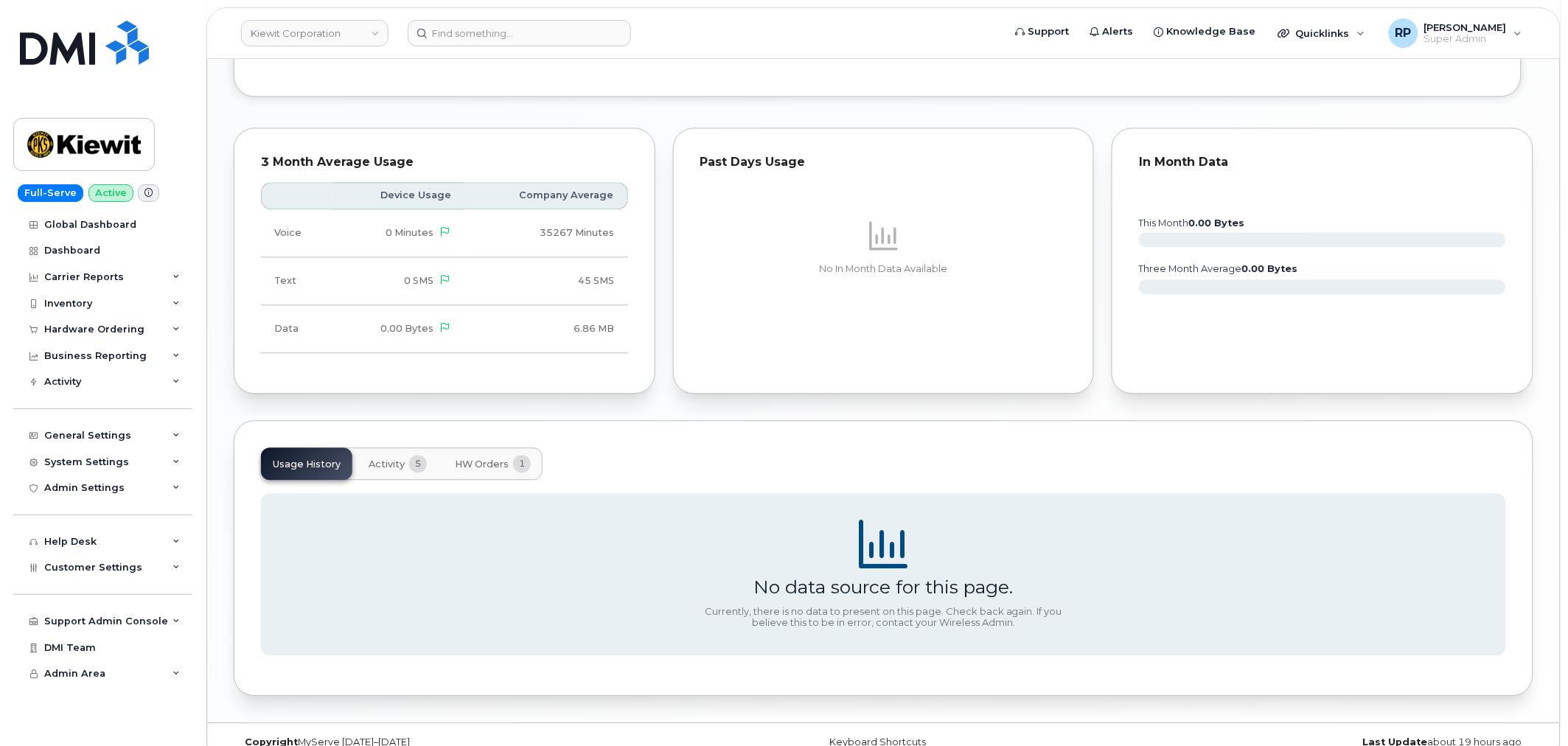
scroll to position [1137, 0]
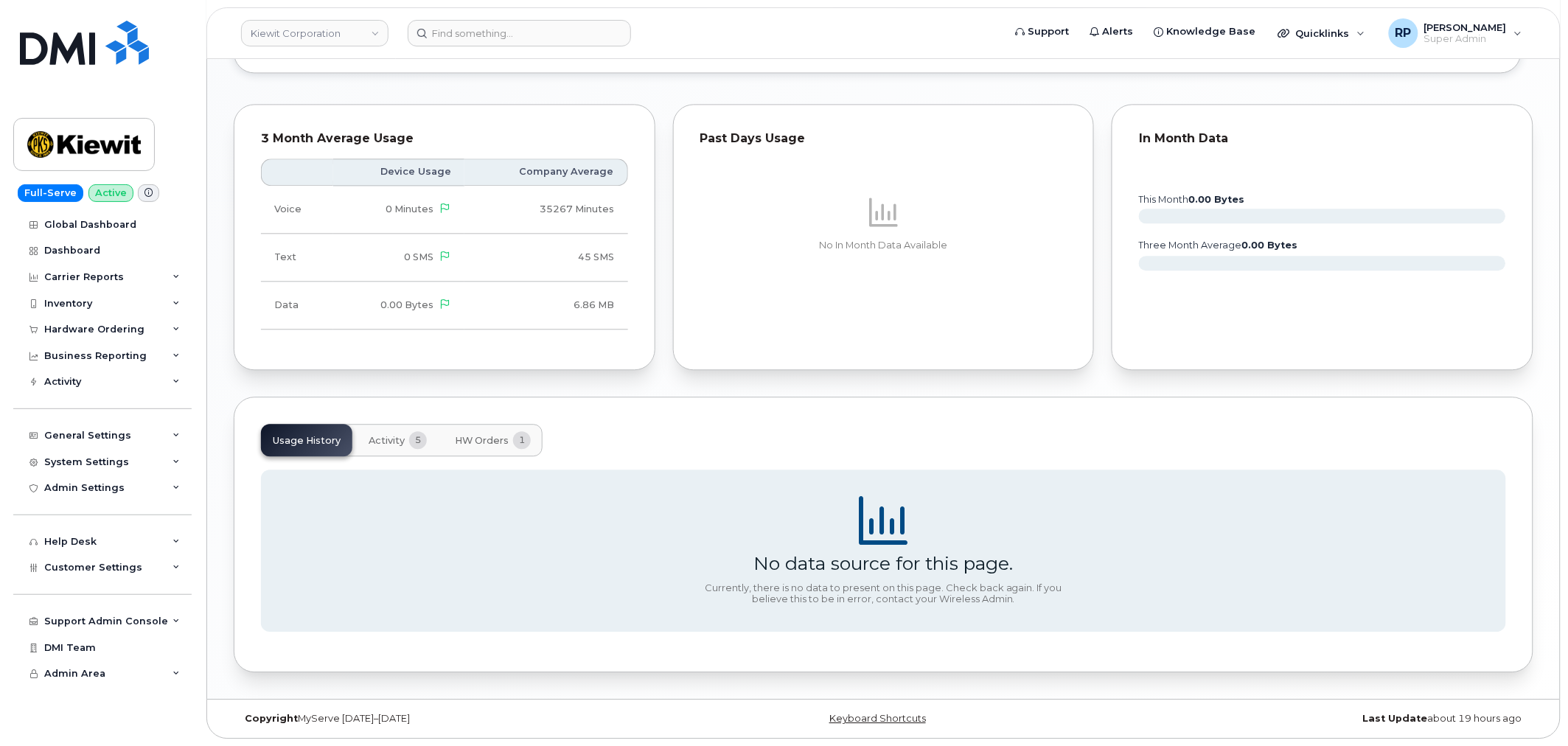
click at [396, 440] on span "Activity" at bounding box center [386, 441] width 36 height 12
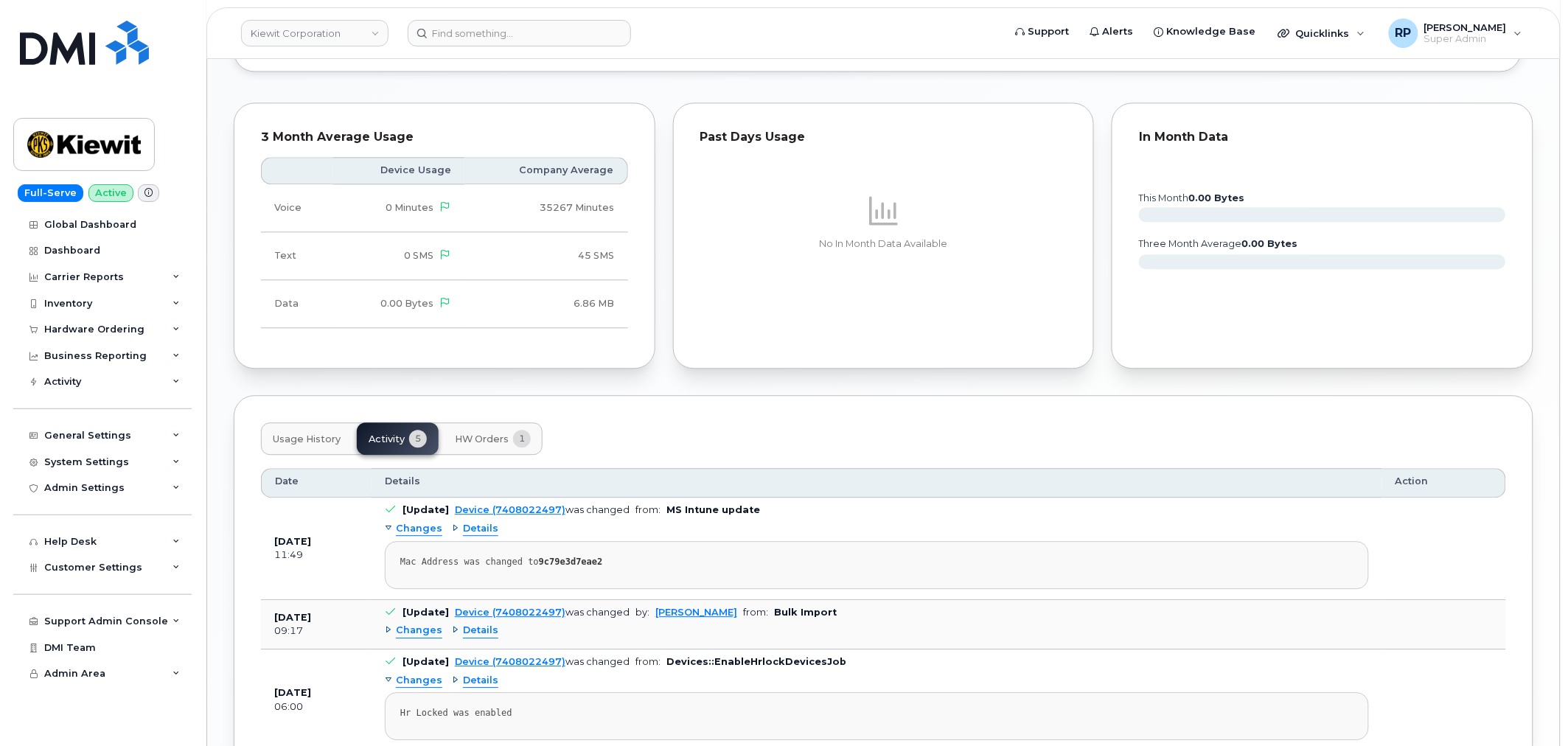
click at [482, 438] on span "HW Orders" at bounding box center [481, 439] width 53 height 12
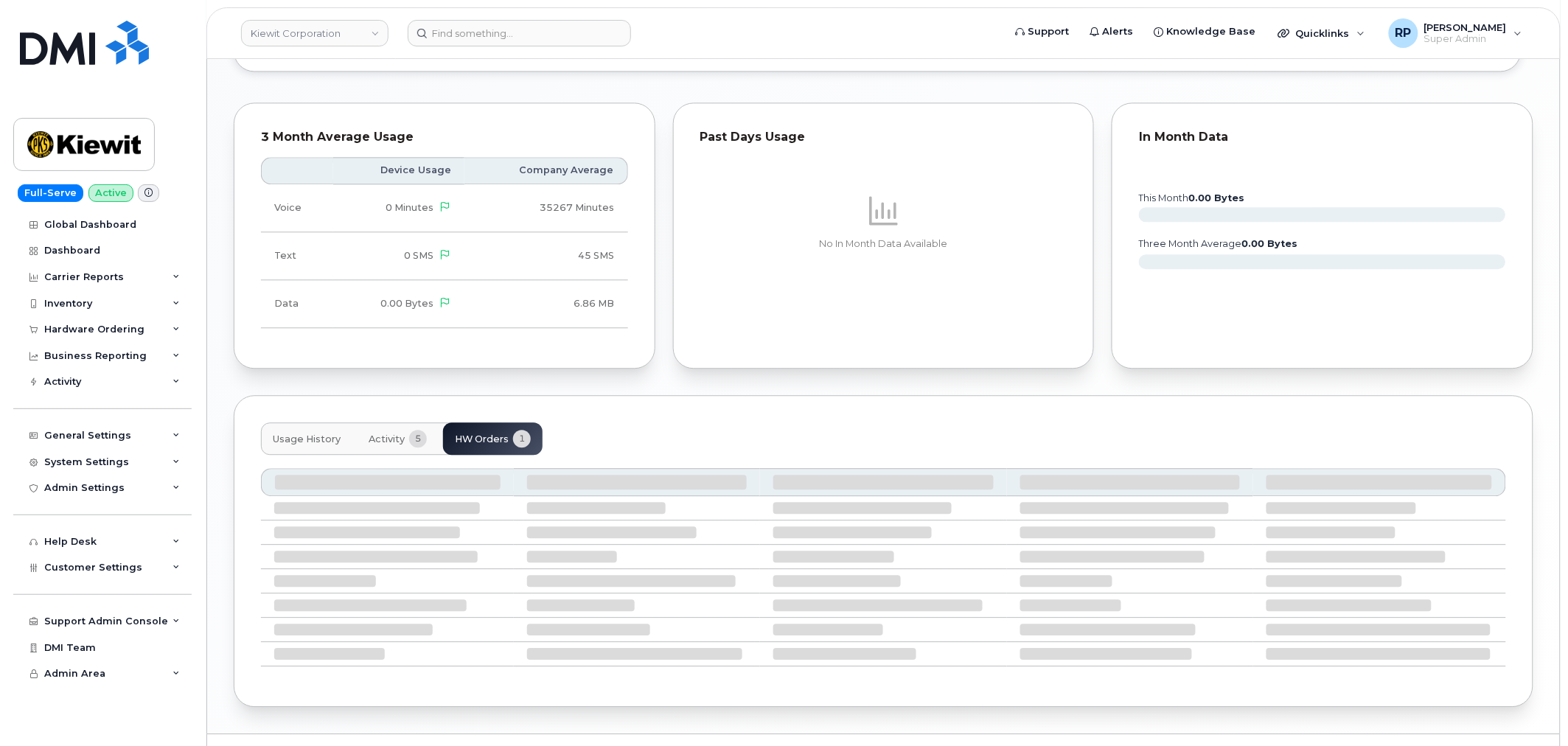
scroll to position [1084, 0]
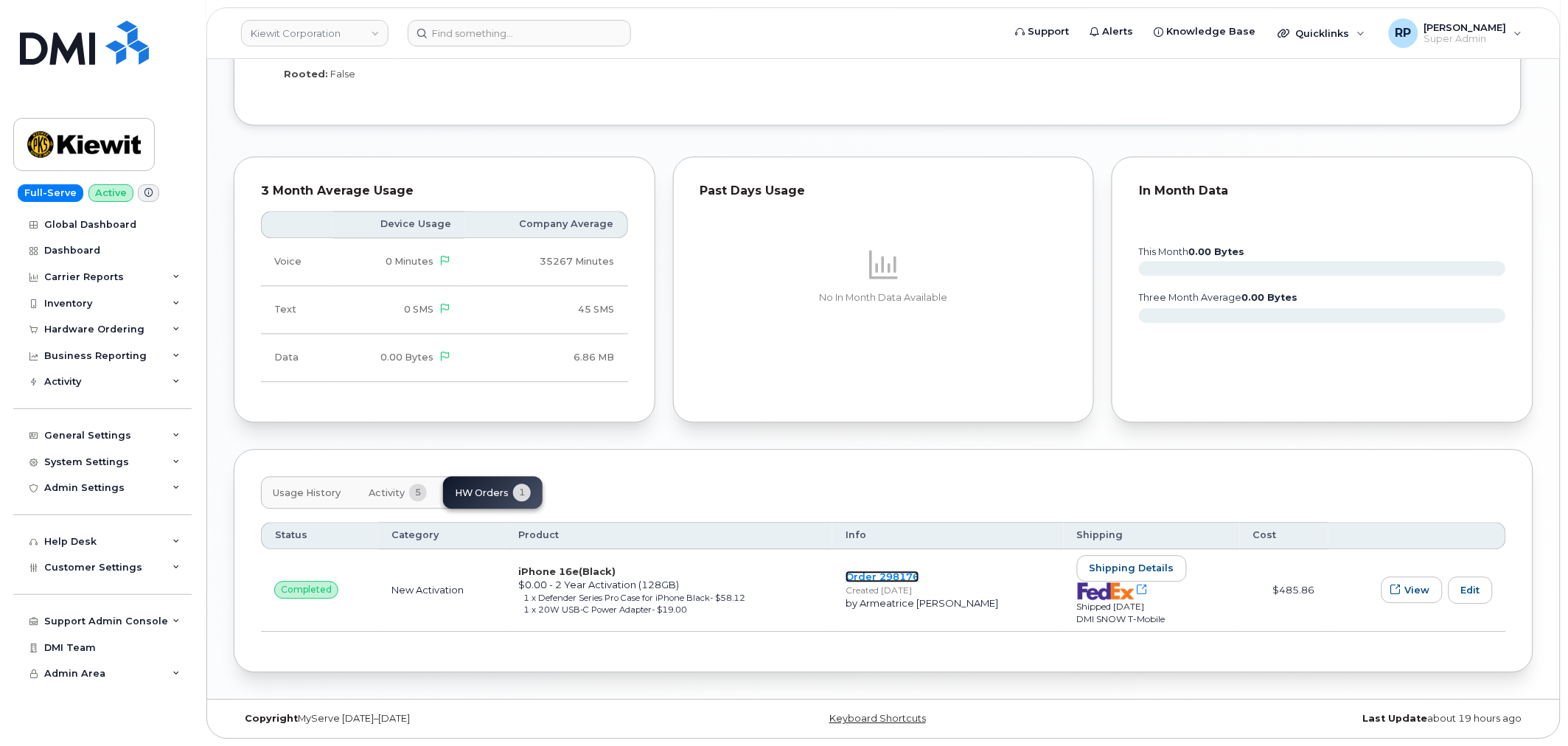
click at [920, 578] on link "Order 298176" at bounding box center [882, 577] width 73 height 12
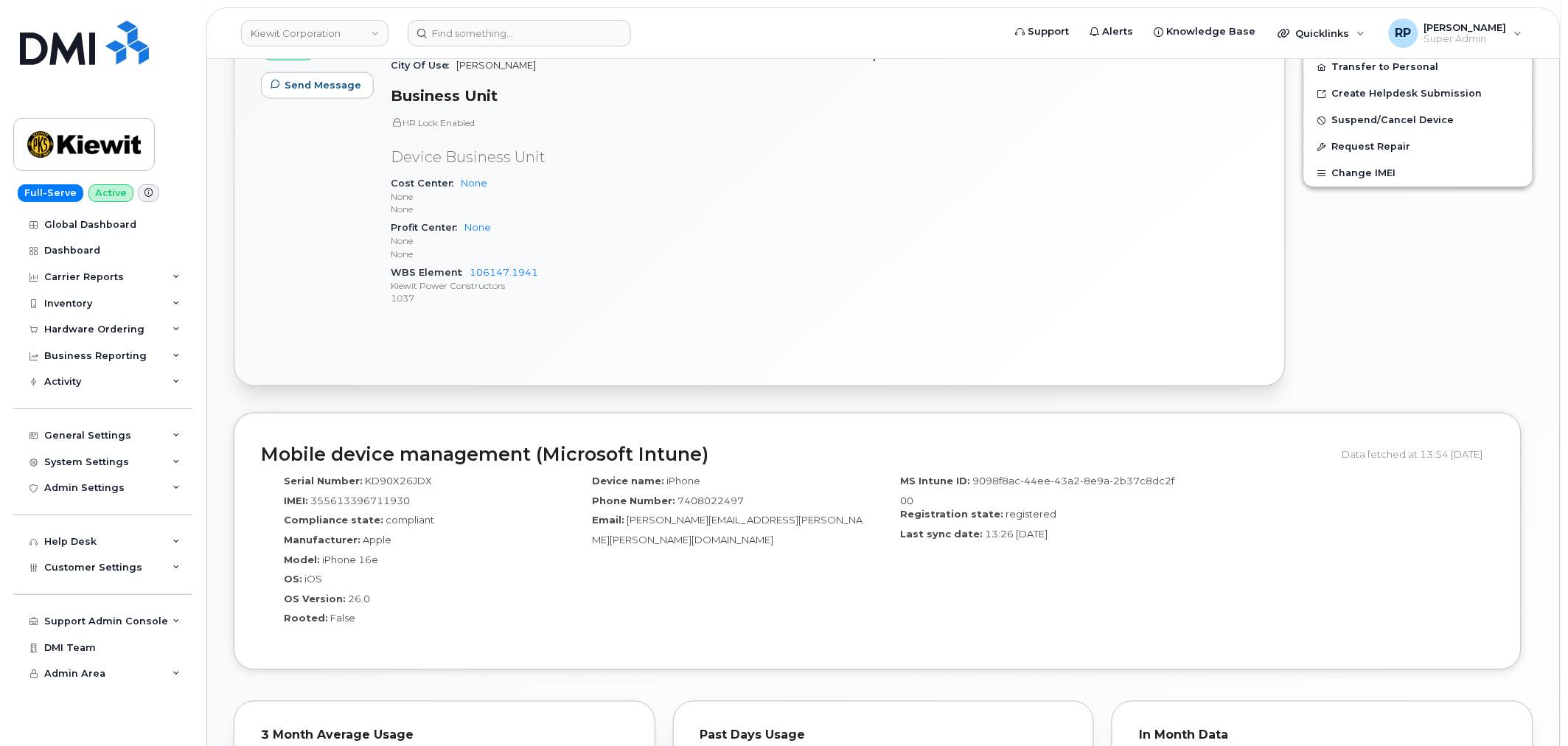
scroll to position [0, 0]
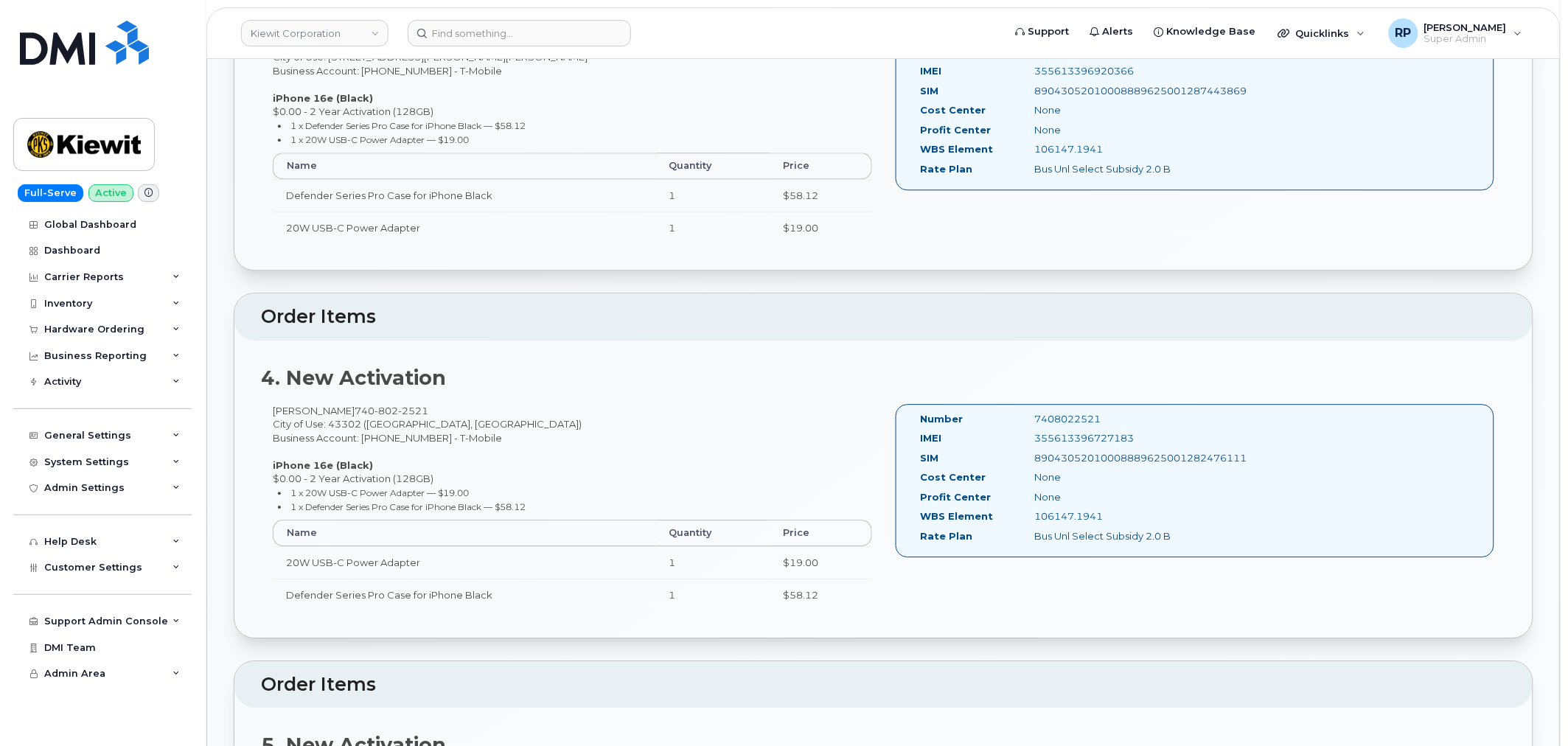
scroll to position [1228, 0]
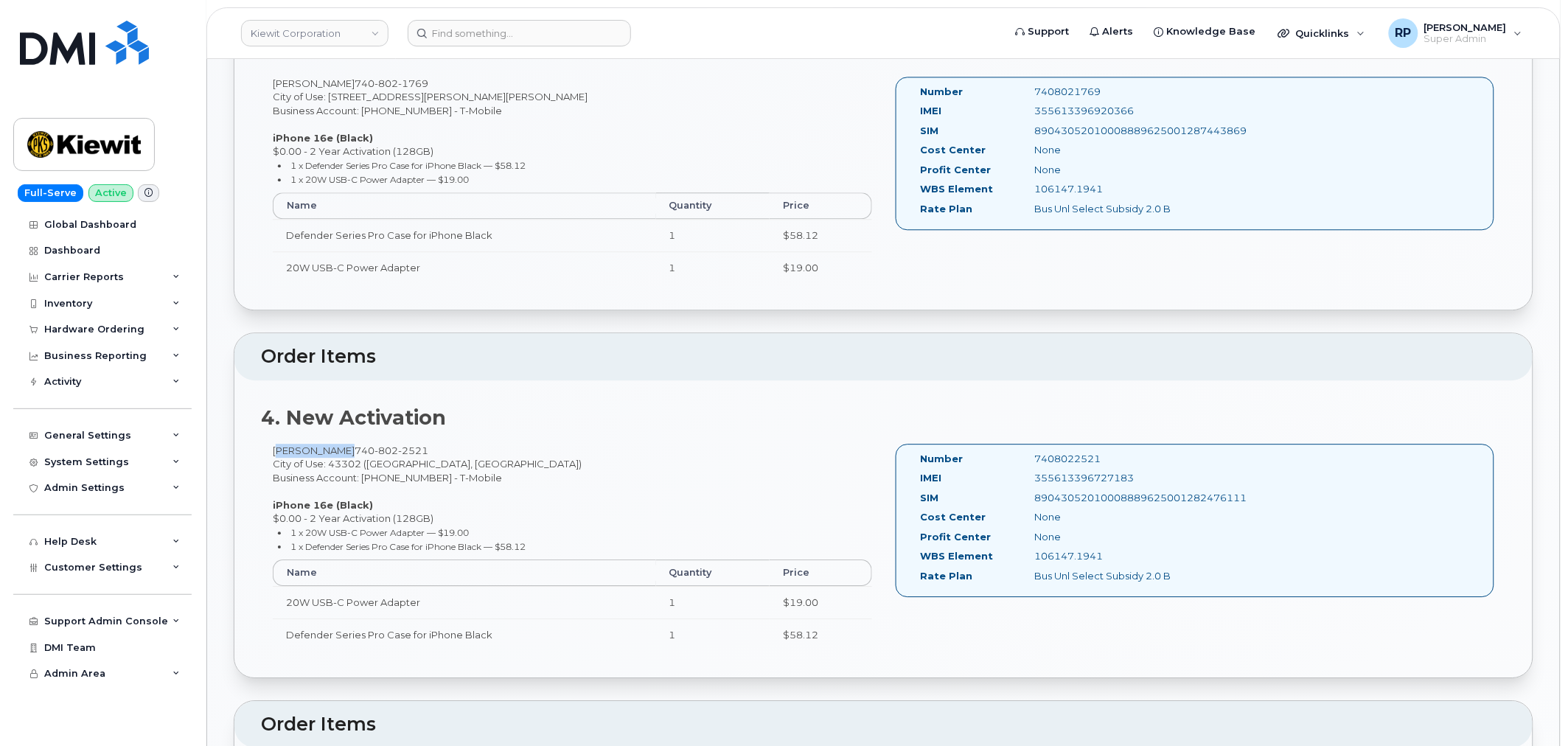
drag, startPoint x: 271, startPoint y: 448, endPoint x: 335, endPoint y: 458, distance: 64.8
click at [335, 458] on div "[PERSON_NAME] [PHONE_NUMBER] City of Use: 43302 ([GEOGRAPHIC_DATA], [GEOGRAPHIC…" at bounding box center [572, 554] width 623 height 220
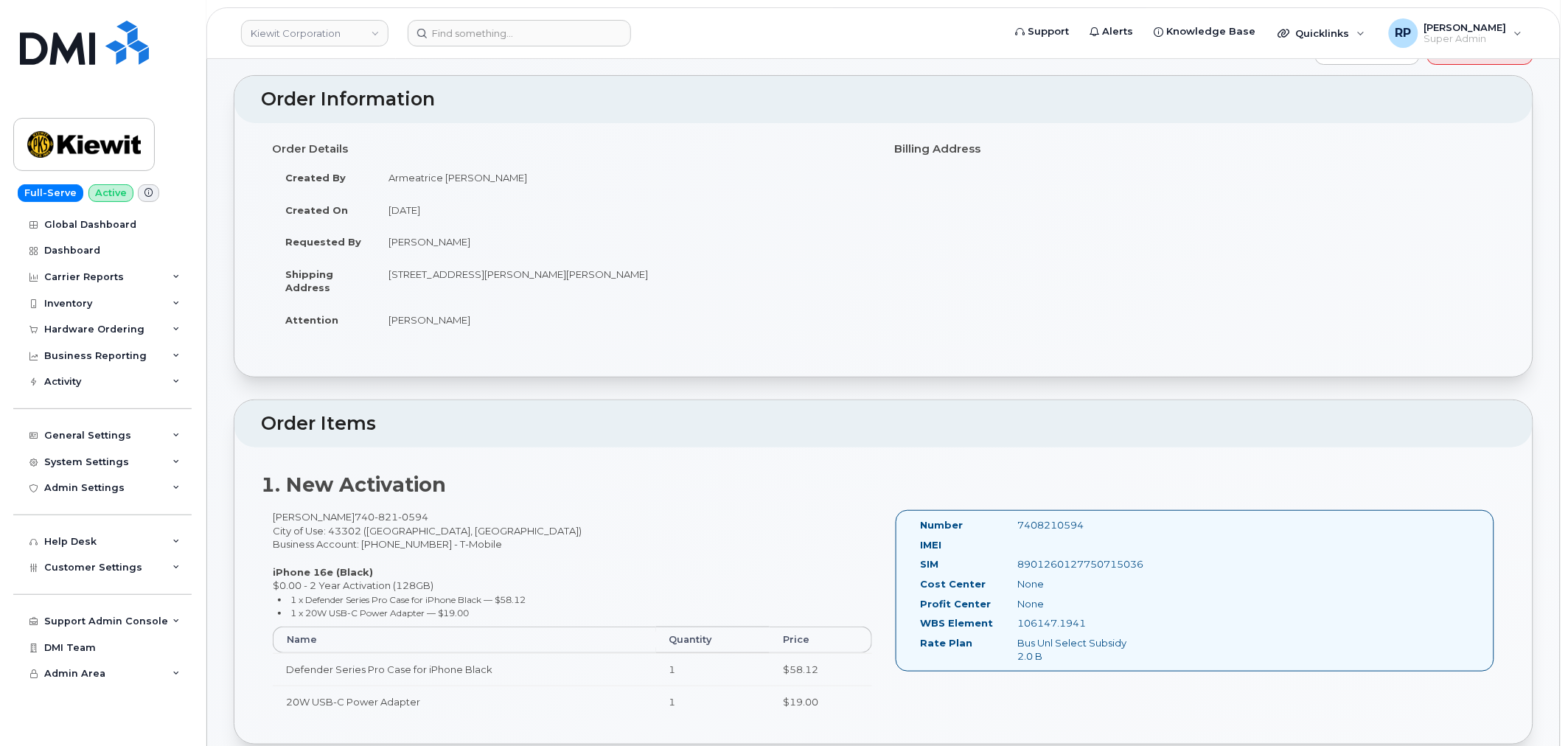
scroll to position [0, 0]
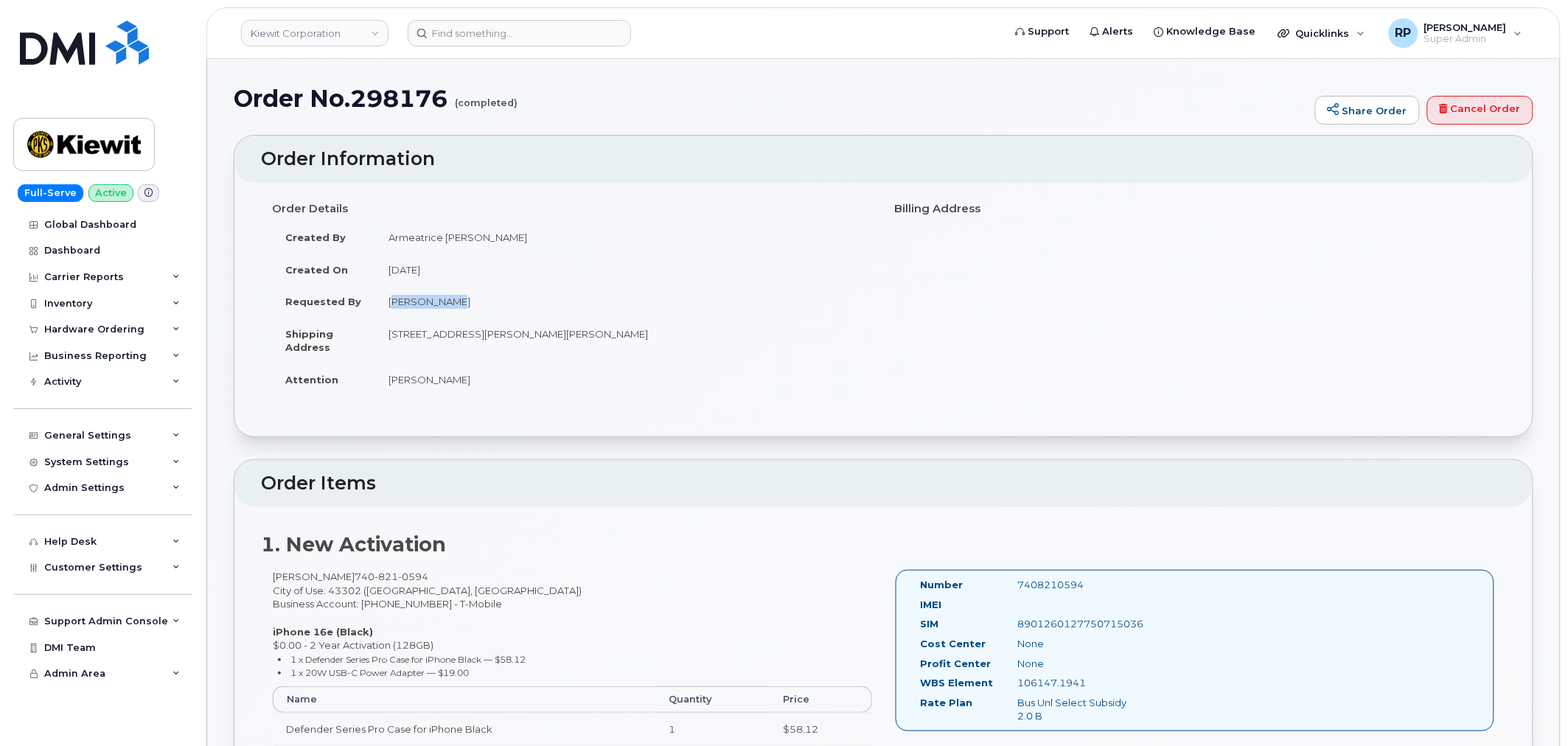
drag, startPoint x: 519, startPoint y: 306, endPoint x: 541, endPoint y: 306, distance: 22.0
click at [541, 306] on td "[PERSON_NAME]" at bounding box center [624, 301] width 497 height 33
drag, startPoint x: 391, startPoint y: 379, endPoint x: 465, endPoint y: 380, distance: 74.0
click at [463, 380] on td "Miguel Baca" at bounding box center [624, 380] width 497 height 33
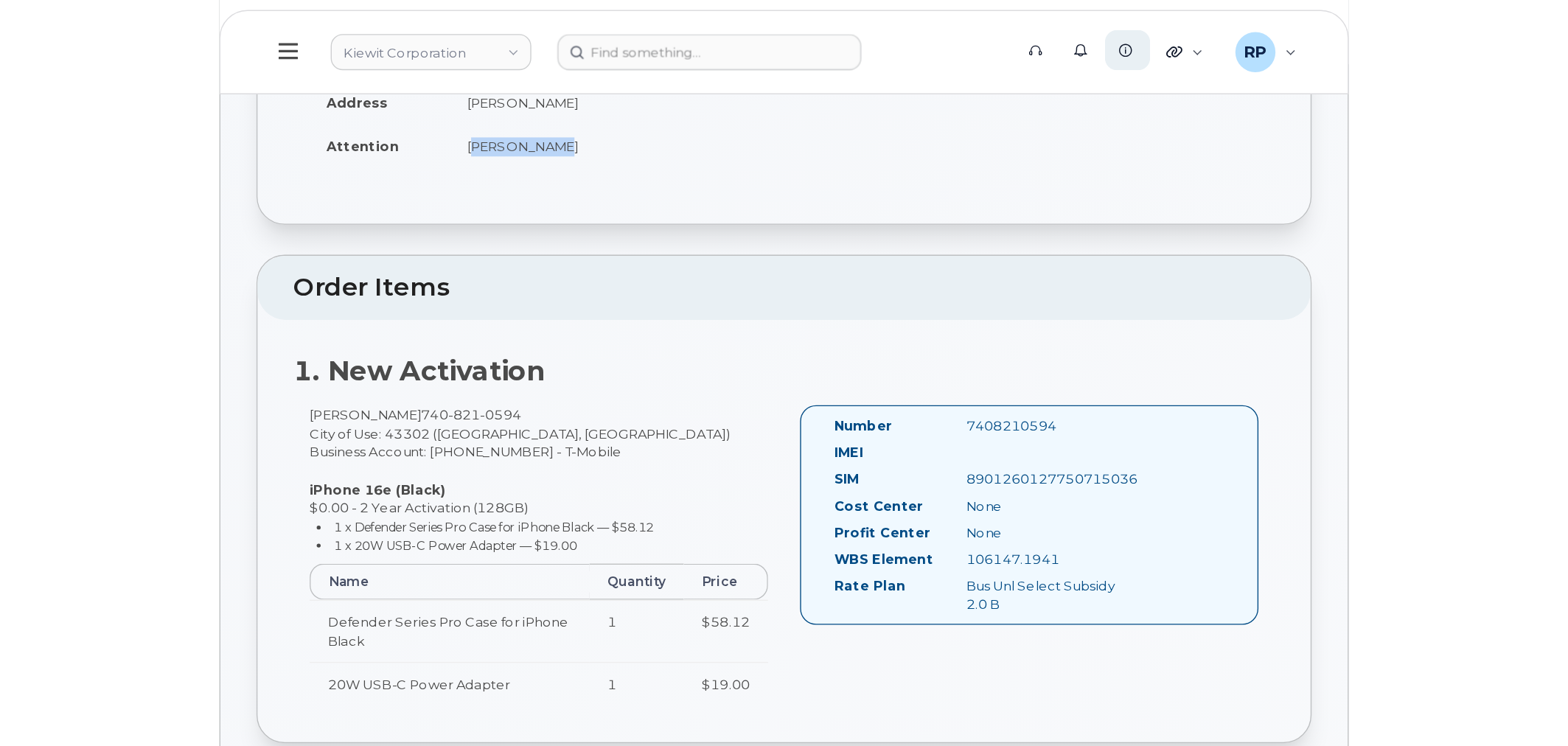
scroll to position [273, 0]
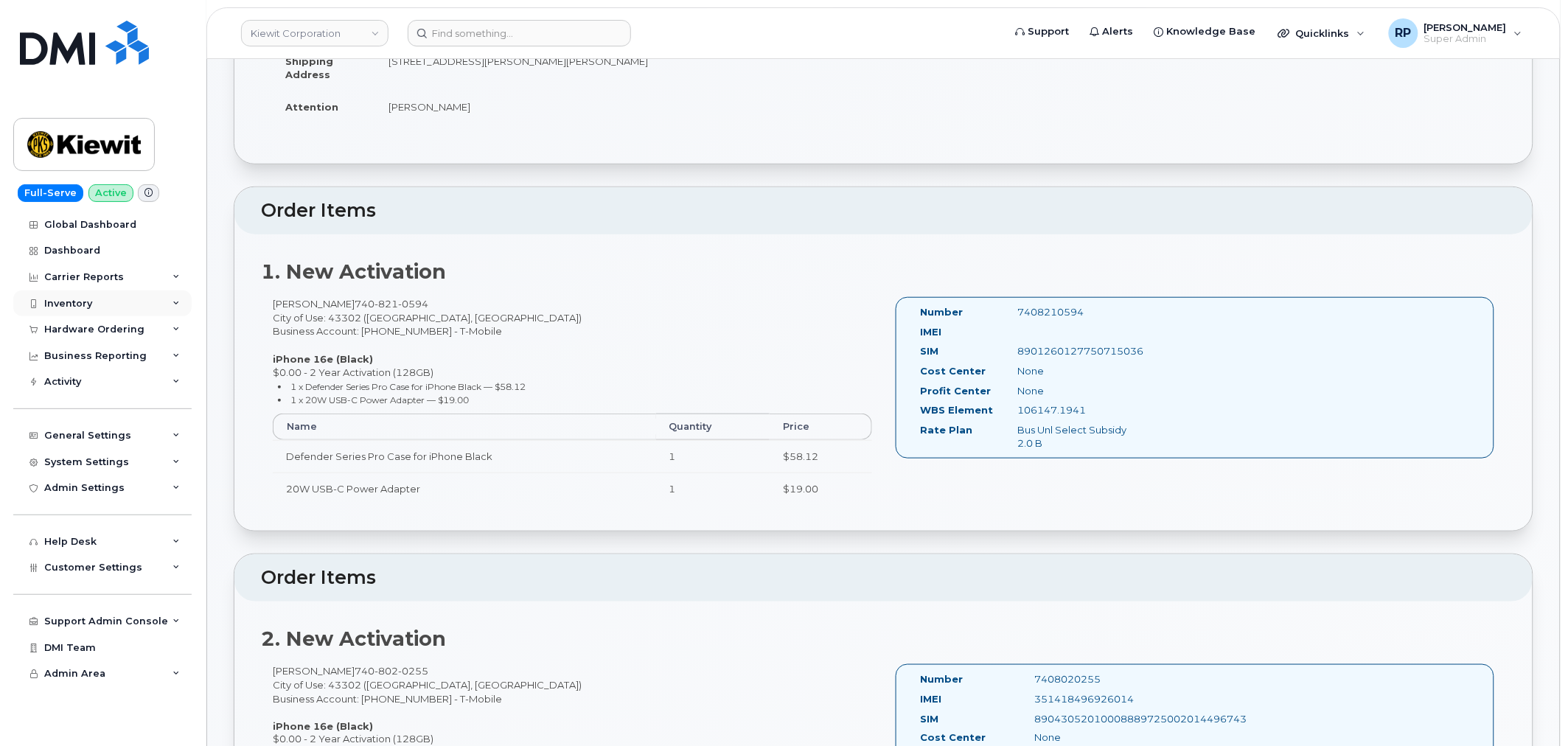
click at [90, 304] on div "Inventory" at bounding box center [68, 304] width 48 height 12
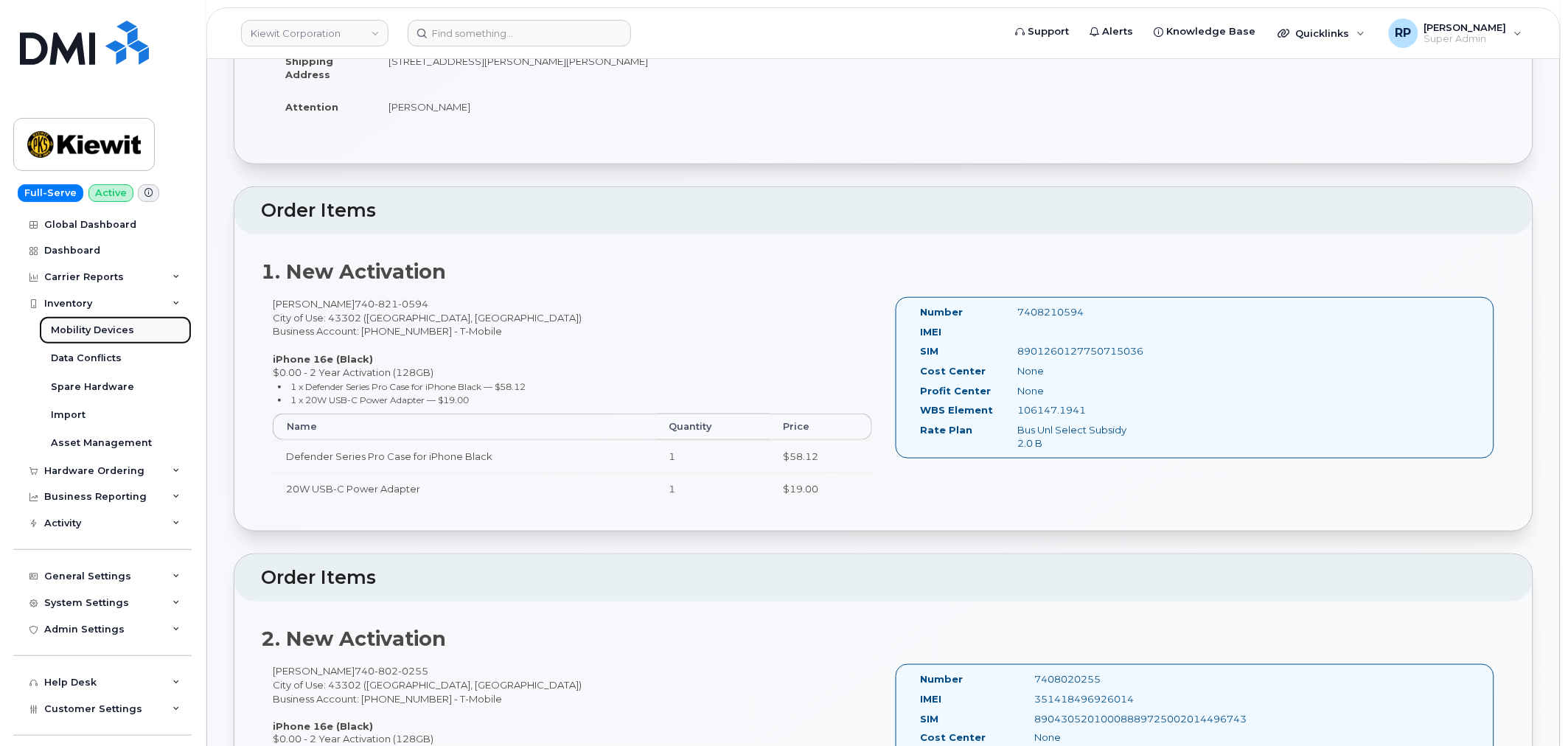
click at [93, 329] on div "Mobility Devices" at bounding box center [93, 330] width 83 height 13
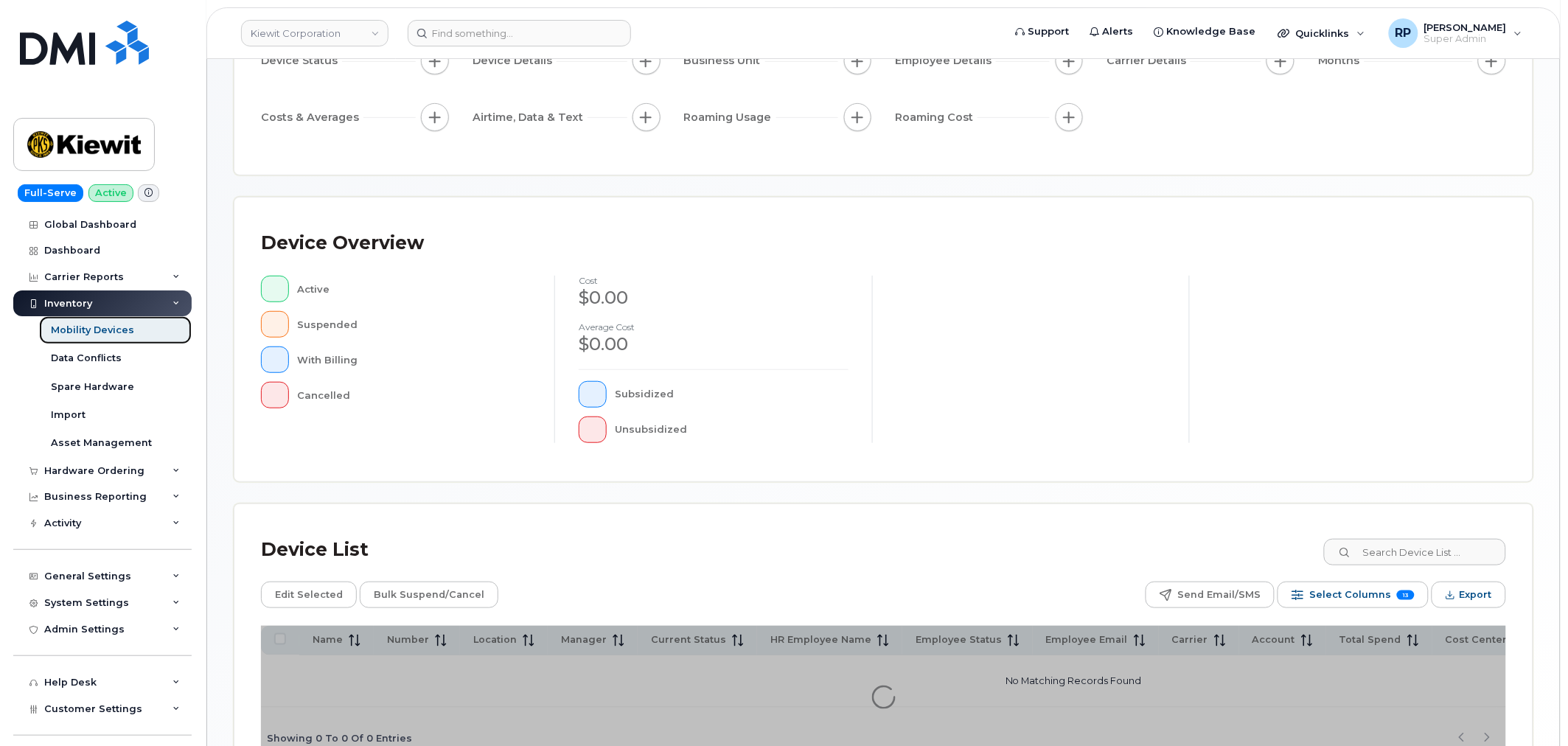
scroll to position [271, 0]
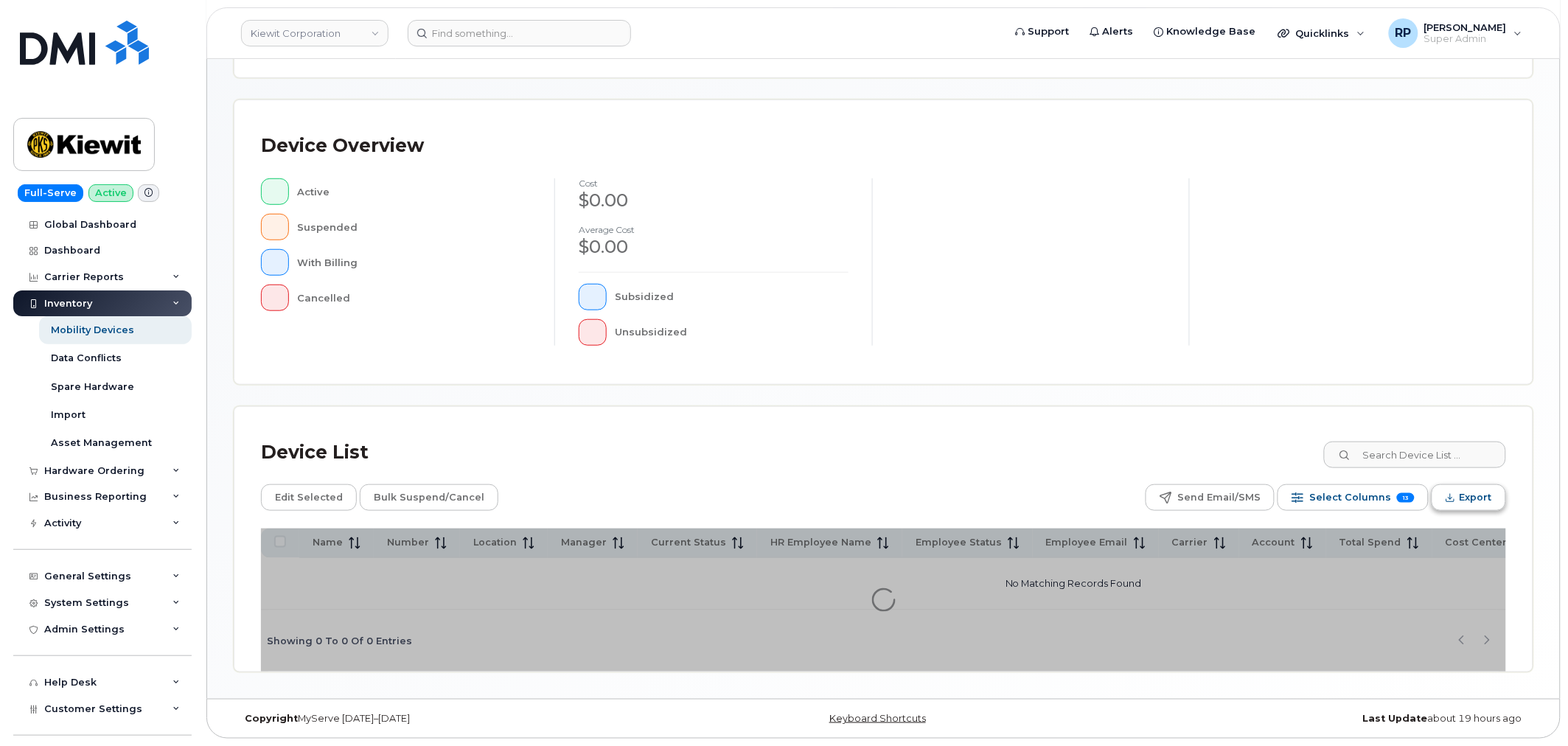
click at [1480, 495] on span "Export" at bounding box center [1475, 497] width 33 height 23
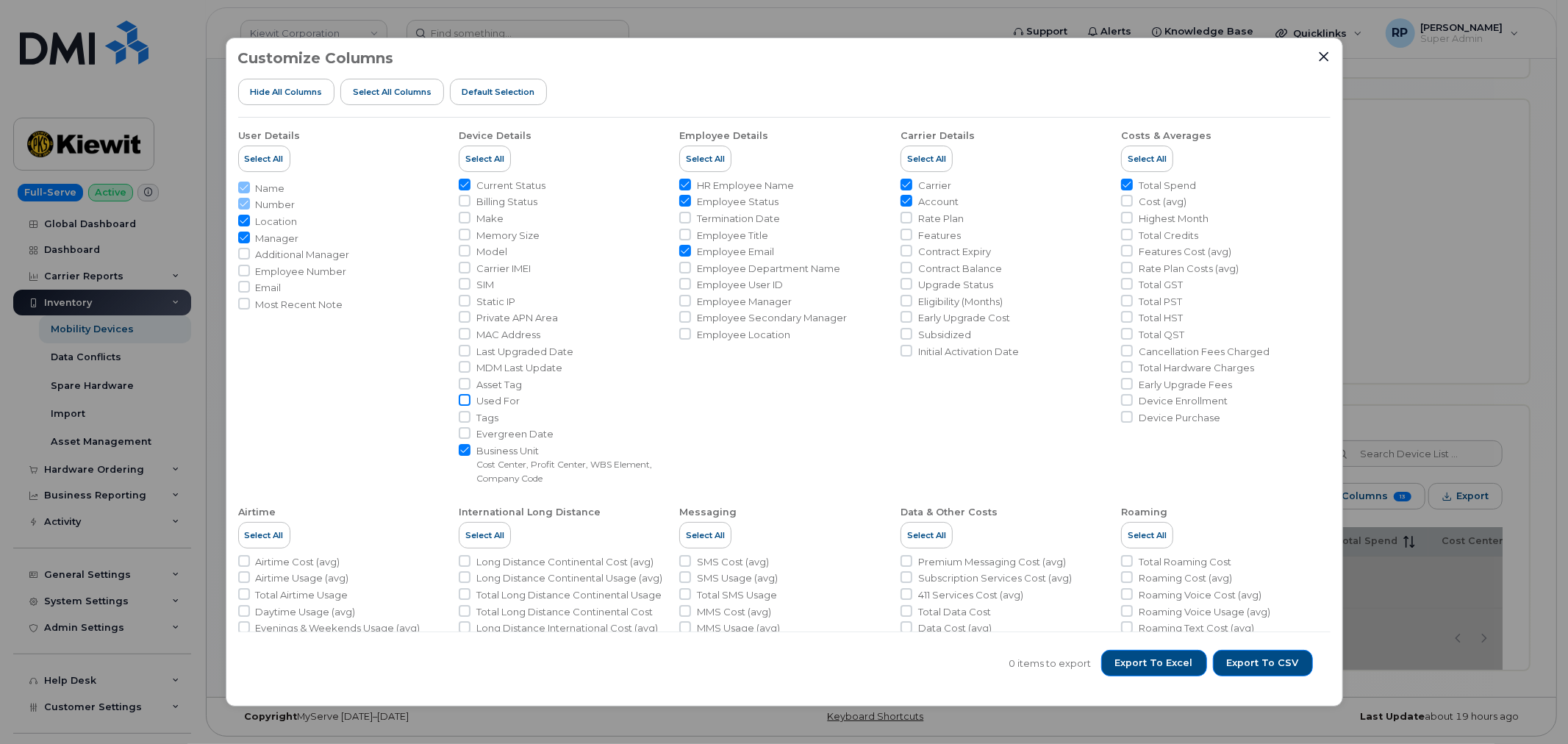
click at [464, 400] on input "Used For" at bounding box center [464, 399] width 12 height 12
checkbox input "true"
click at [1324, 60] on icon "Close" at bounding box center [1324, 57] width 12 height 12
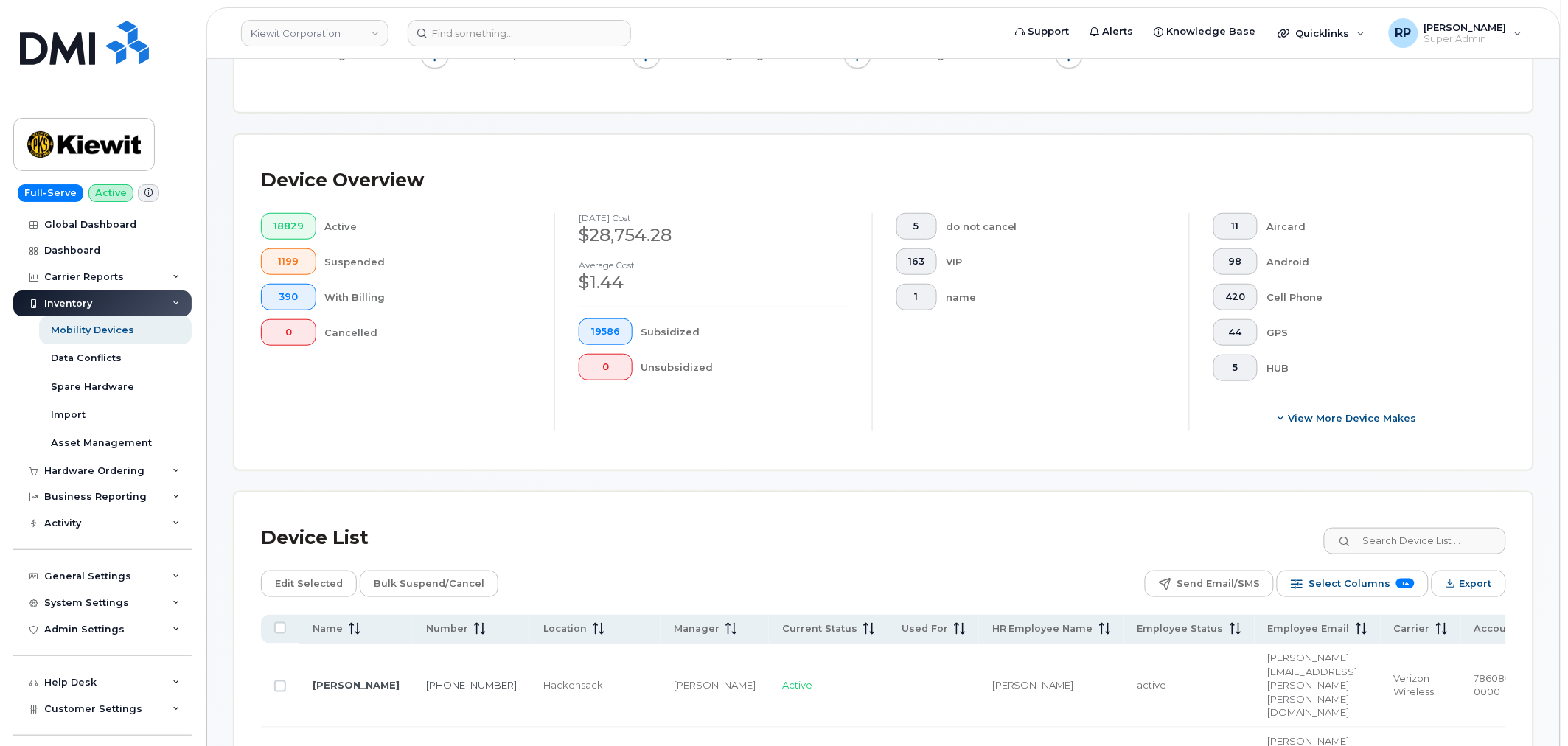
scroll to position [311, 0]
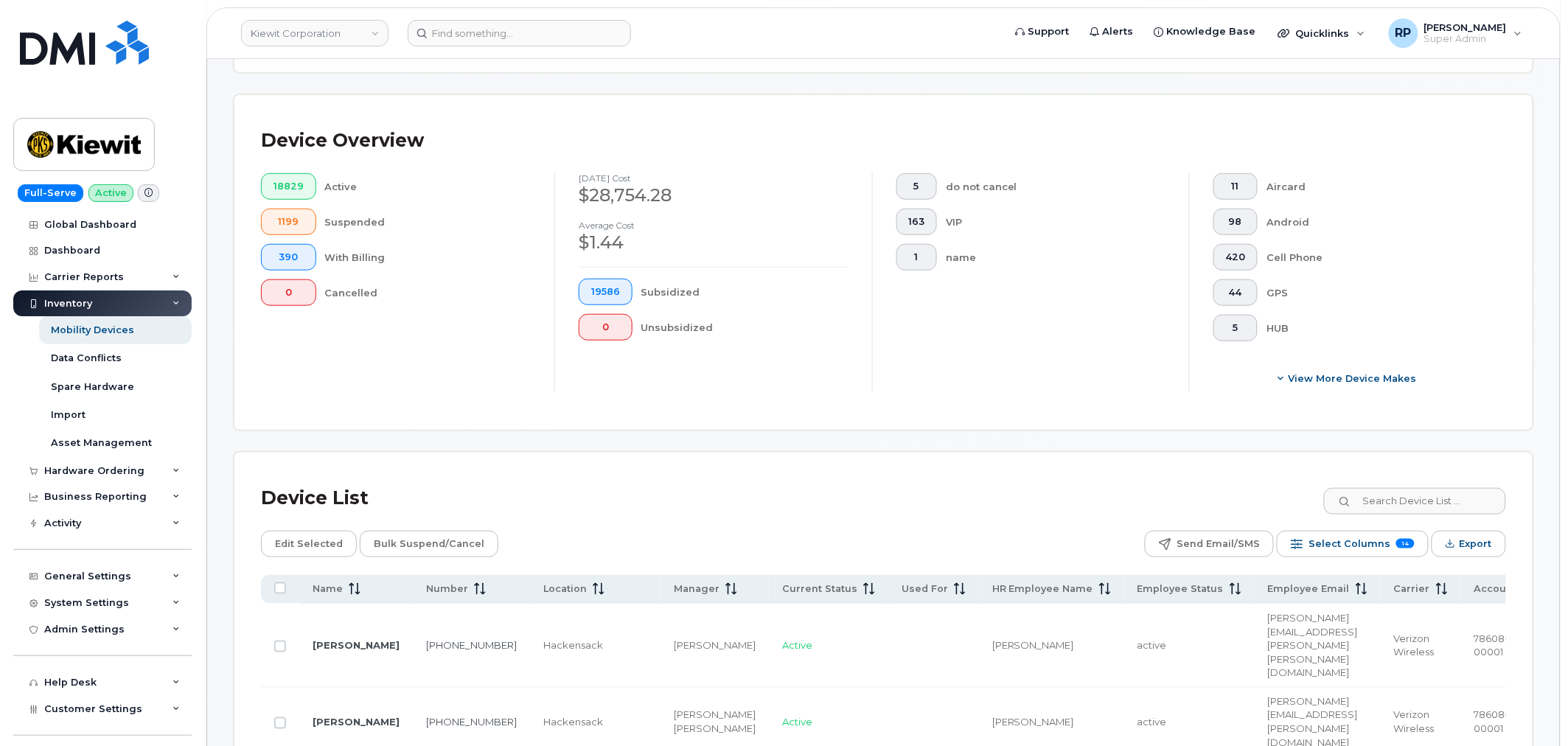
click at [885, 492] on div "Device List" at bounding box center [884, 498] width 1245 height 38
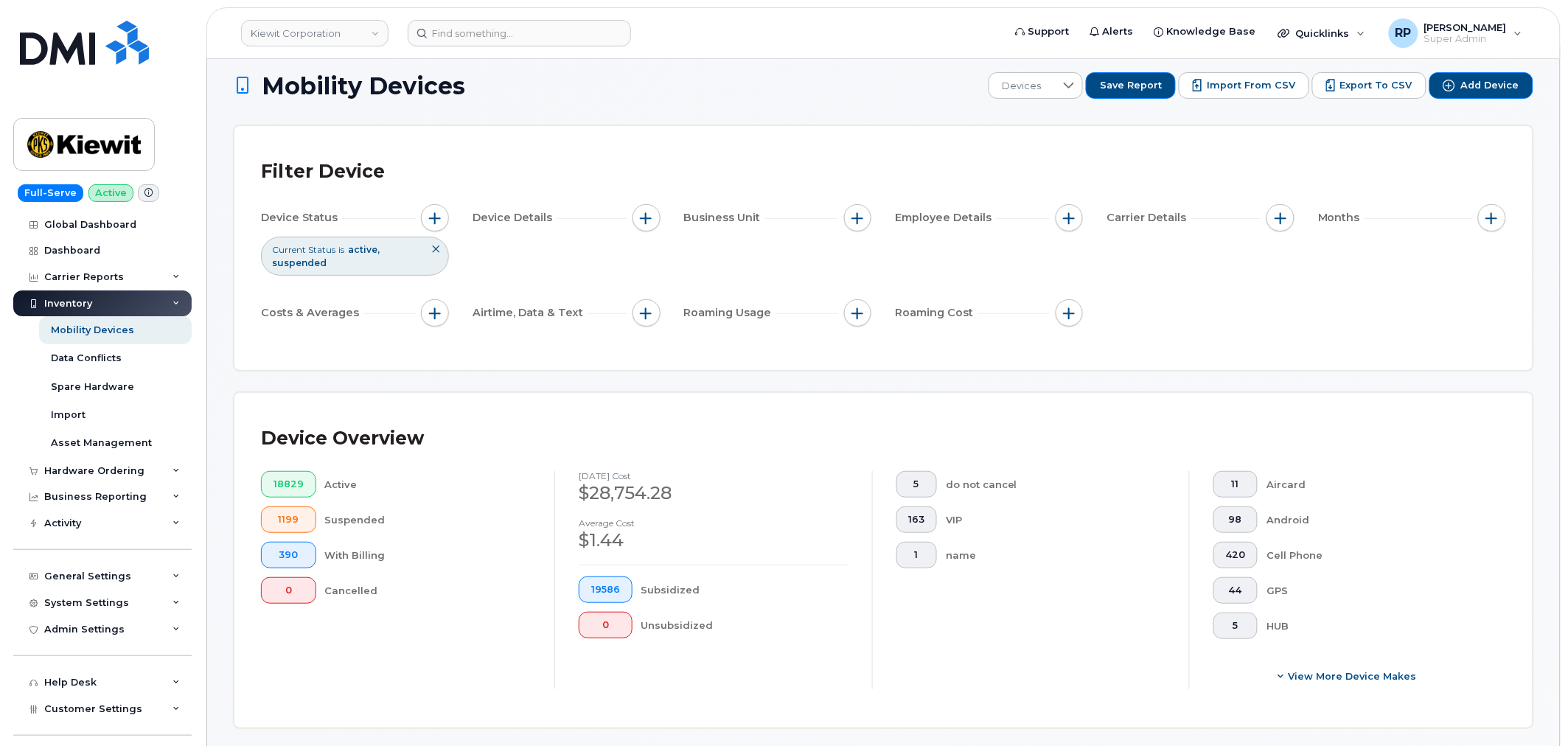
scroll to position [0, 0]
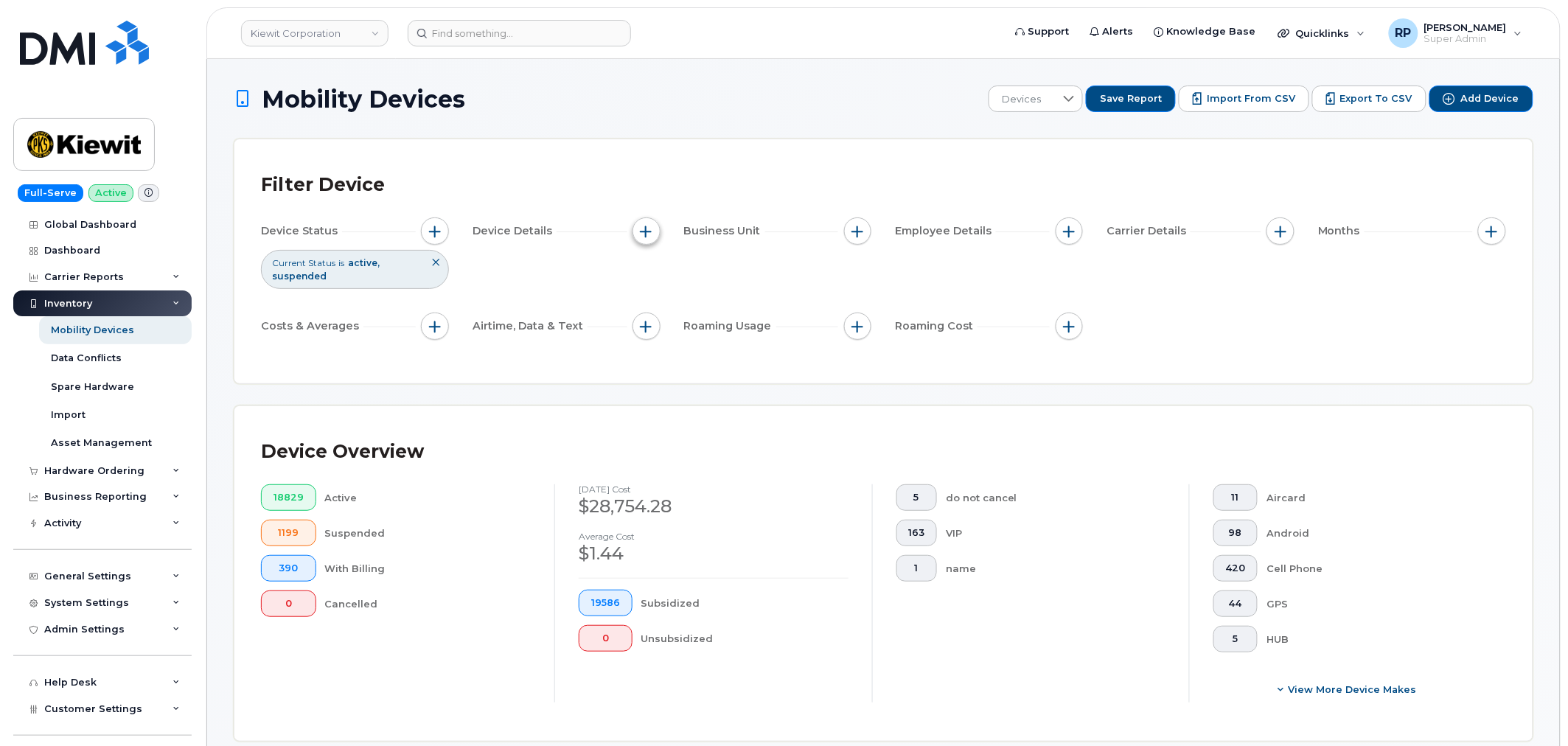
click at [648, 233] on span "button" at bounding box center [647, 231] width 12 height 12
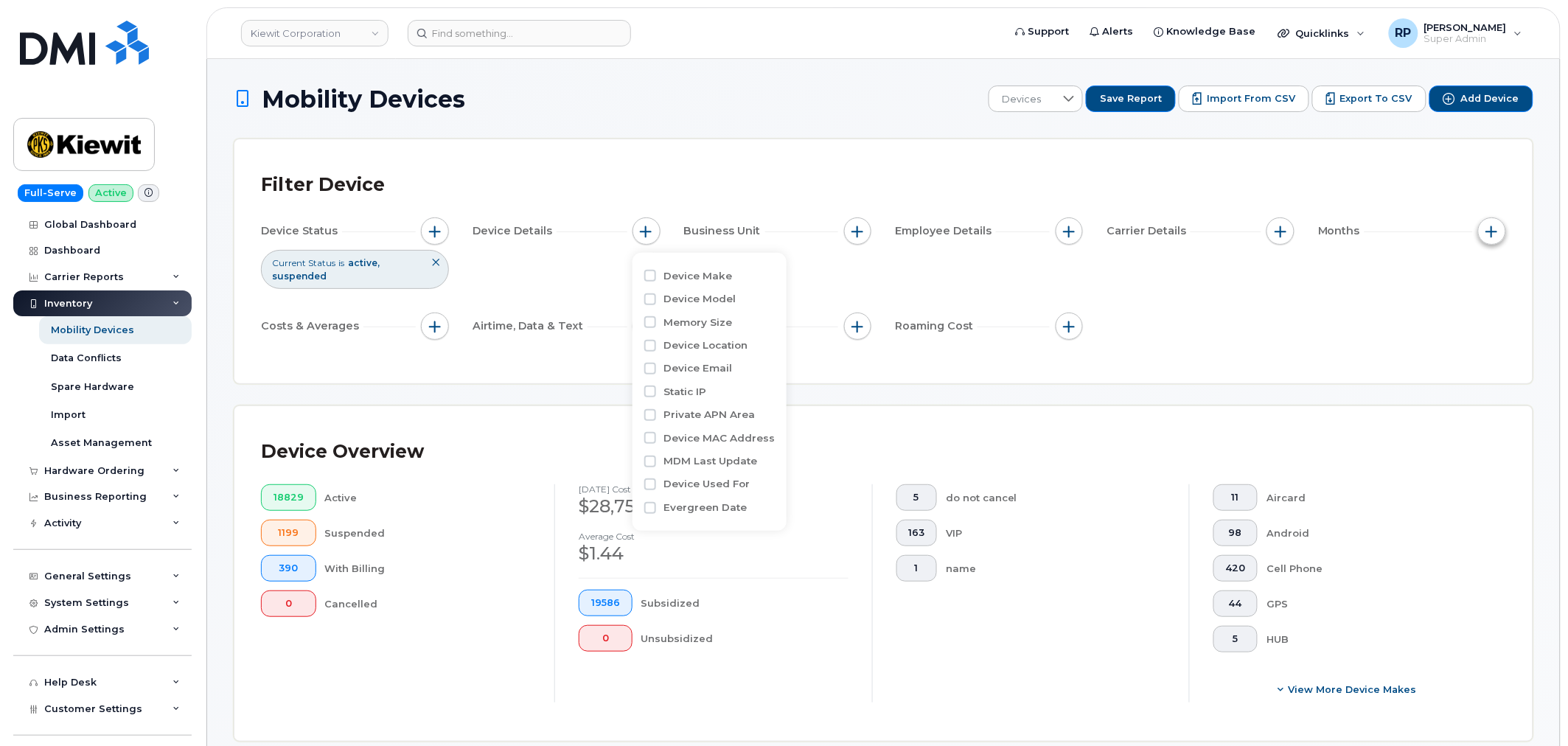
click at [1485, 237] on button "button" at bounding box center [1492, 232] width 28 height 28
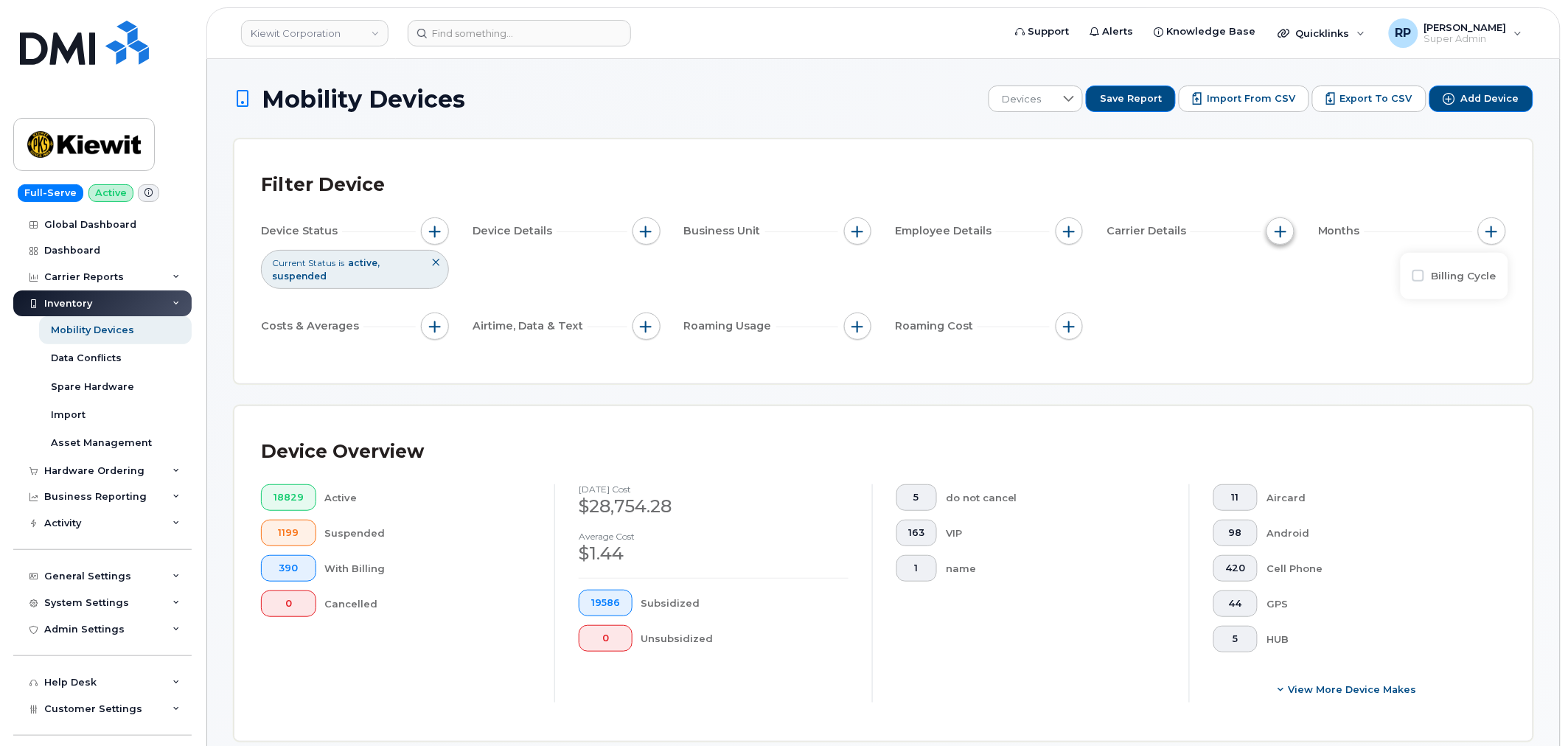
click at [1280, 233] on span "button" at bounding box center [1280, 231] width 12 height 12
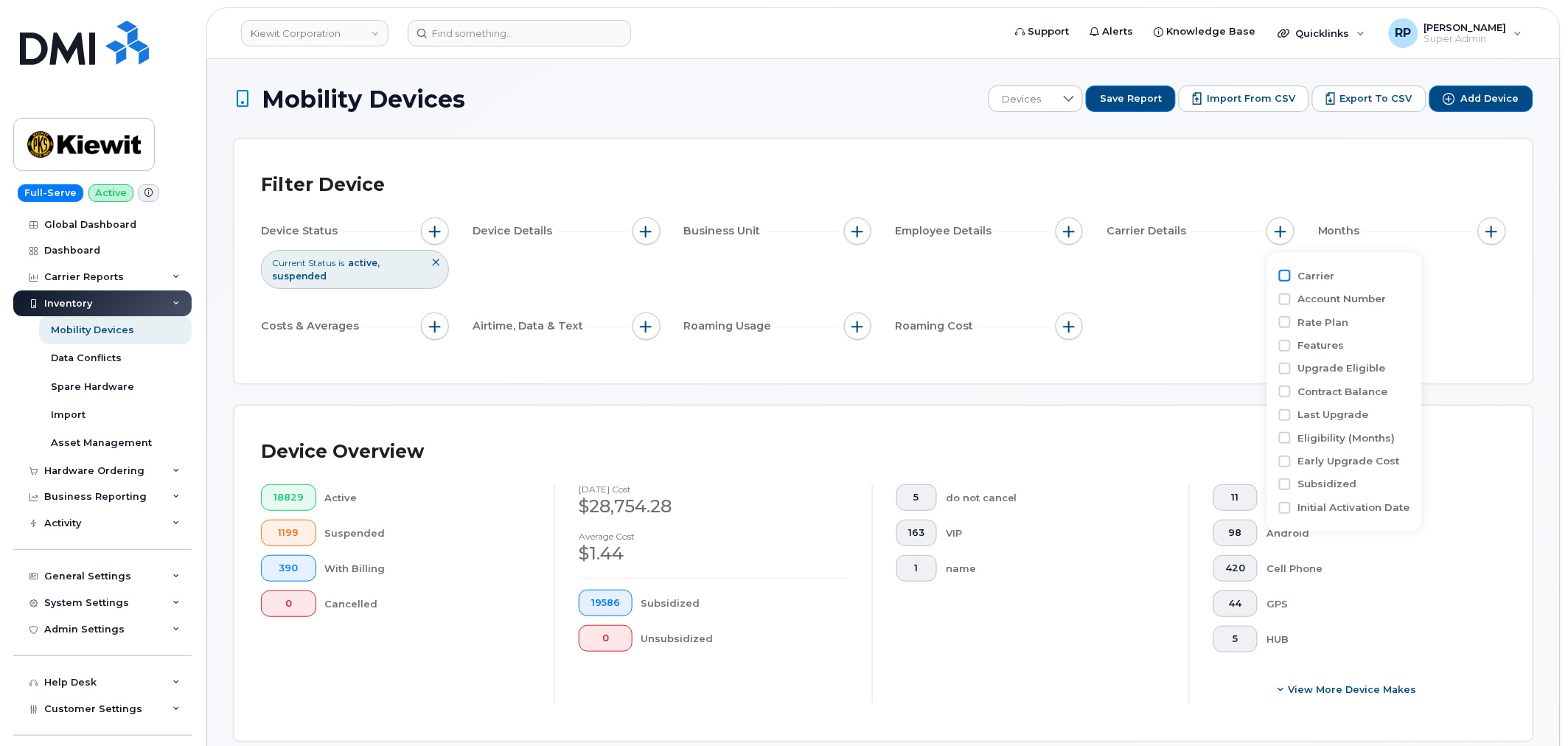
click at [1284, 278] on input "Carrier" at bounding box center [1285, 275] width 12 height 12
checkbox input "true"
click at [1324, 340] on div "empty" at bounding box center [1367, 336] width 133 height 25
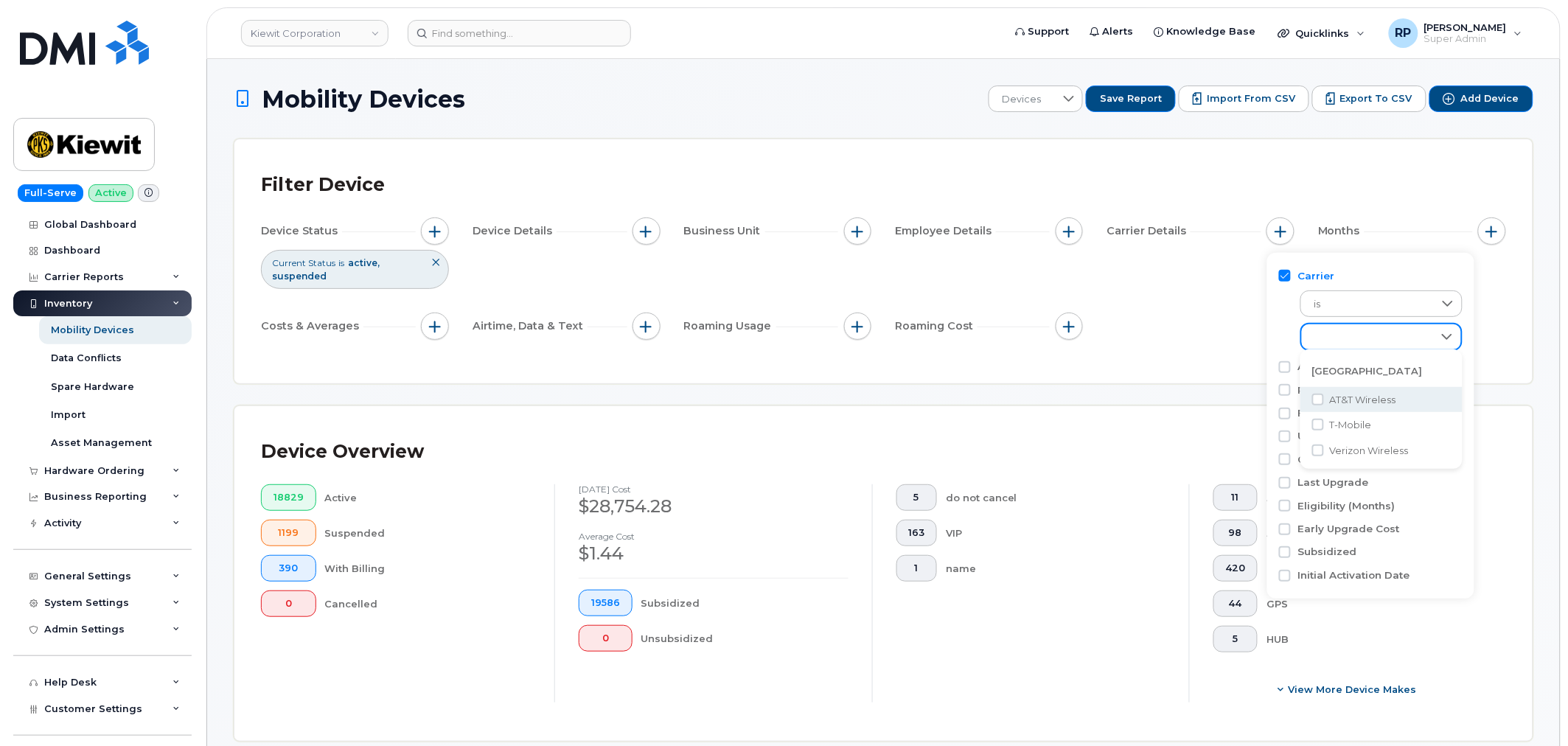
click at [1323, 401] on div "AT&T Wireless" at bounding box center [1318, 400] width 12 height 12
checkbox input "true"
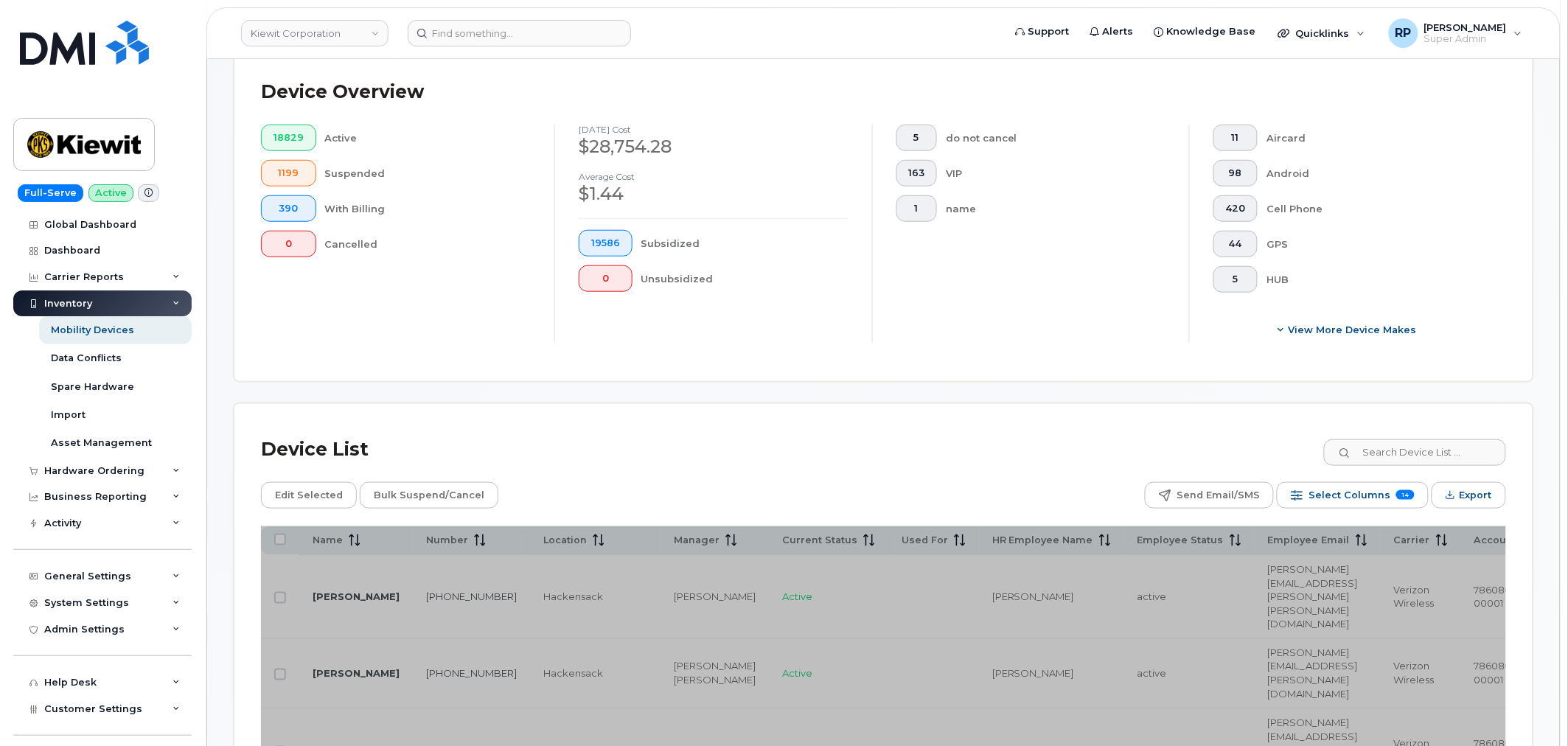
scroll to position [409, 0]
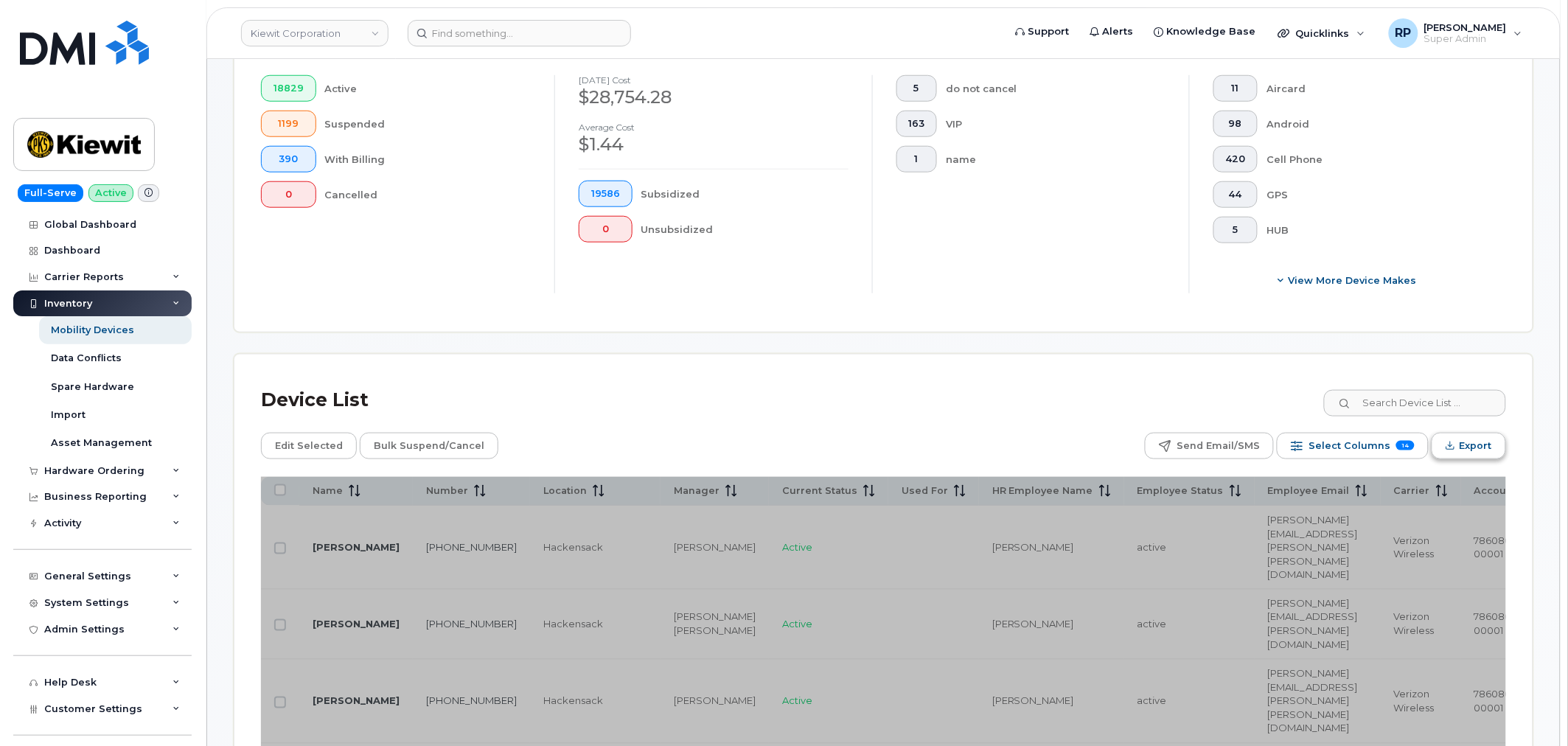
click at [1464, 450] on span "Export" at bounding box center [1475, 446] width 33 height 23
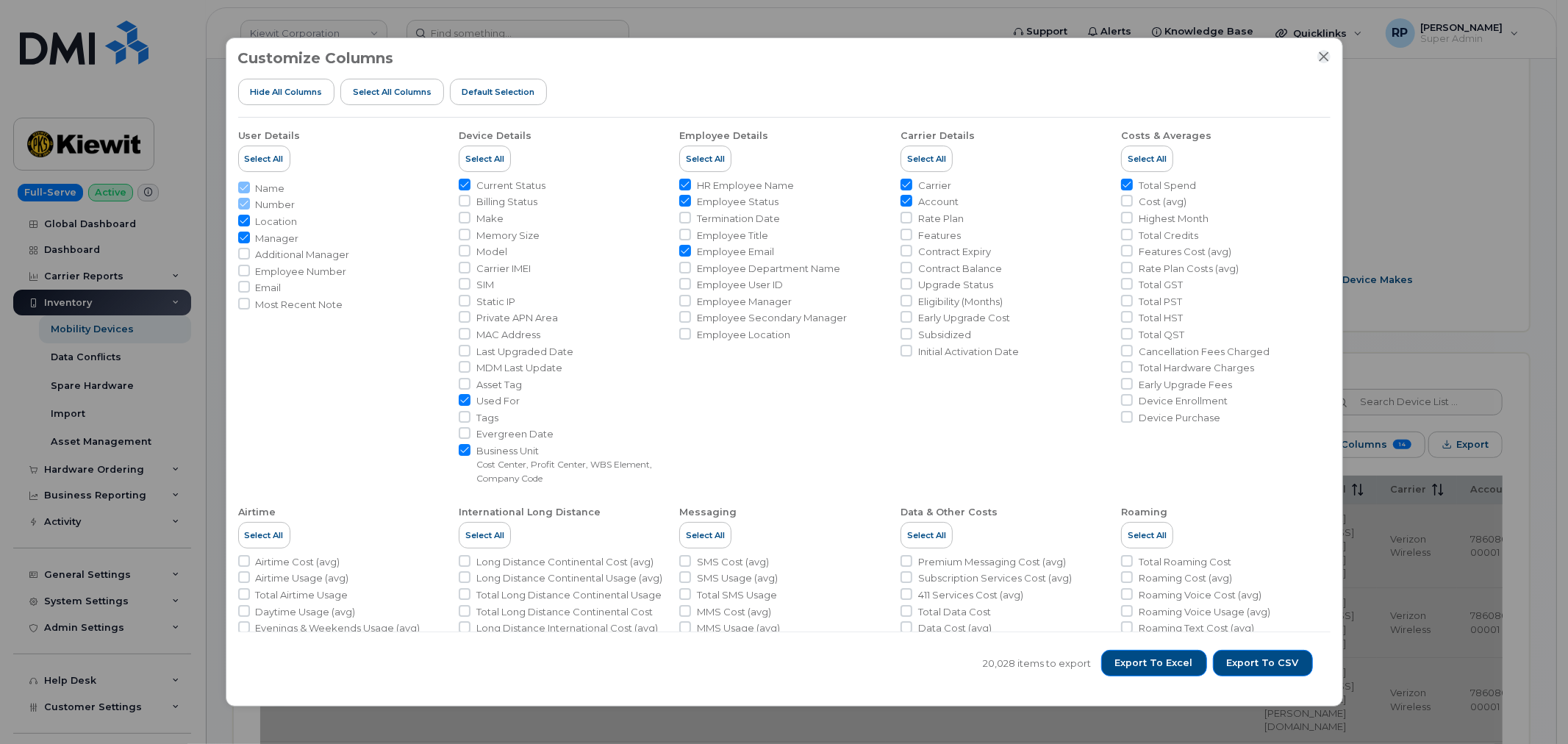
click at [1322, 54] on icon "Close" at bounding box center [1323, 56] width 9 height 9
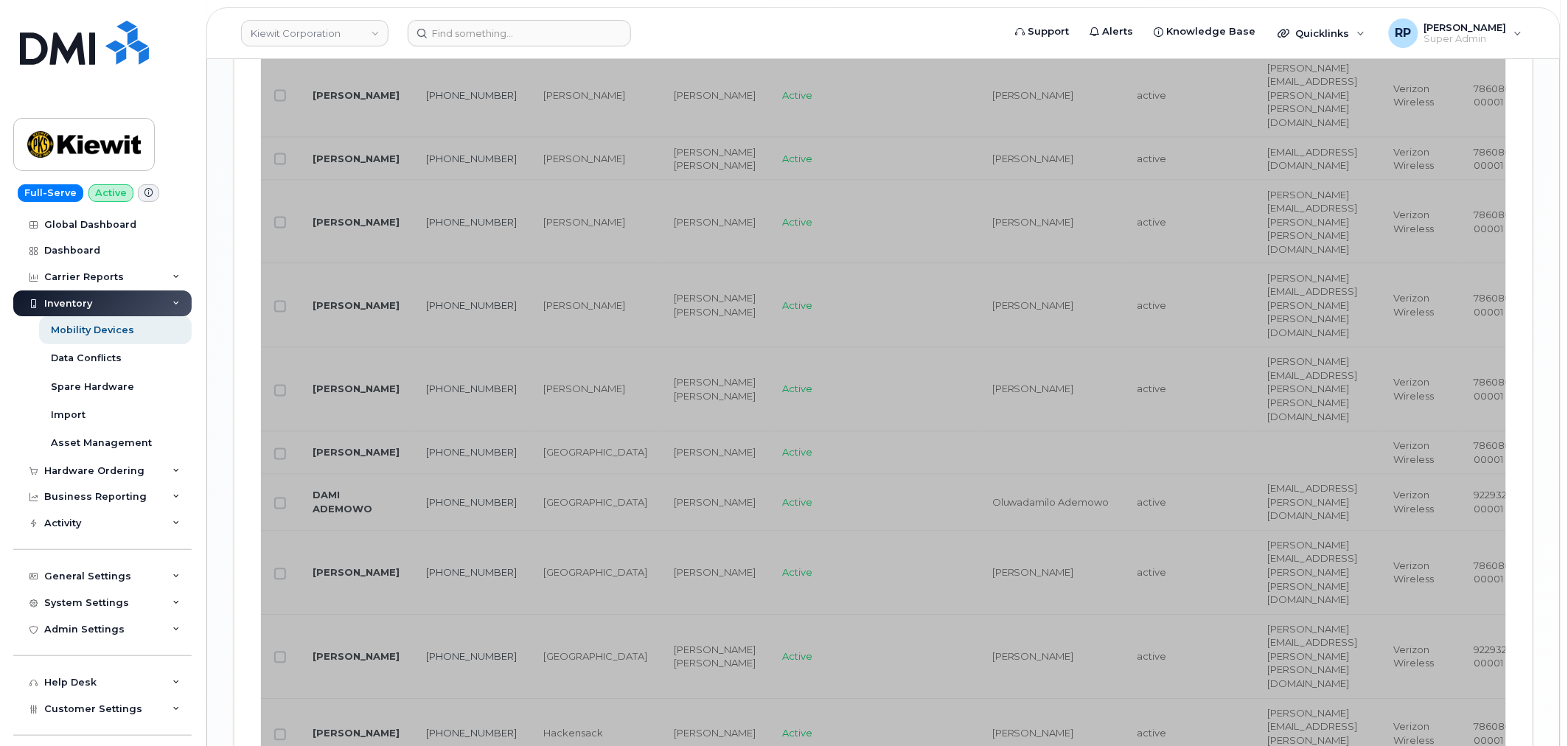
scroll to position [3208, 0]
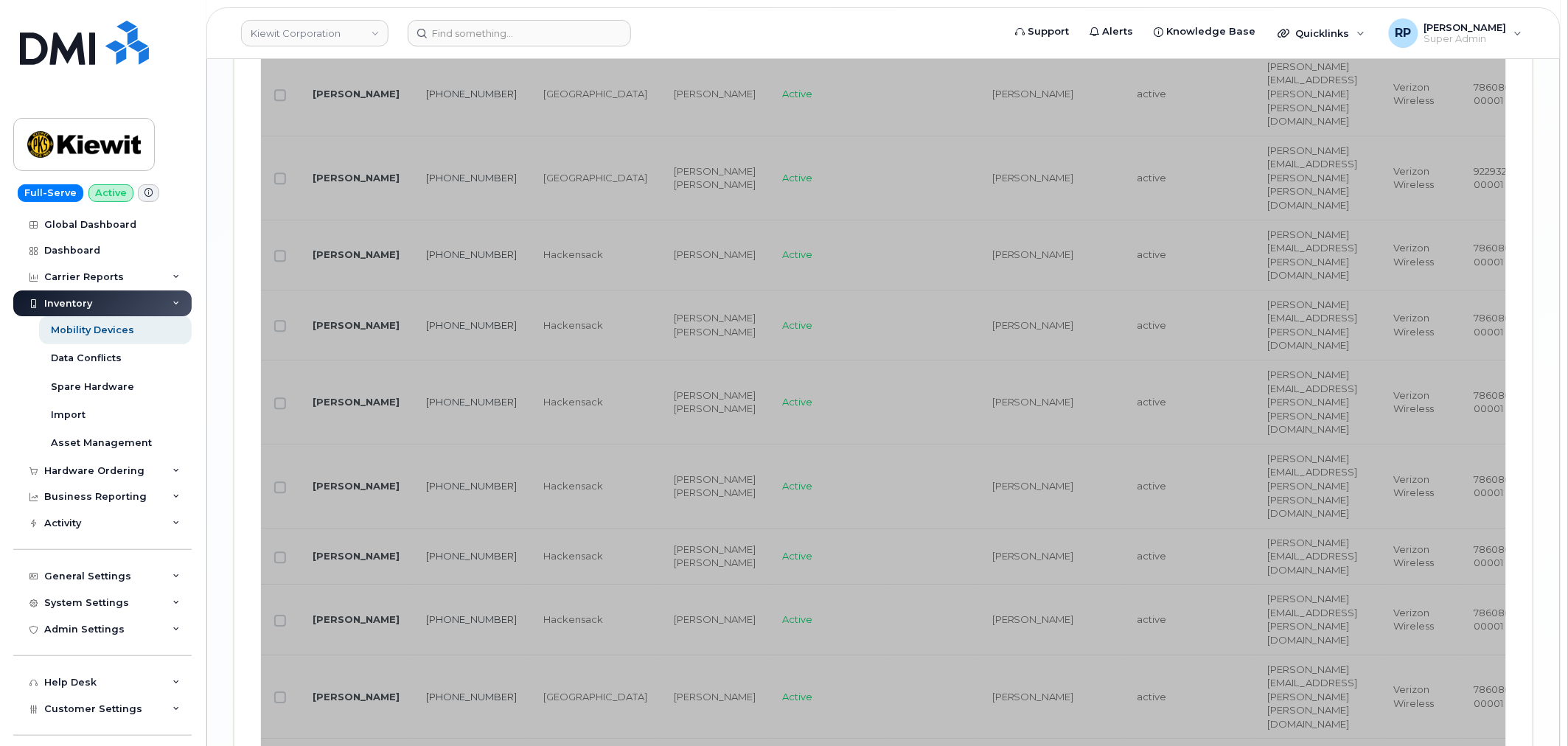
drag, startPoint x: 851, startPoint y: 606, endPoint x: 1147, endPoint y: 623, distance: 296.5
drag, startPoint x: 970, startPoint y: 613, endPoint x: 1098, endPoint y: 606, distance: 128.2
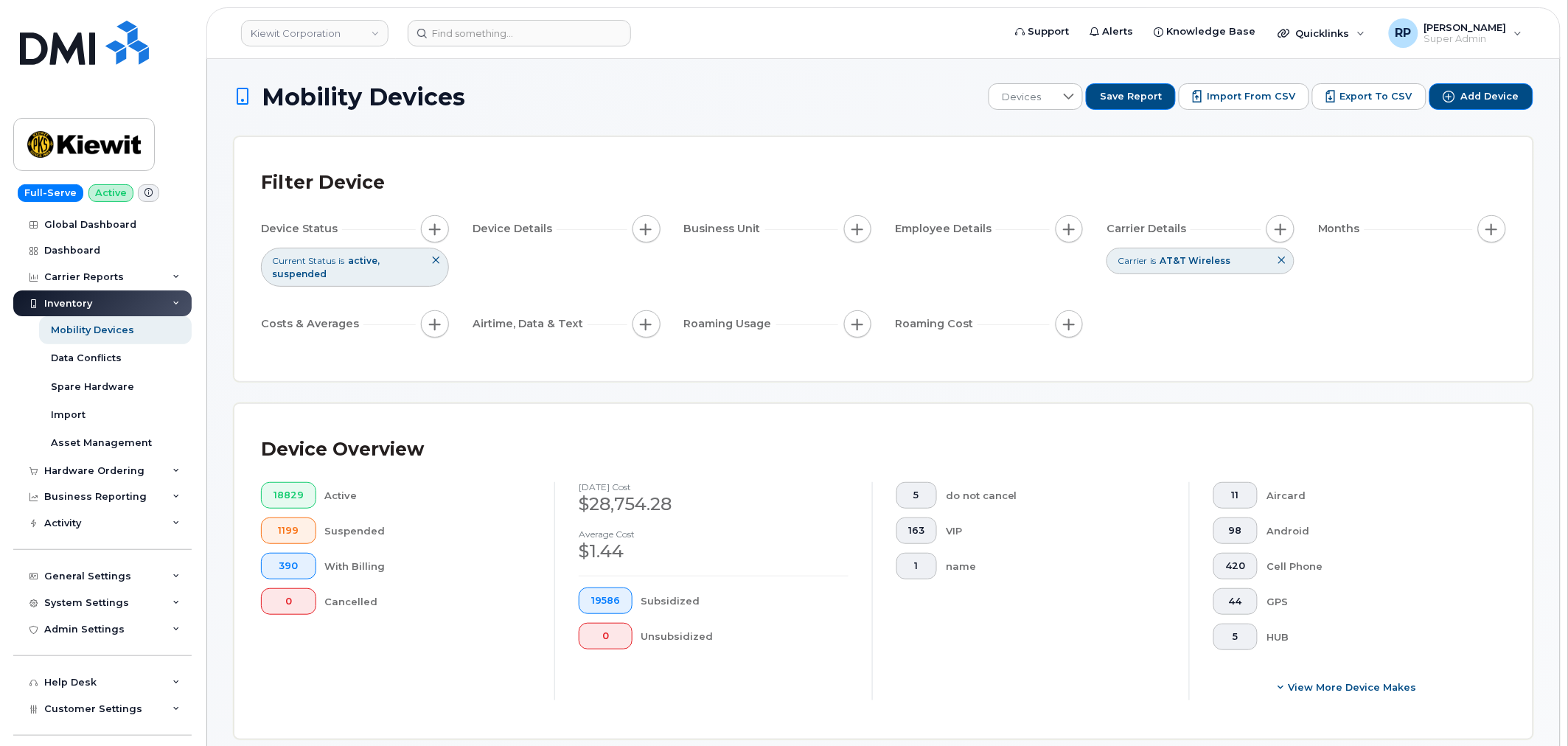
scroll to position [0, 0]
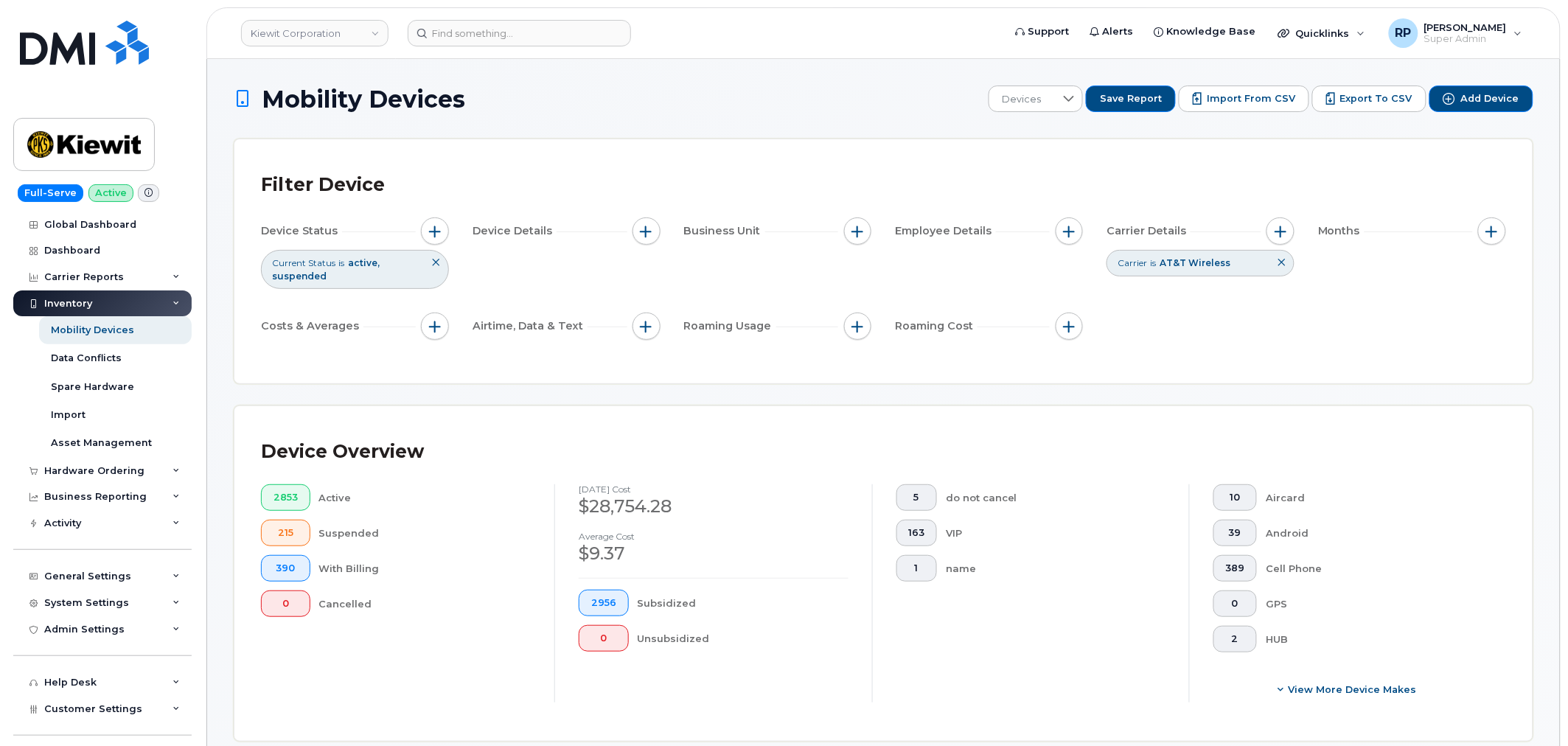
scroll to position [547, 0]
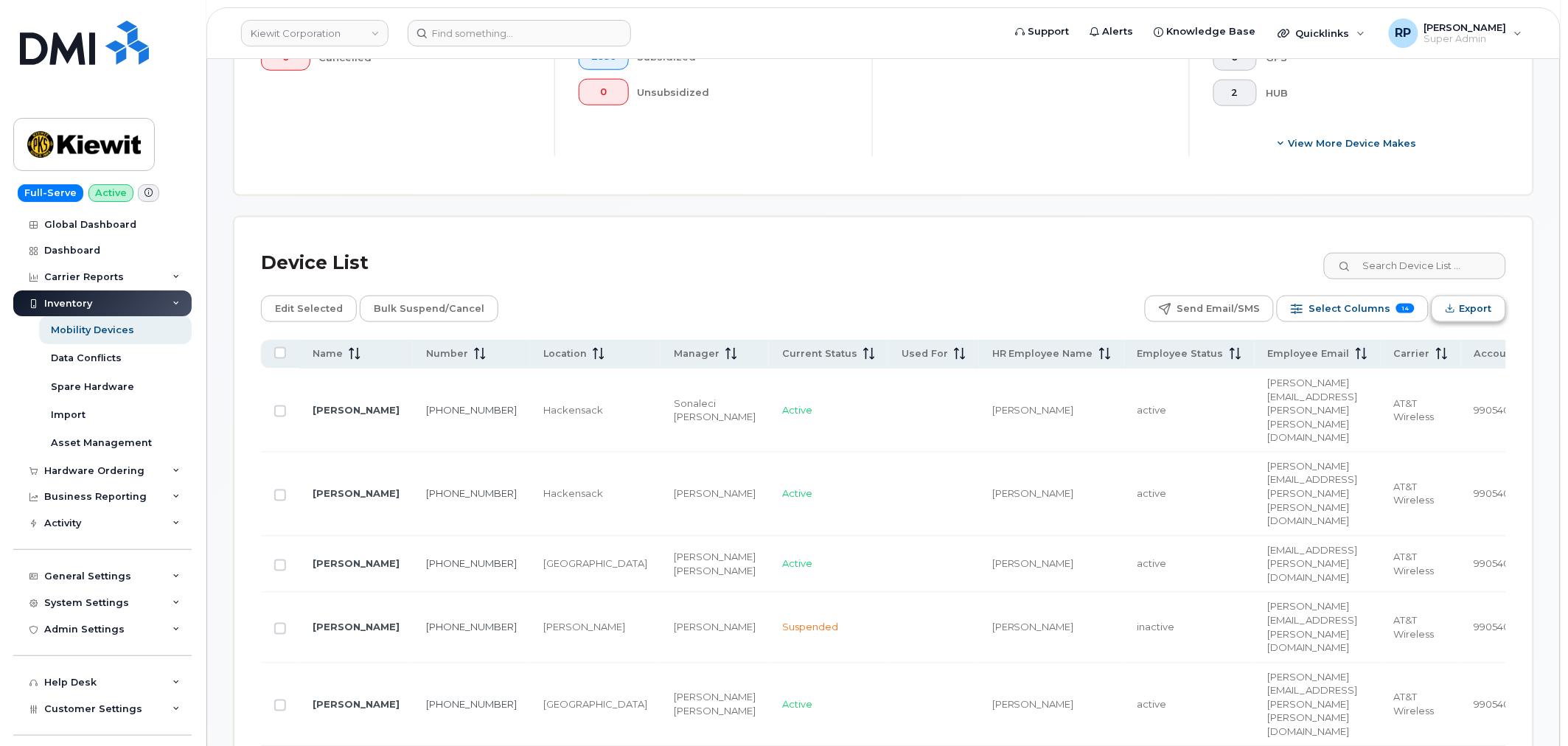
click at [1469, 303] on span "Export" at bounding box center [1475, 309] width 33 height 23
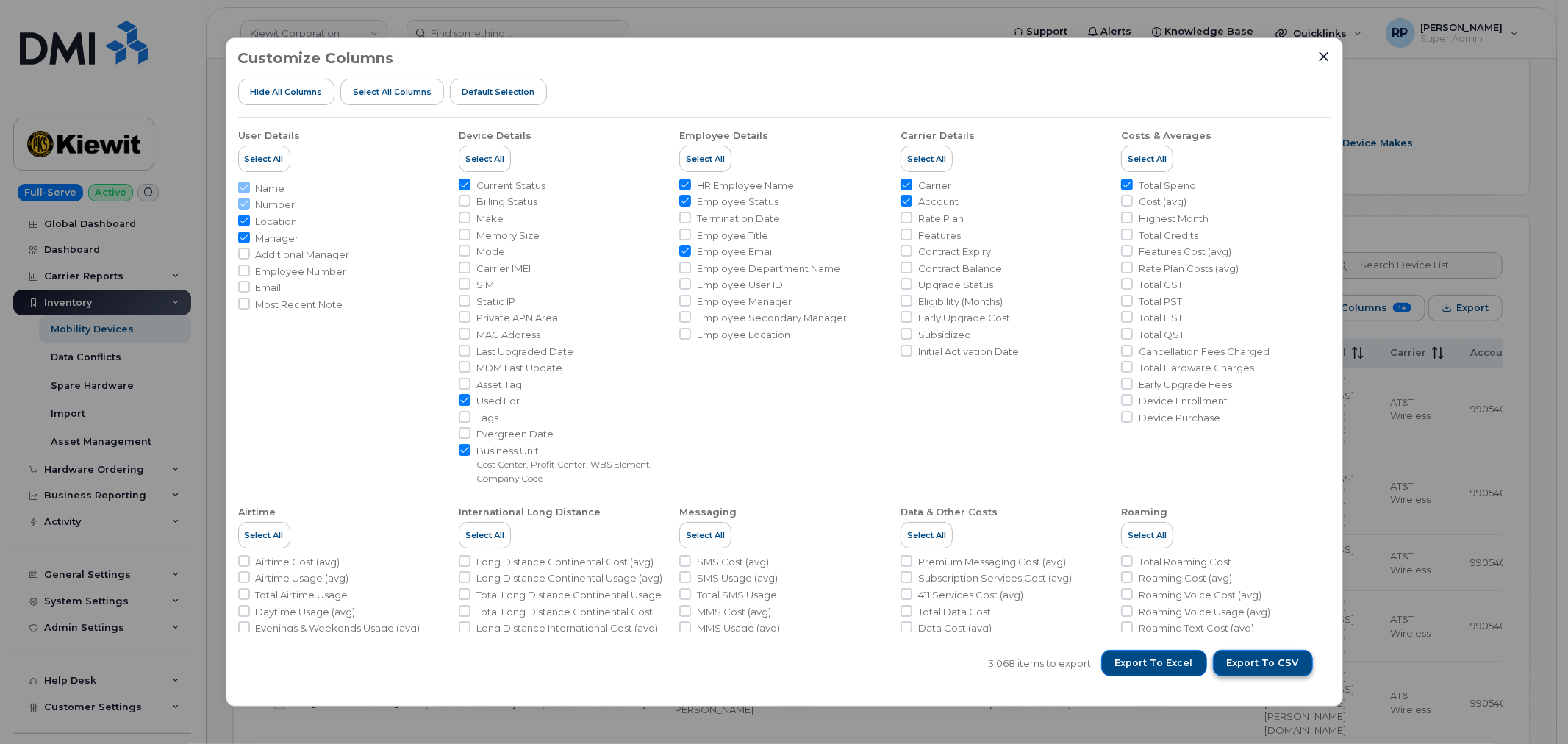
click at [1269, 665] on span "Export to CSV" at bounding box center [1263, 663] width 72 height 13
click at [462, 416] on input "Tags" at bounding box center [464, 417] width 12 height 12
checkbox input "true"
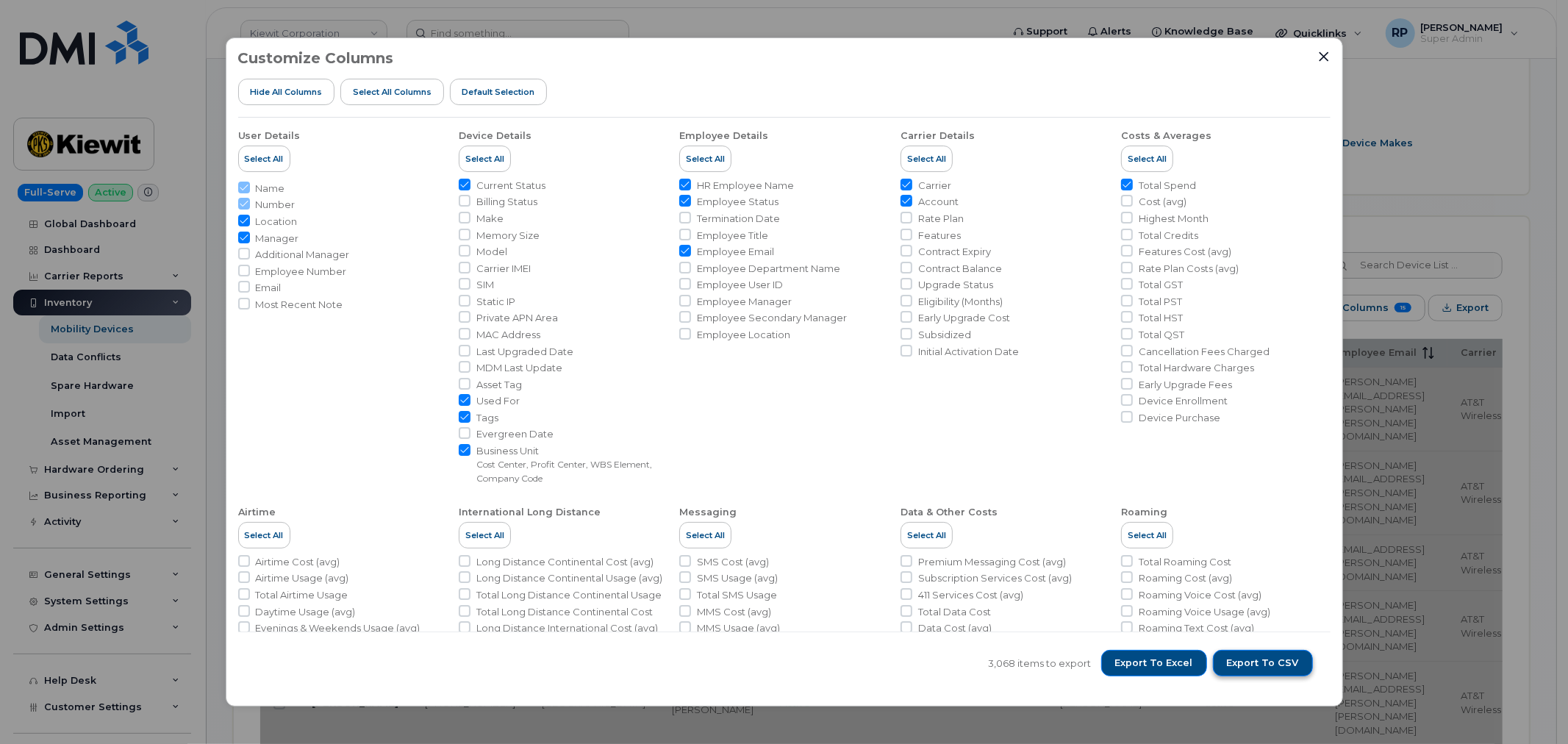
click at [1266, 662] on span "Export to CSV" at bounding box center [1263, 663] width 72 height 13
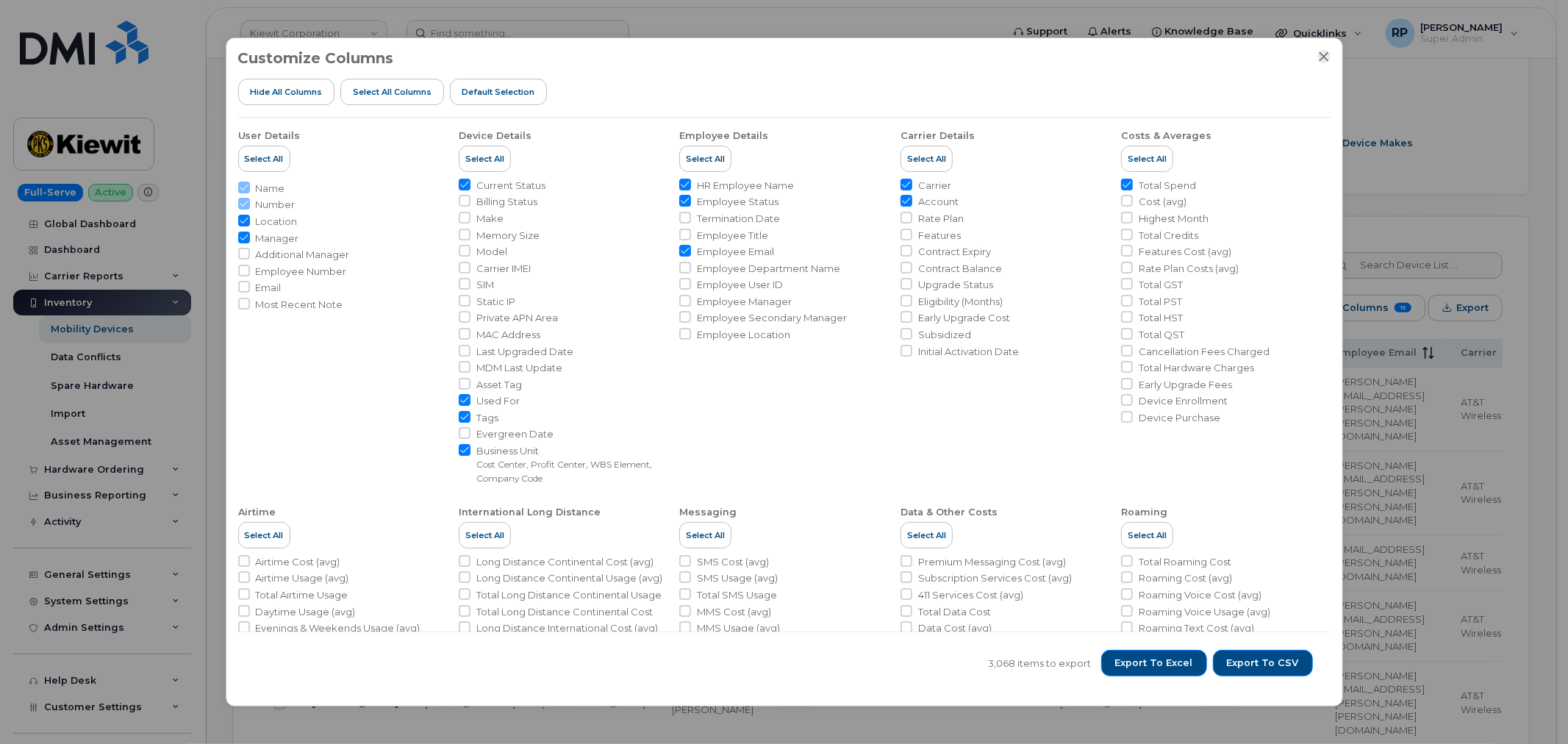
click at [1324, 59] on icon "Close" at bounding box center [1324, 57] width 12 height 12
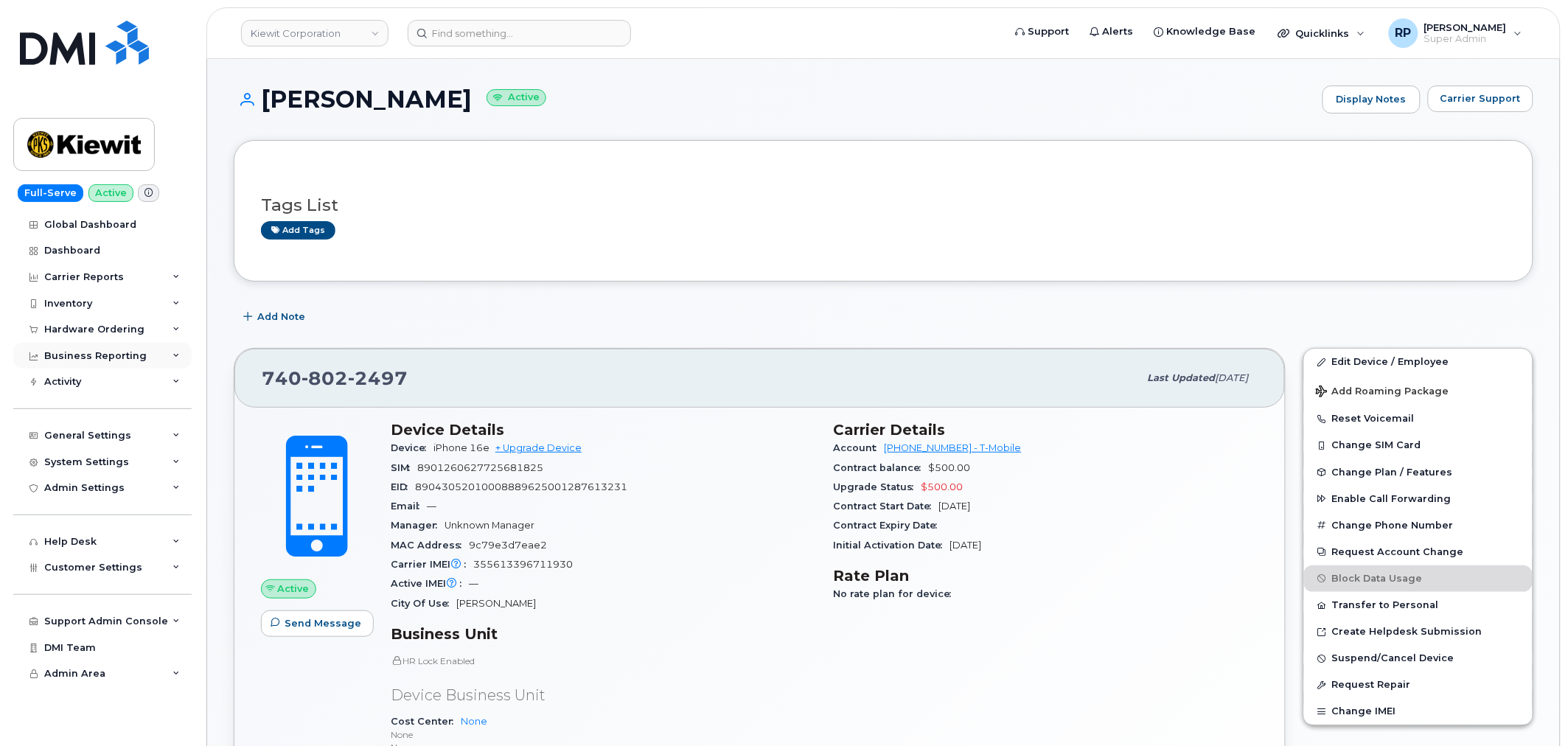
click at [127, 355] on div "Business Reporting" at bounding box center [95, 356] width 103 height 12
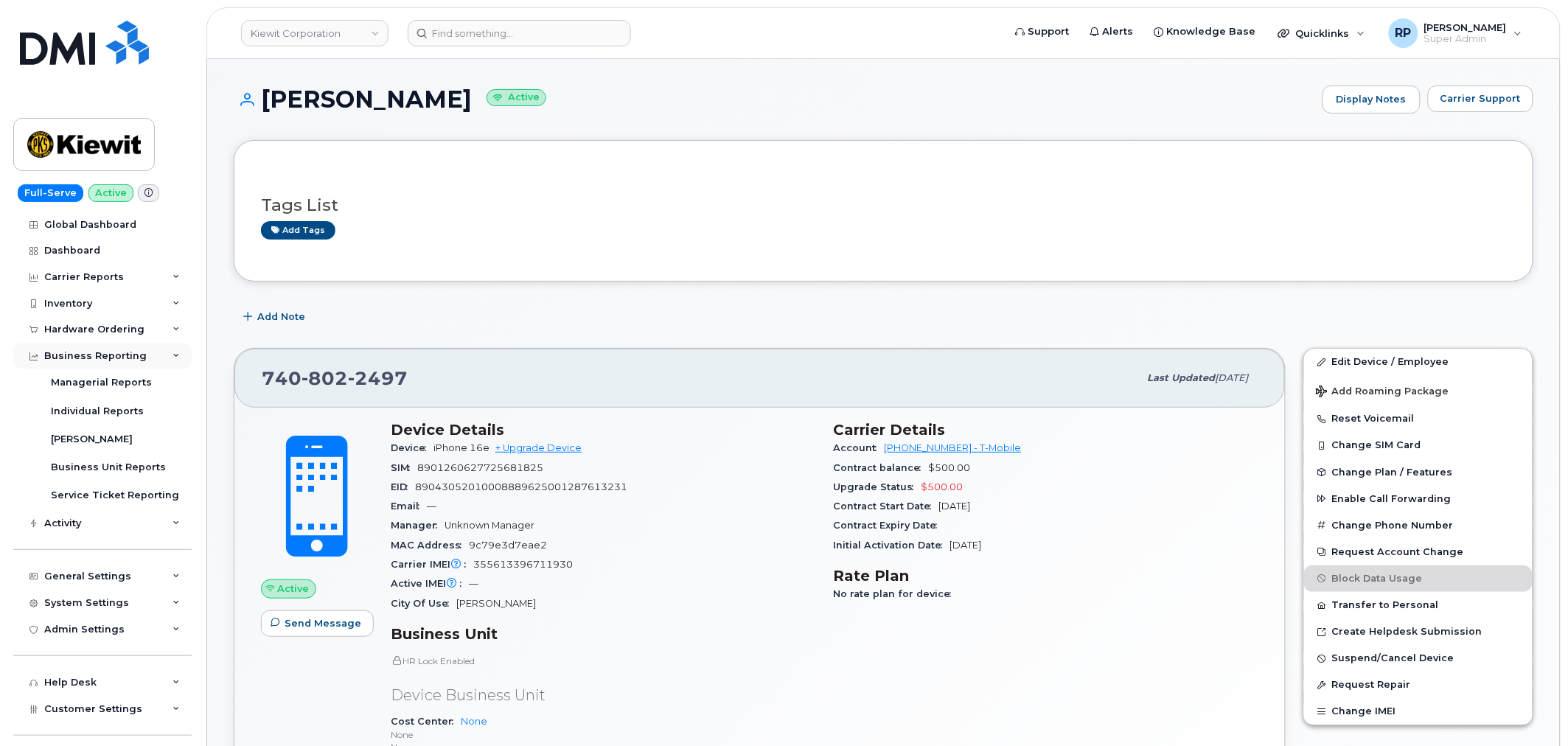
click at [127, 355] on div "Business Reporting" at bounding box center [95, 356] width 103 height 12
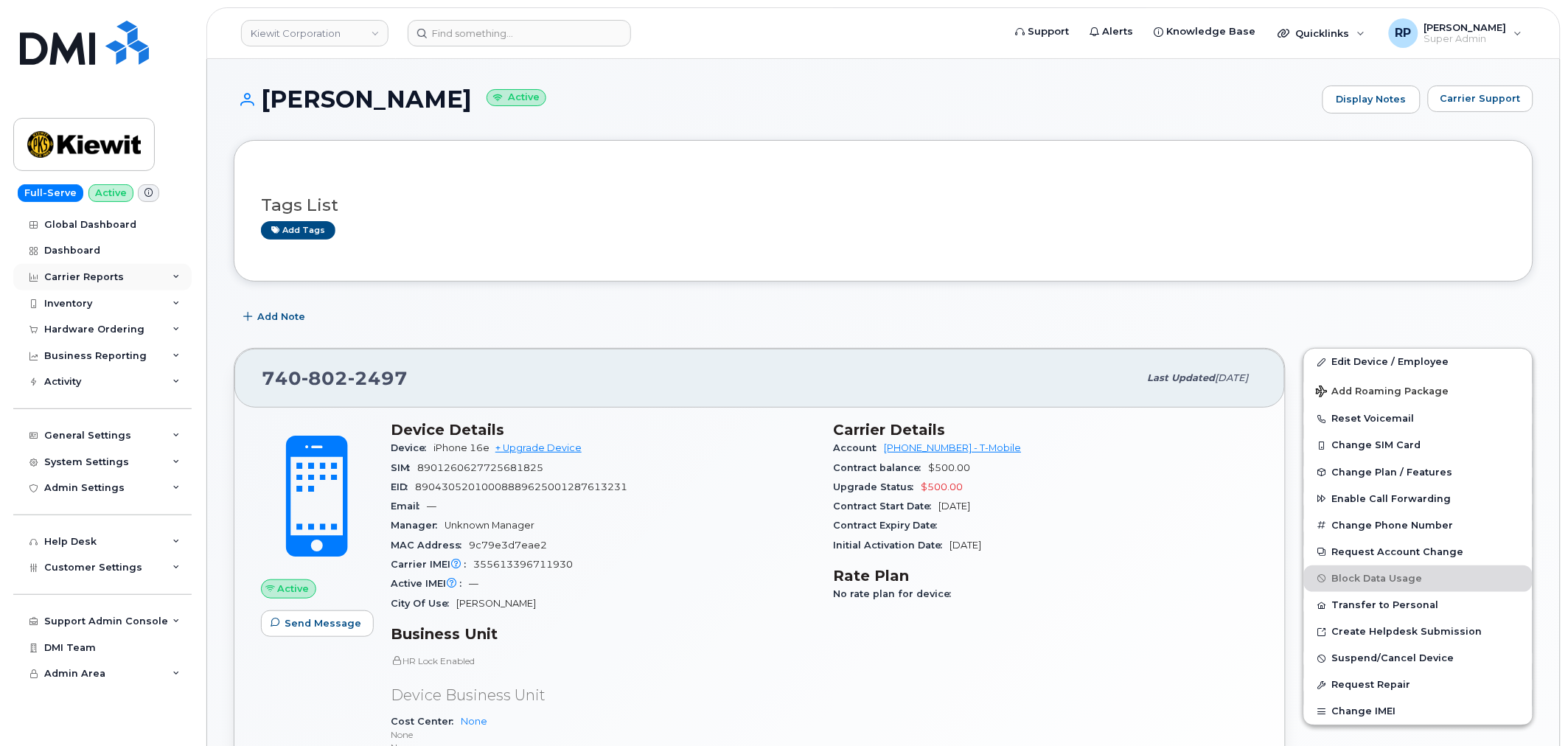
click at [114, 276] on div "Carrier Reports" at bounding box center [83, 277] width 79 height 12
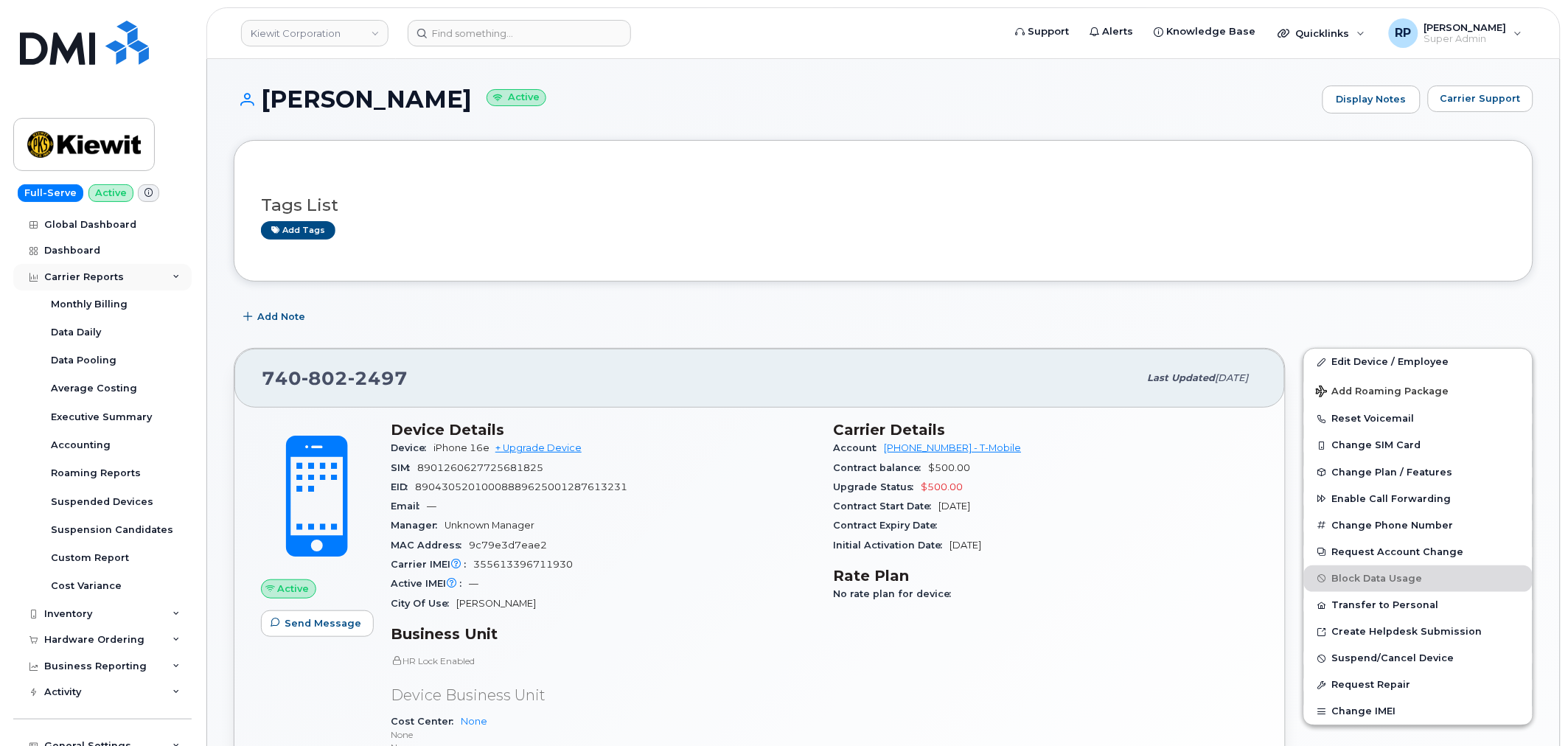
click at [114, 276] on div "Carrier Reports" at bounding box center [83, 277] width 79 height 12
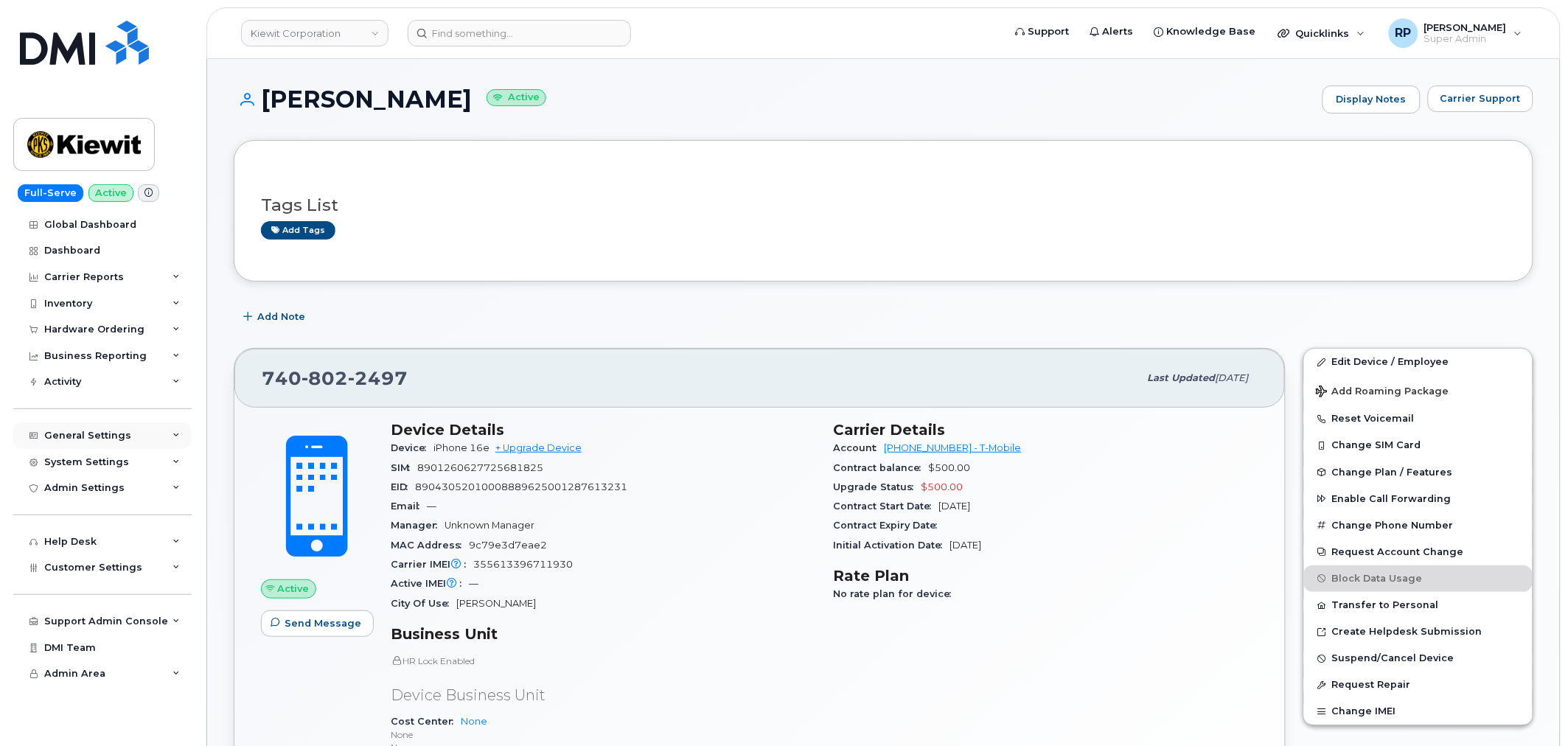
click at [111, 436] on div "General Settings" at bounding box center [88, 436] width 87 height 12
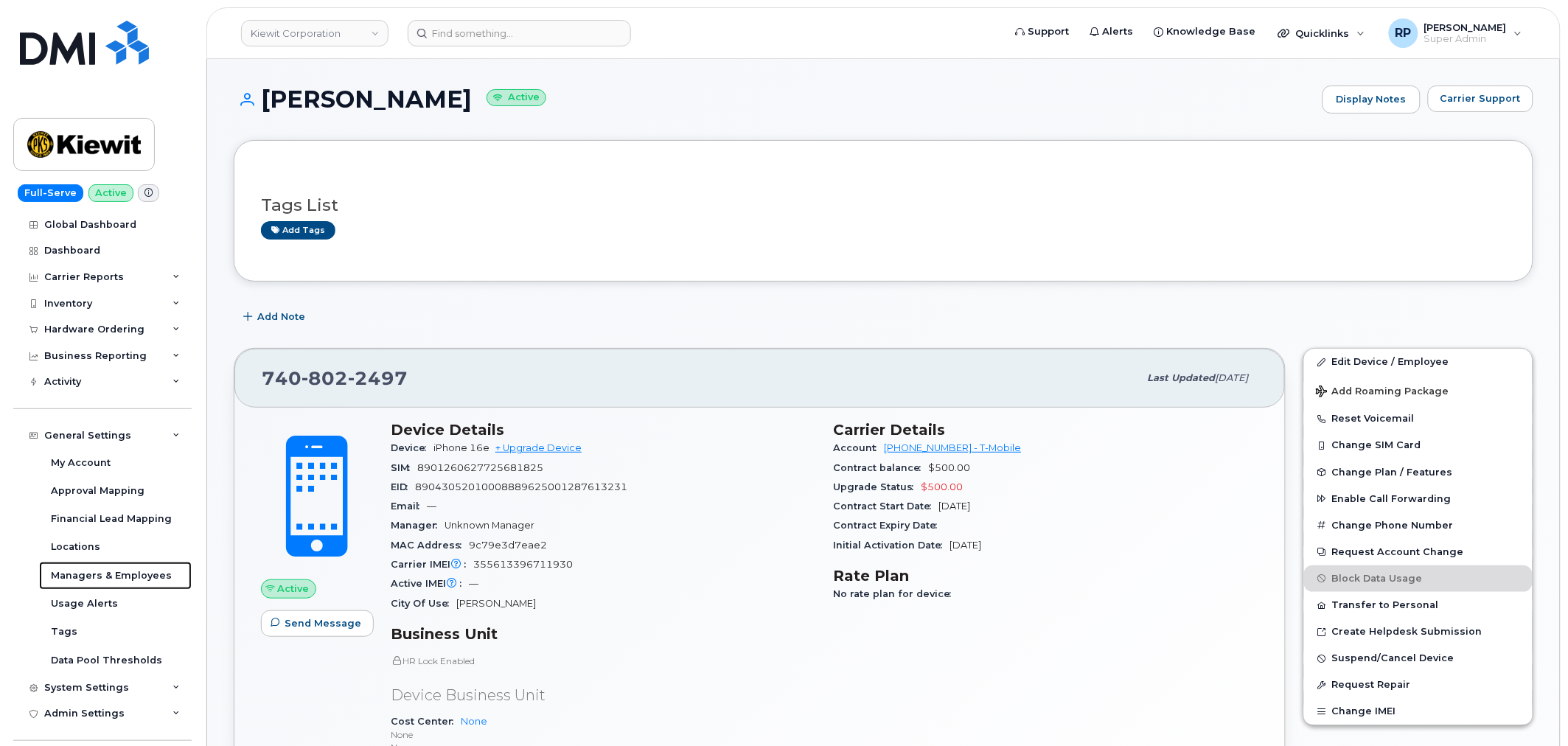
drag, startPoint x: 115, startPoint y: 571, endPoint x: 305, endPoint y: 513, distance: 198.7
click at [115, 571] on div "Managers & Employees" at bounding box center [111, 576] width 121 height 13
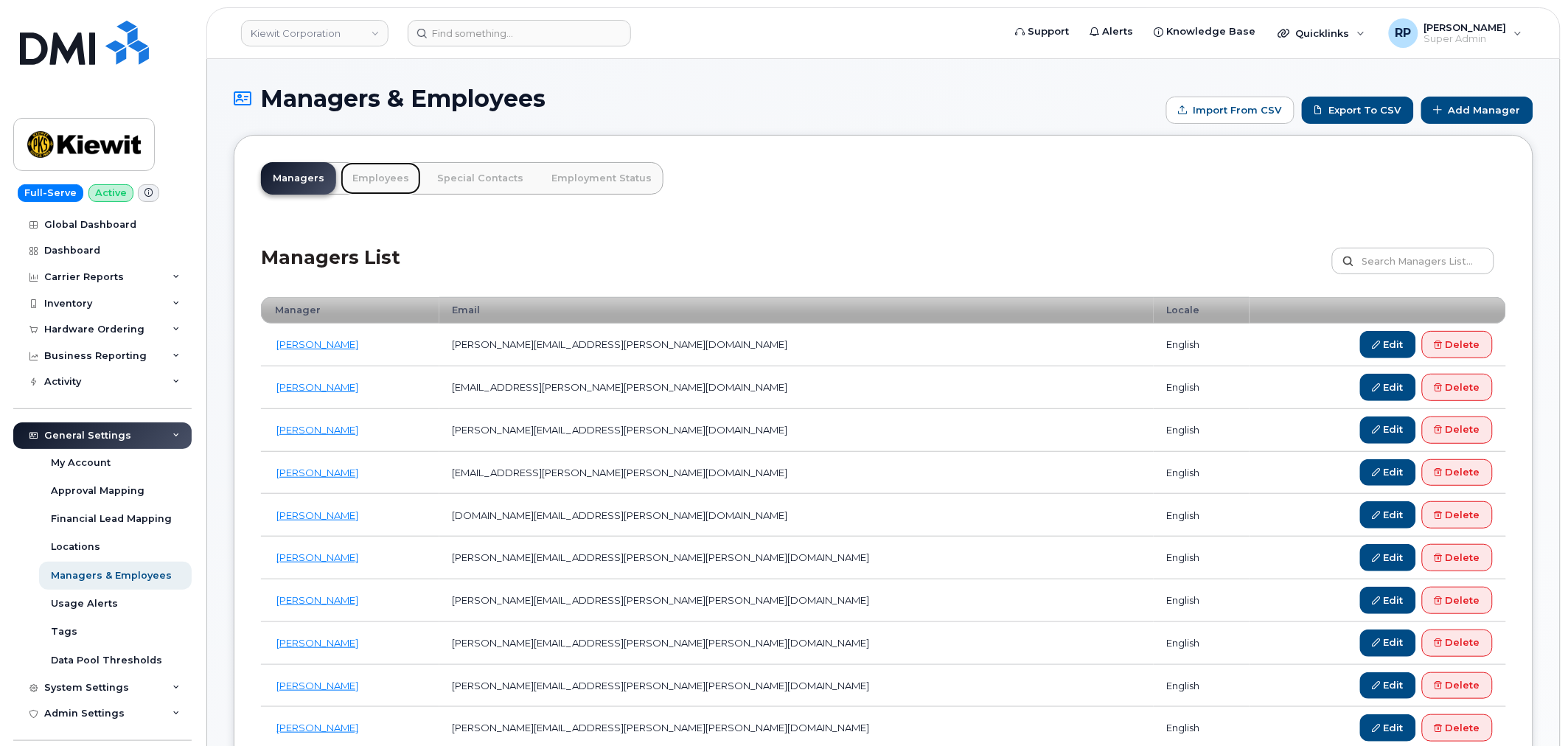
click at [382, 174] on link "Employees" at bounding box center [381, 178] width 80 height 33
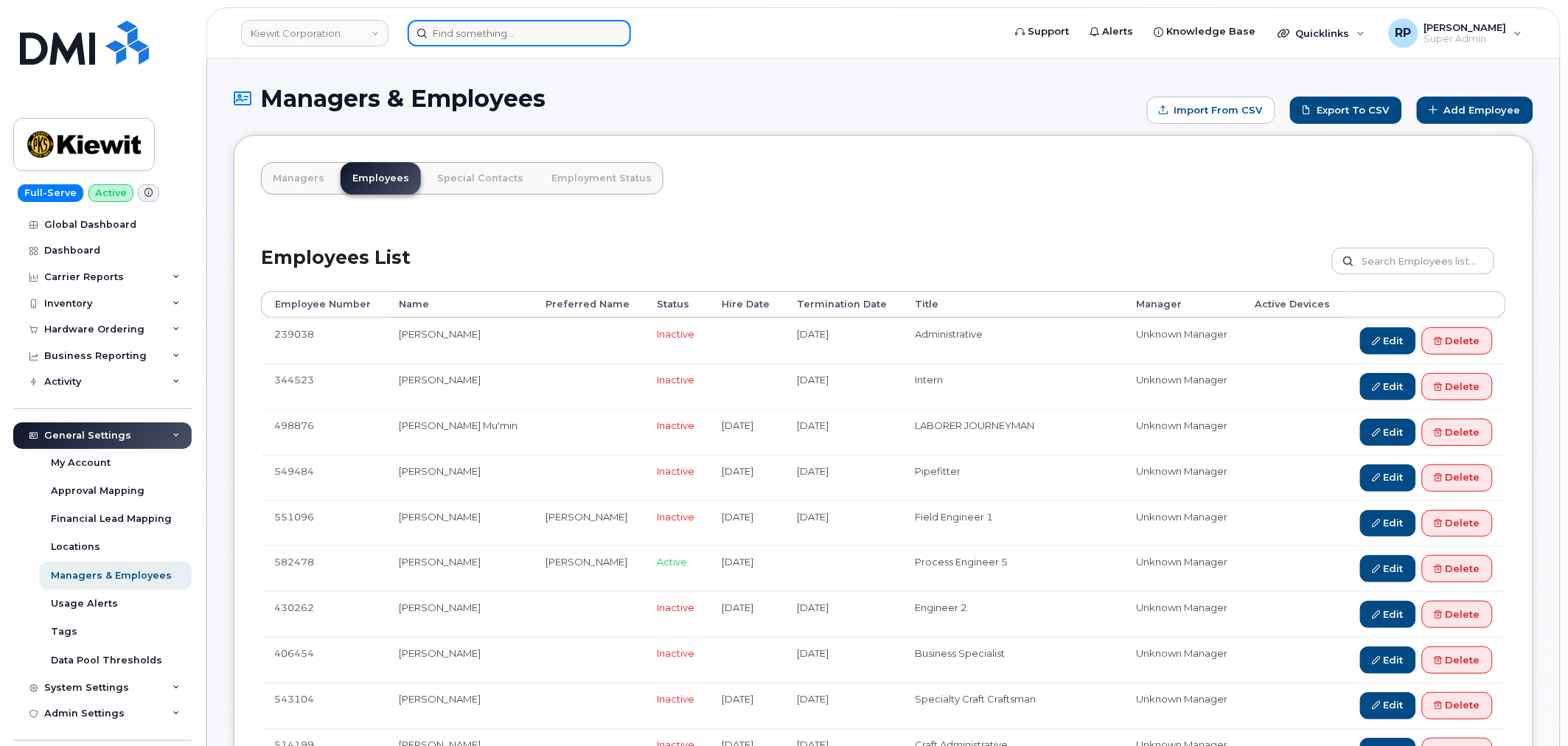
click at [562, 38] on input at bounding box center [520, 33] width 224 height 27
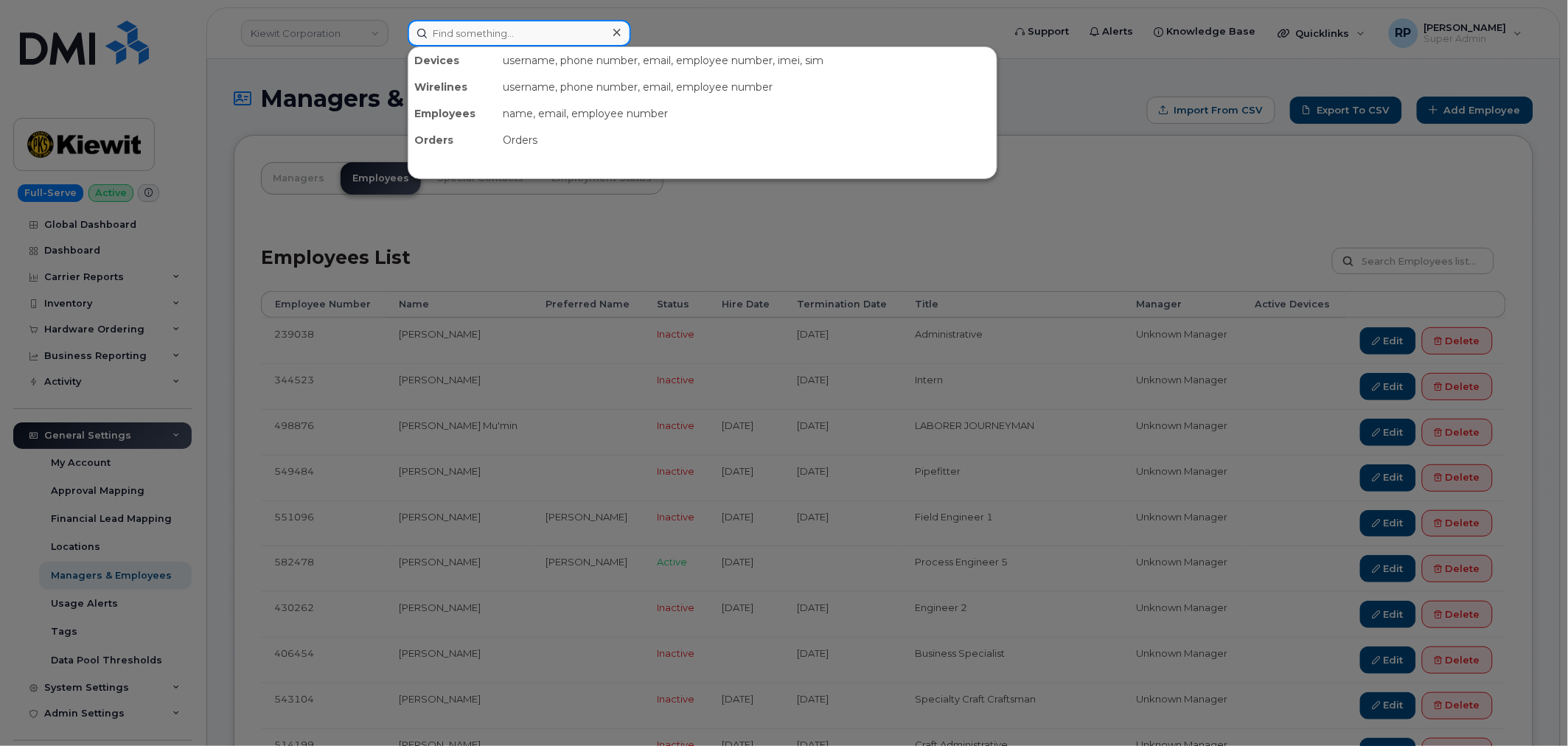
paste input "2064980198"
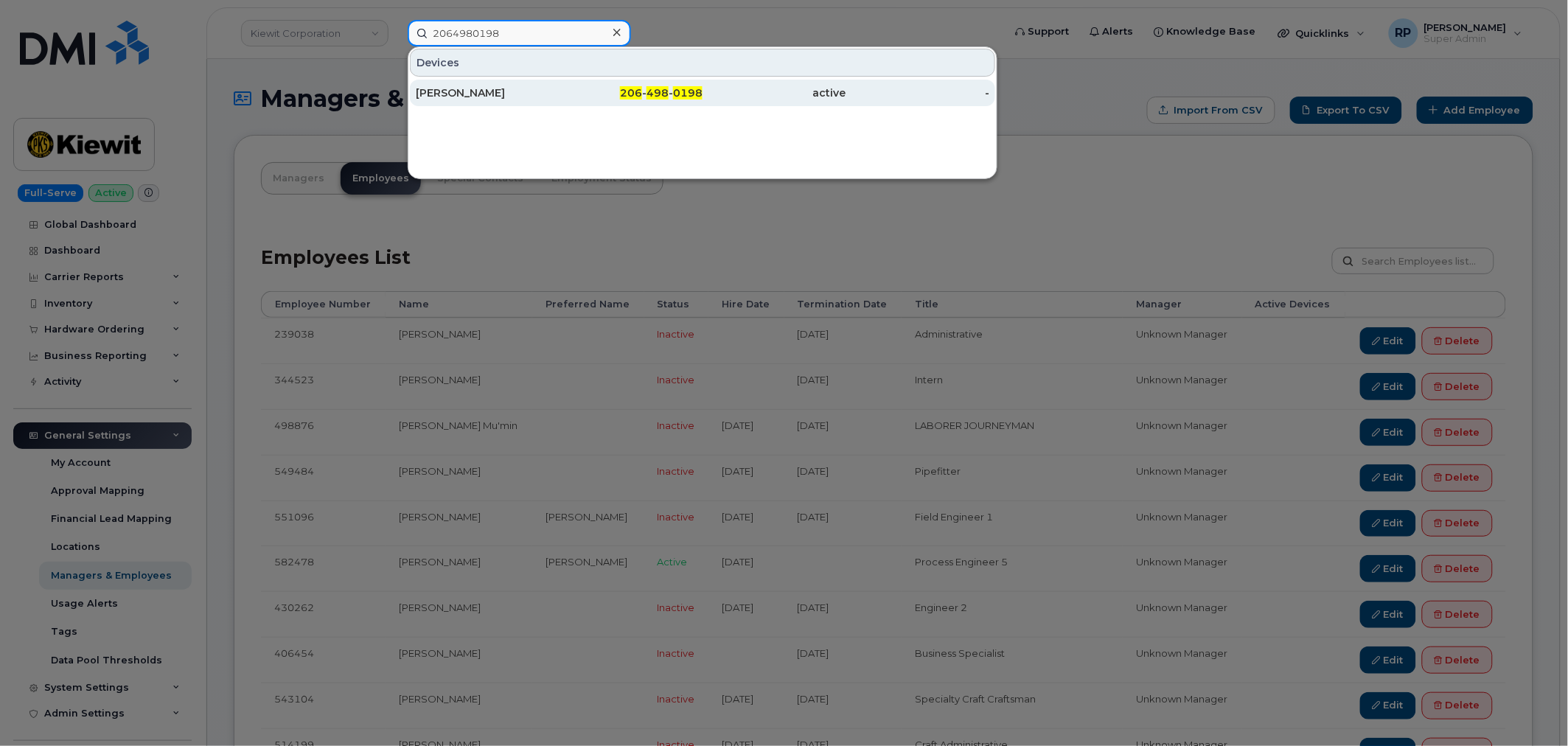
type input "2064980198"
click at [551, 89] on div "[PERSON_NAME]" at bounding box center [487, 93] width 144 height 15
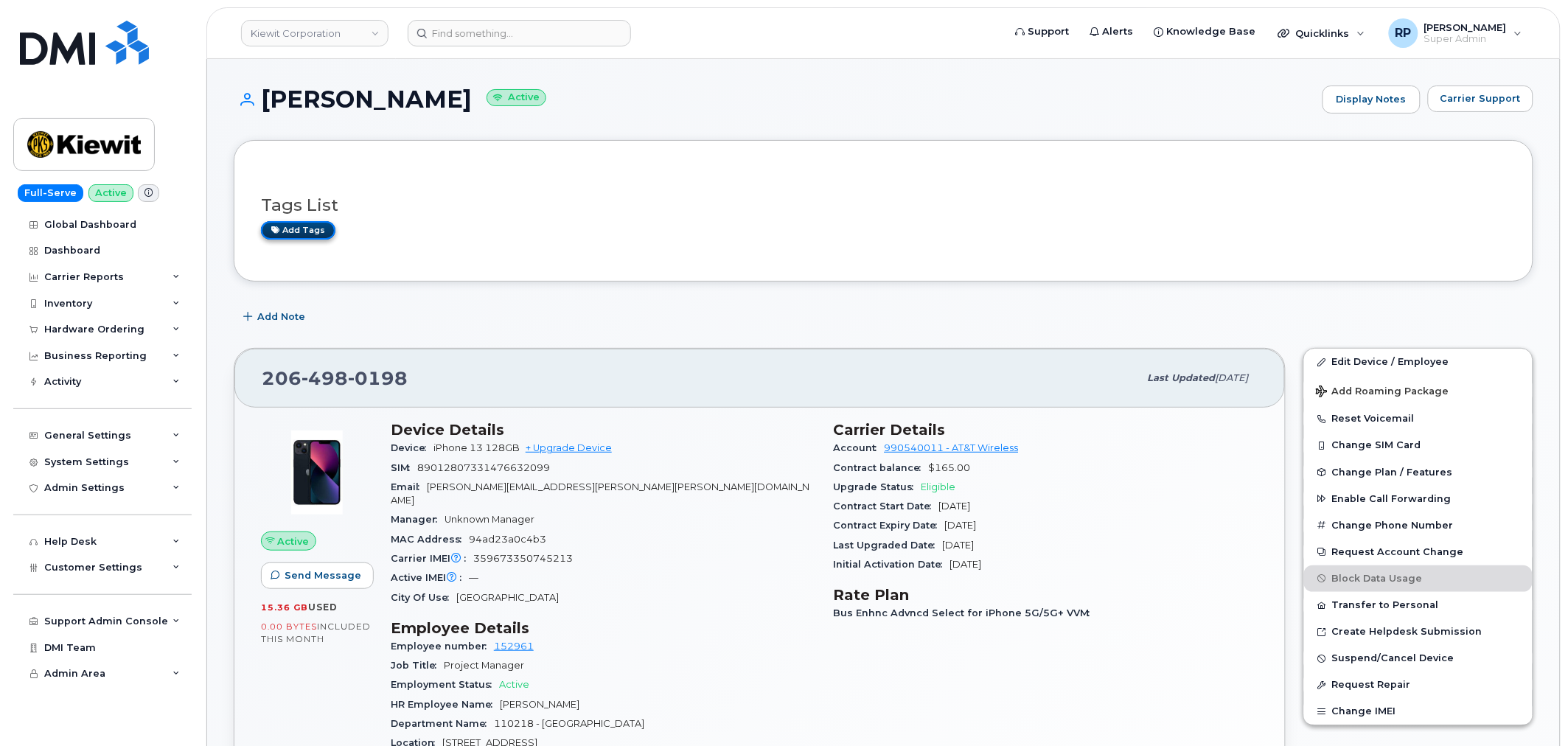
click at [291, 224] on link "Add tags" at bounding box center [298, 230] width 74 height 18
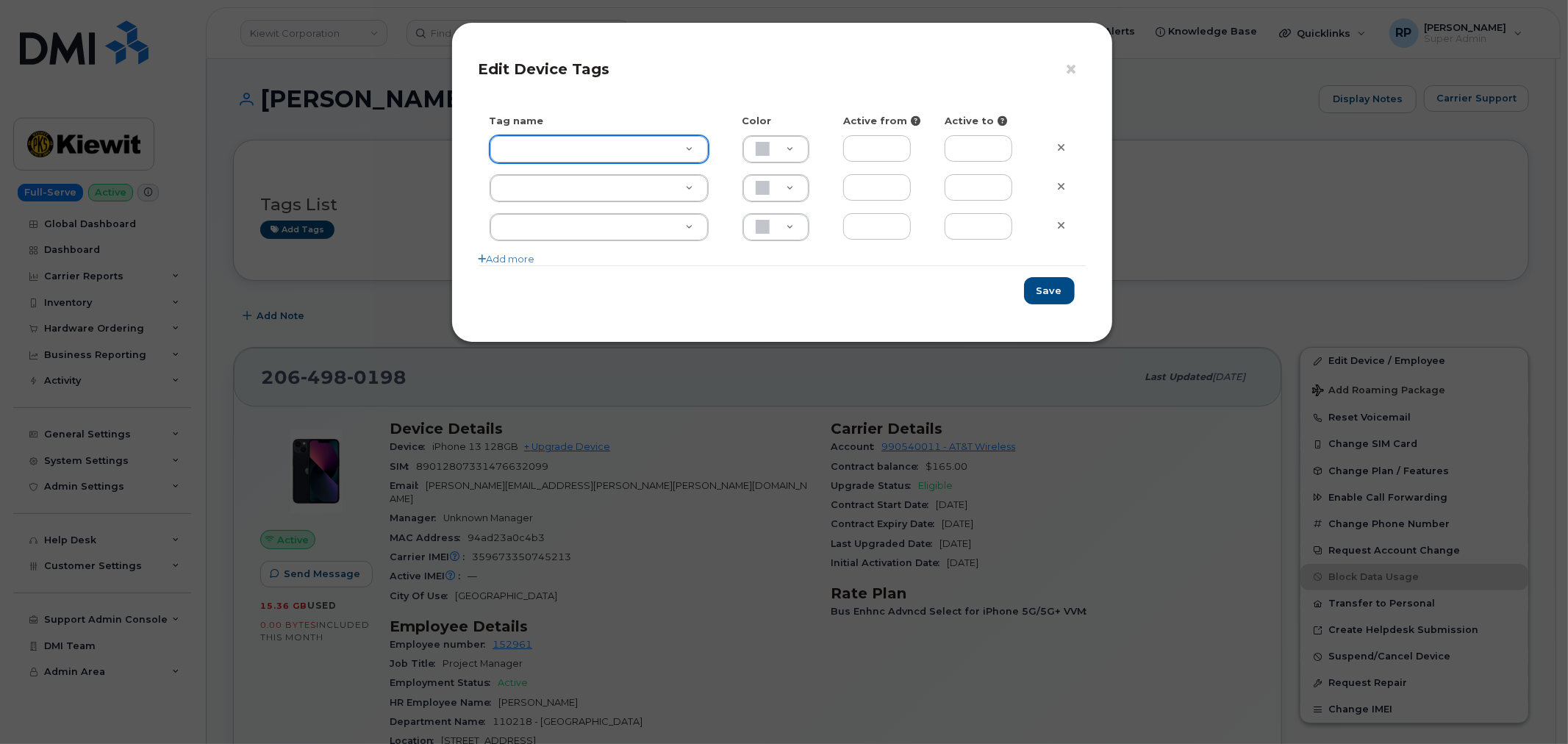
type input "n"
type input "name"
click at [1056, 297] on button "Save" at bounding box center [1049, 290] width 51 height 27
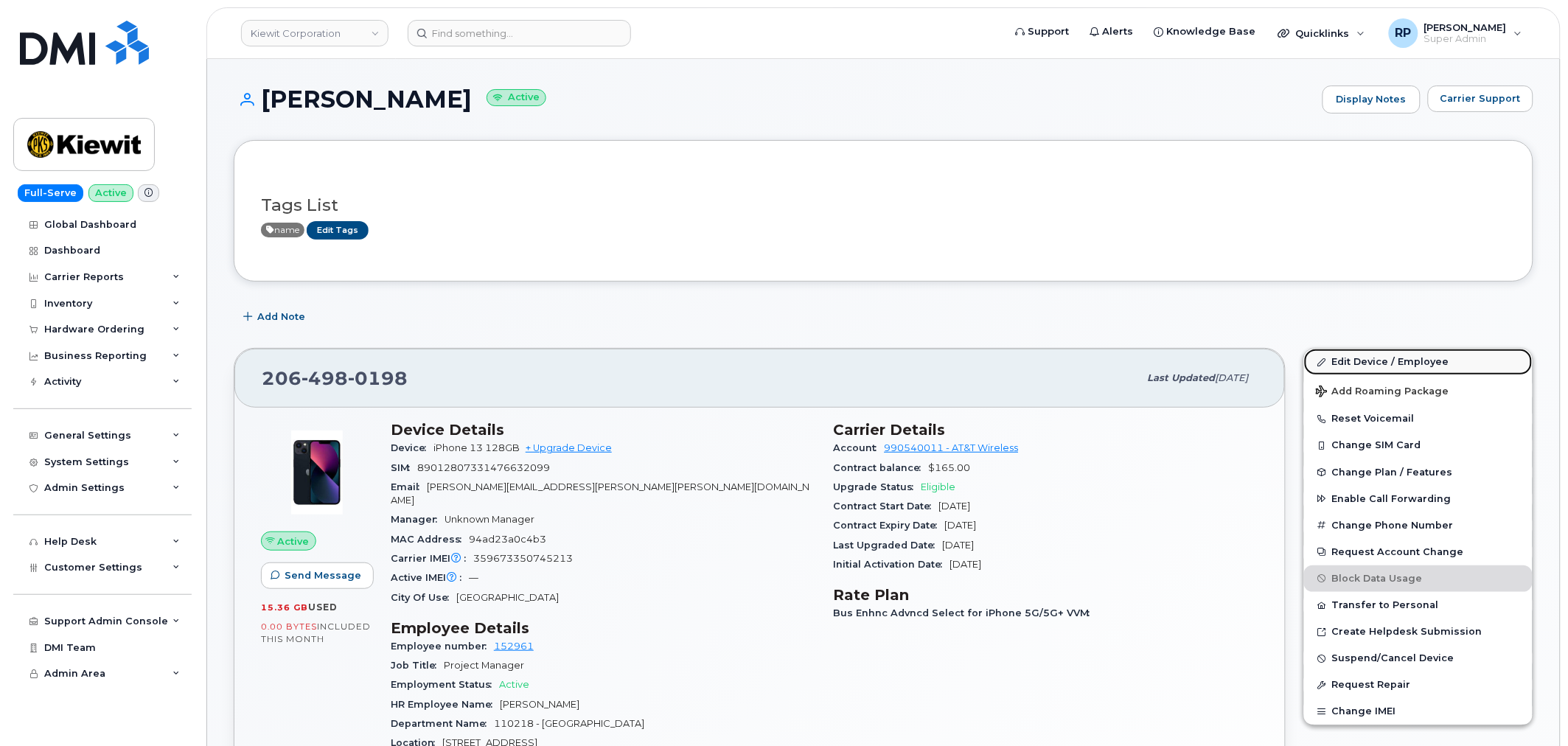
click at [1419, 363] on link "Edit Device / Employee" at bounding box center [1419, 362] width 229 height 27
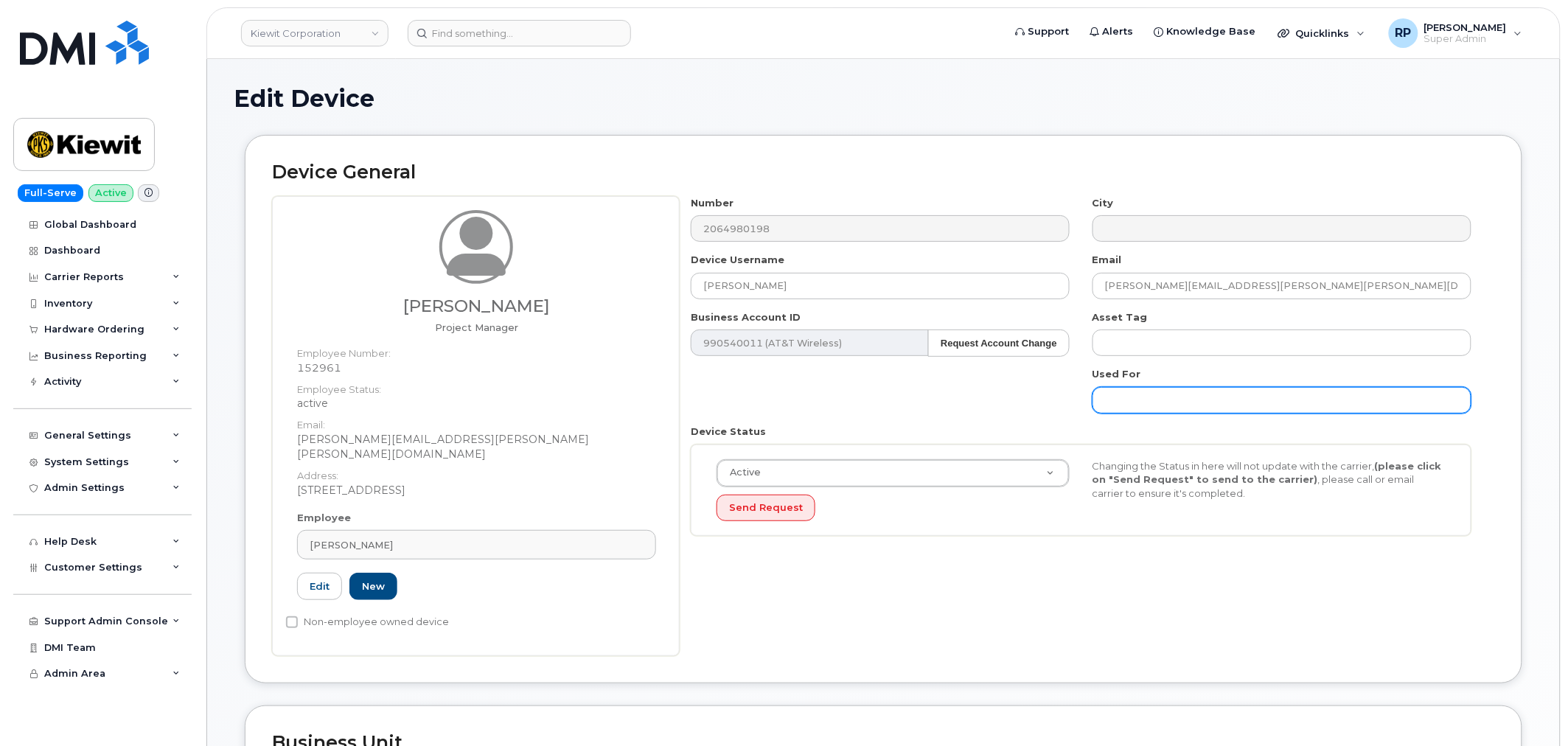
click at [1137, 400] on input "text" at bounding box center [1282, 401] width 379 height 27
click at [1063, 609] on div "Number 2064980198 City Device Username [PERSON_NAME] Email [PERSON_NAME][EMAIL_…" at bounding box center [1087, 426] width 815 height 460
click at [1218, 406] on input "text" at bounding box center [1282, 401] width 379 height 27
click at [1022, 411] on div "Number 2064980198 City Device Username [PERSON_NAME] Email [PERSON_NAME][EMAIL_…" at bounding box center [1081, 371] width 804 height 351
click at [1152, 396] on input "text" at bounding box center [1282, 401] width 379 height 27
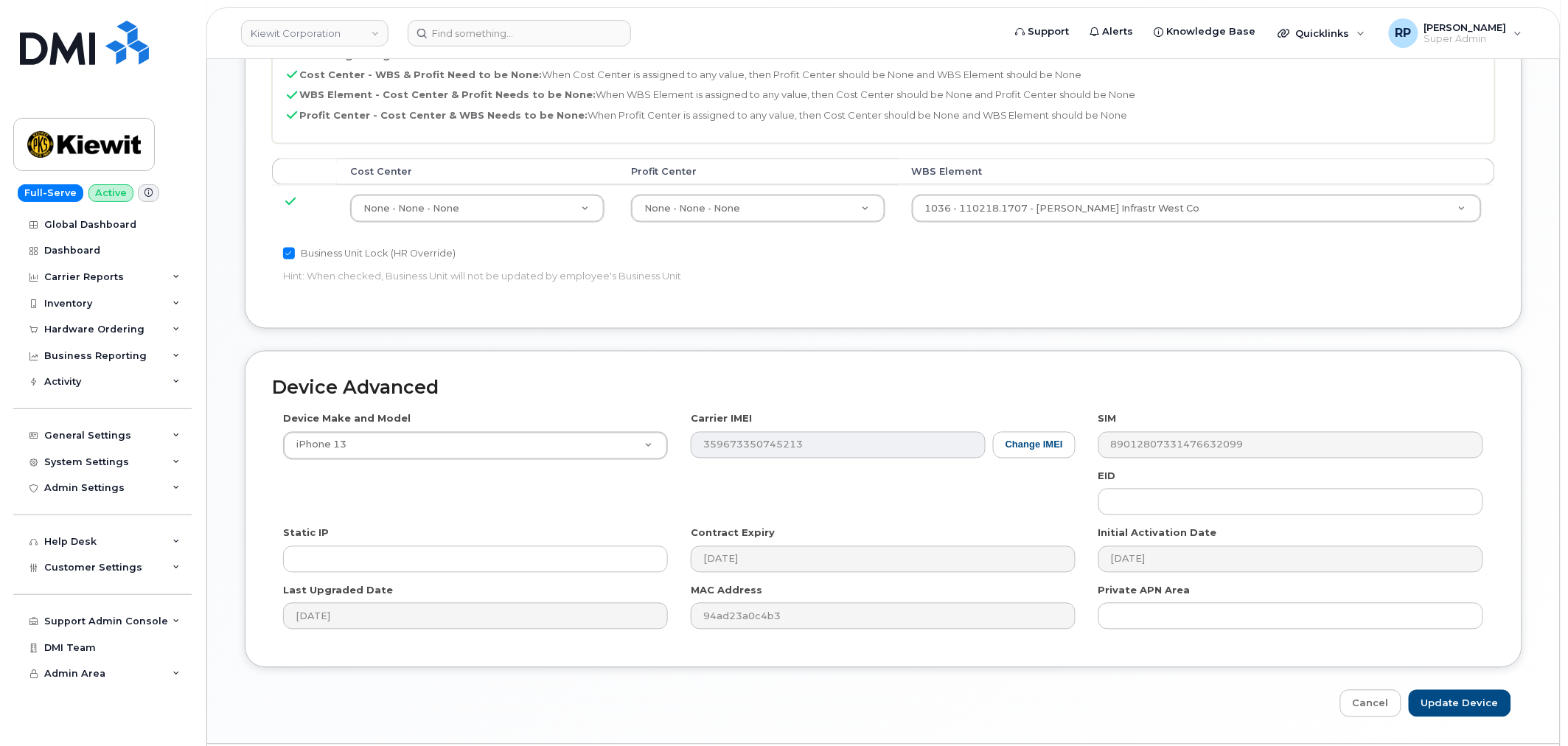
scroll to position [769, 0]
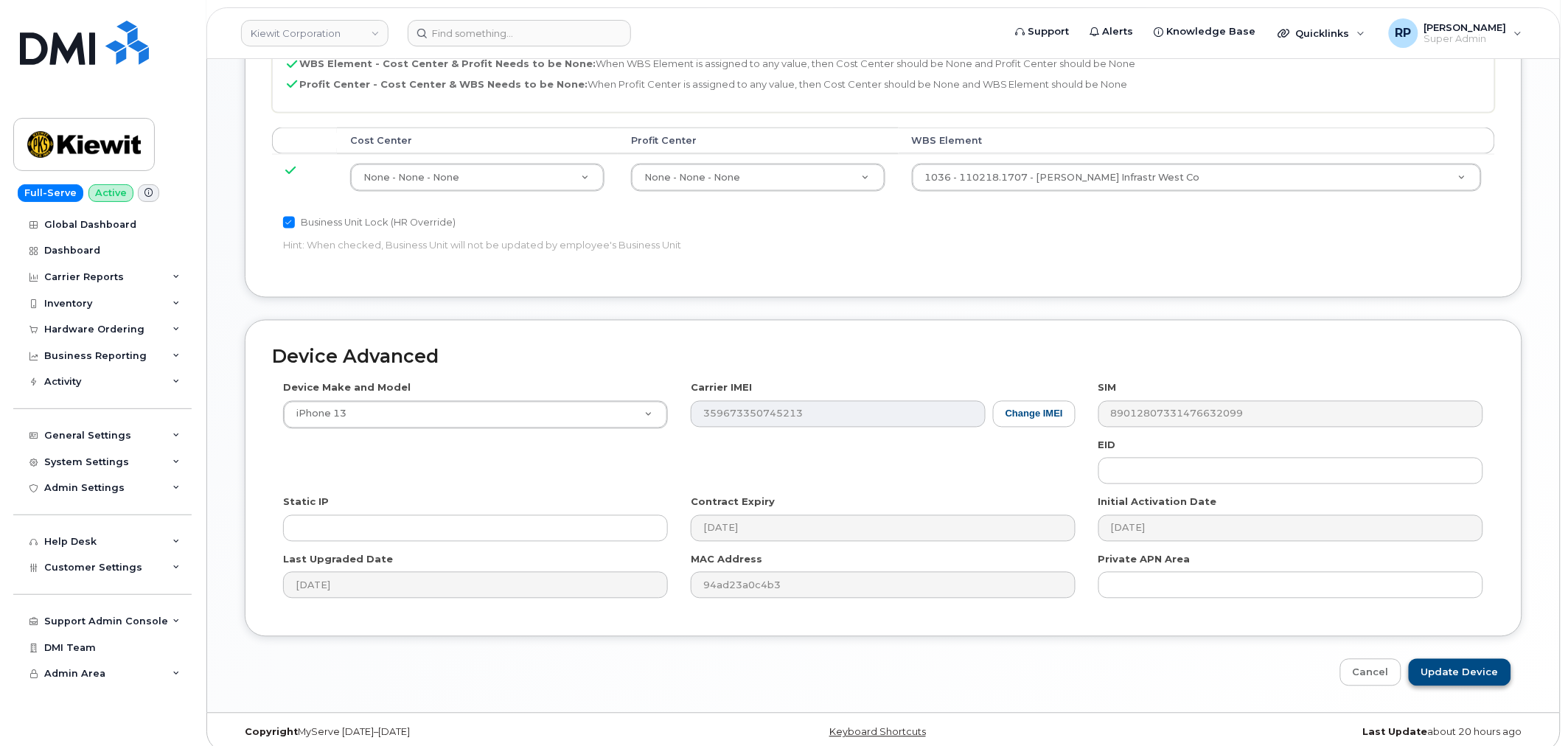
type input "test"
click at [1439, 659] on input "Update Device" at bounding box center [1460, 673] width 103 height 28
type input "Saving..."
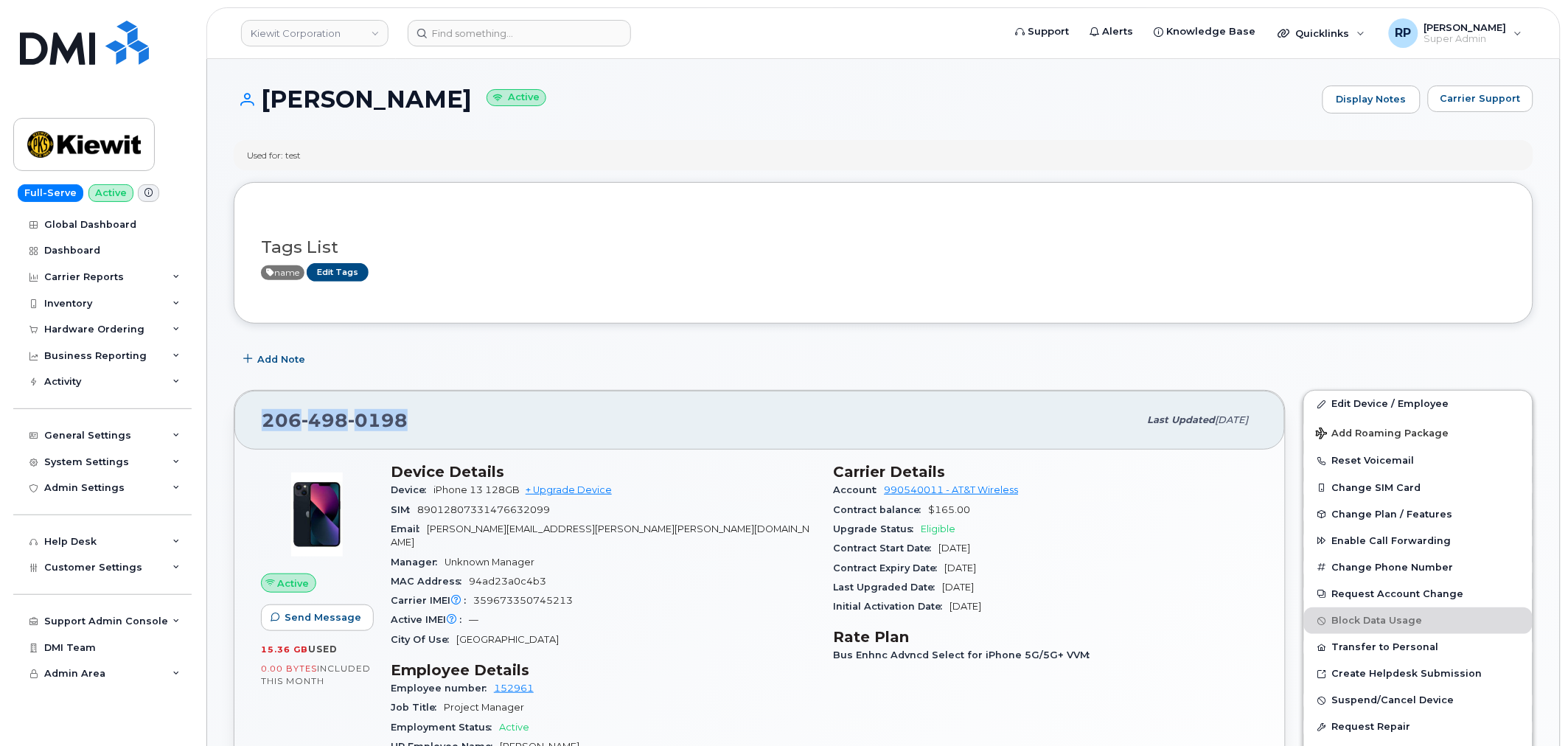
drag, startPoint x: 423, startPoint y: 430, endPoint x: 261, endPoint y: 423, distance: 162.2
click at [262, 423] on div "[PHONE_NUMBER]" at bounding box center [700, 420] width 877 height 31
copy span "[PHONE_NUMBER]"
drag, startPoint x: 310, startPoint y: 154, endPoint x: 244, endPoint y: 158, distance: 66.1
click at [250, 157] on div "Used for: test" at bounding box center [883, 155] width 1299 height 30
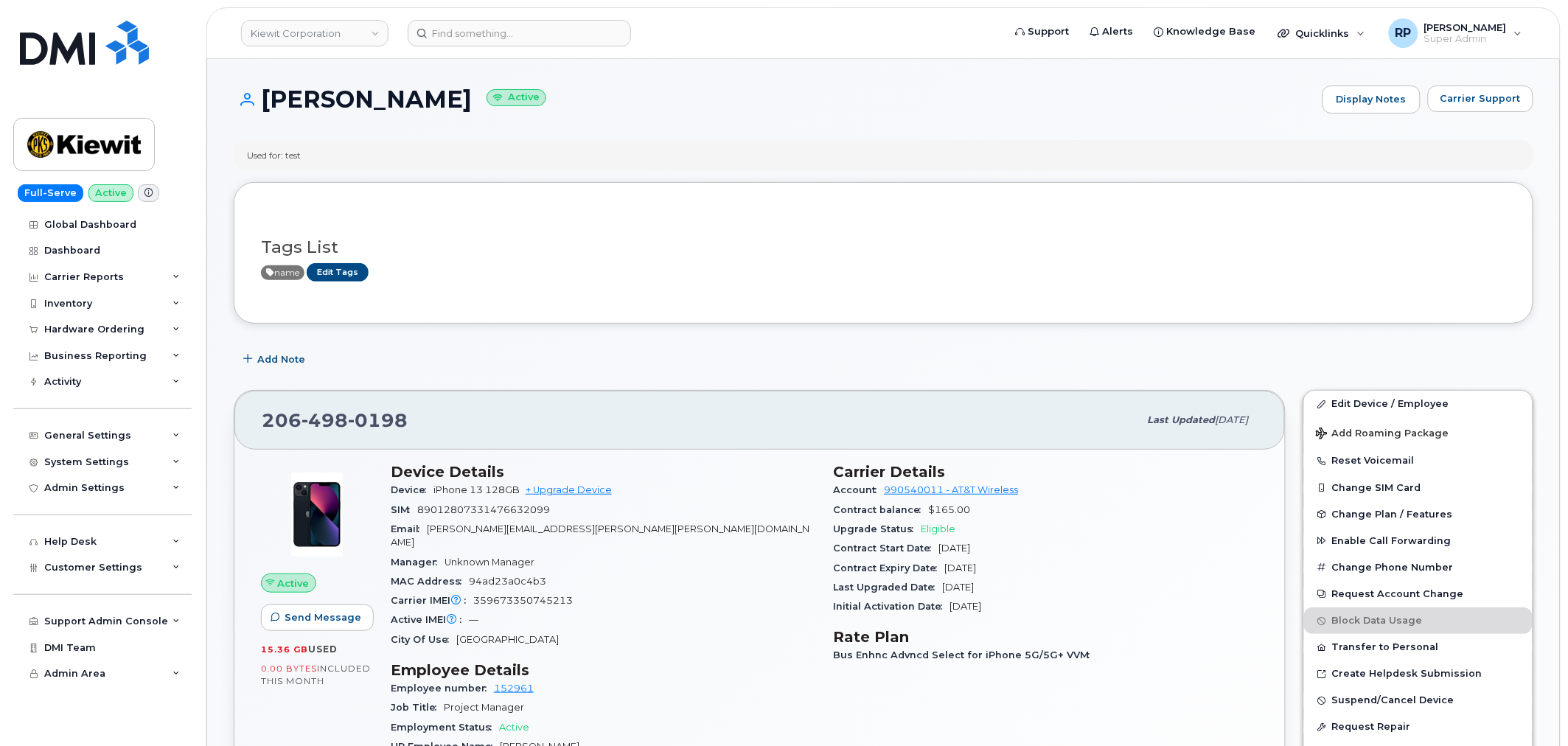
click at [371, 193] on div "Tags List name Edit Tags" at bounding box center [883, 253] width 1299 height 142
drag, startPoint x: 323, startPoint y: 152, endPoint x: 234, endPoint y: 158, distance: 89.2
click at [240, 155] on div "Used for: test" at bounding box center [883, 155] width 1299 height 30
click at [749, 553] on div "Manager Unknown Manager" at bounding box center [603, 562] width 426 height 19
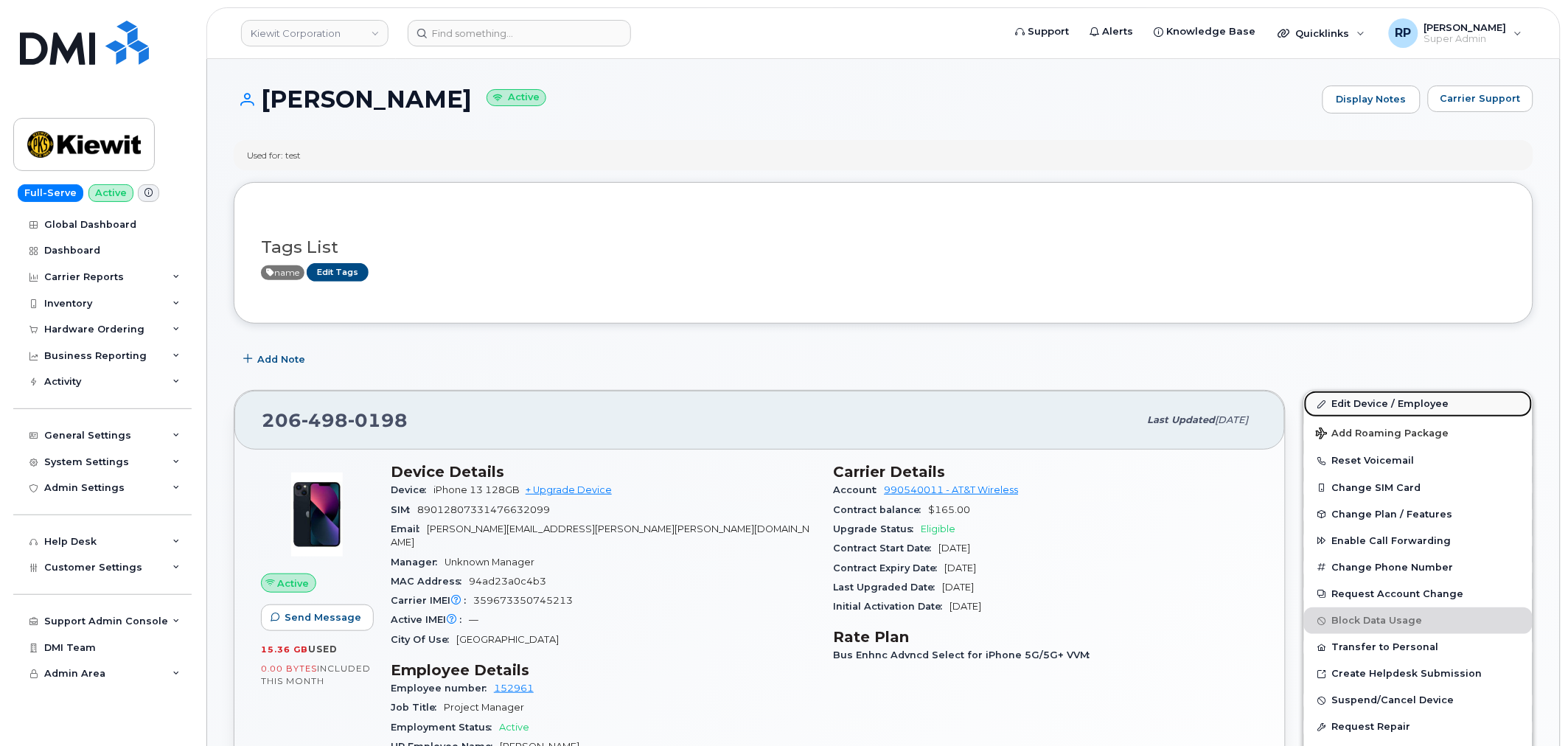
click at [1368, 401] on link "Edit Device / Employee" at bounding box center [1419, 404] width 229 height 27
